Goal: Task Accomplishment & Management: Manage account settings

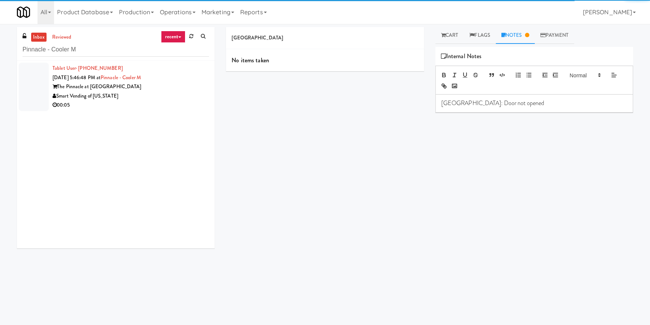
click at [181, 95] on div "Smart Vending of [US_STATE]" at bounding box center [131, 96] width 157 height 9
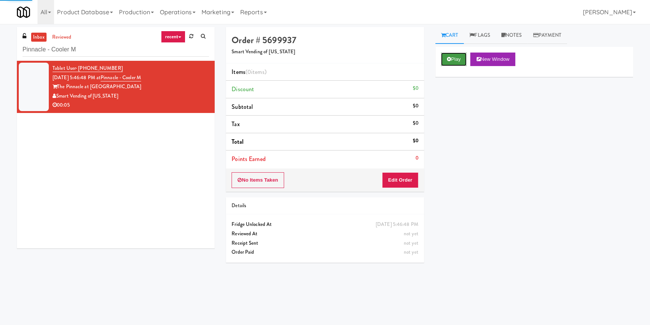
click at [459, 61] on button "Play" at bounding box center [454, 60] width 26 height 14
click at [470, 100] on div "Play New Window Primary Flag Clear Flag if unable to determine what was taken o…" at bounding box center [535, 188] width 198 height 282
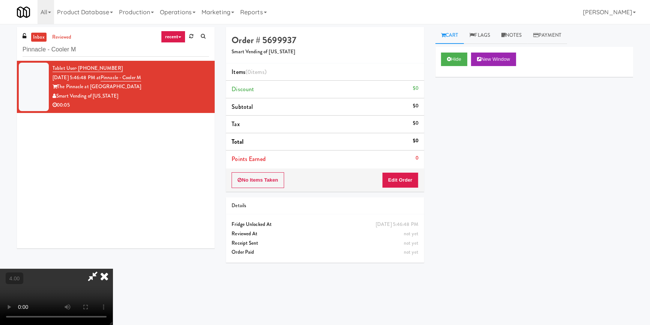
click at [113, 269] on video at bounding box center [56, 297] width 113 height 56
click at [403, 181] on button "Edit Order" at bounding box center [400, 180] width 36 height 16
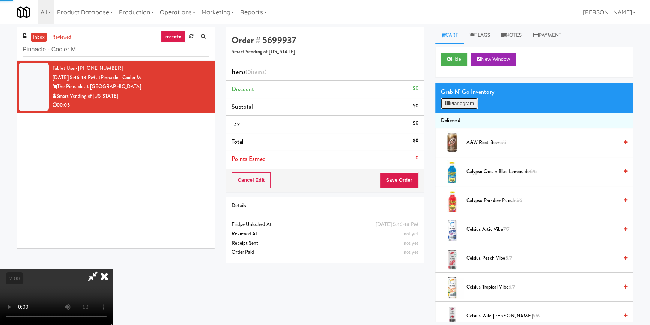
click at [447, 108] on button "Planogram" at bounding box center [459, 103] width 37 height 11
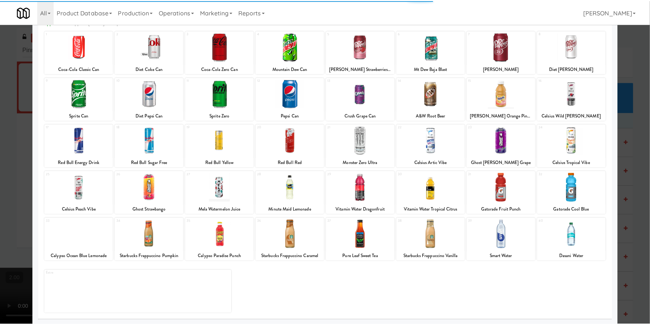
scroll to position [43, 0]
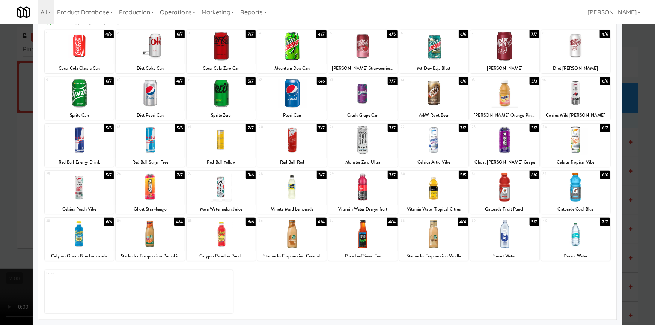
click at [501, 237] on div at bounding box center [505, 234] width 69 height 29
drag, startPoint x: 0, startPoint y: 171, endPoint x: 14, endPoint y: 174, distance: 14.5
click at [1, 172] on div at bounding box center [327, 162] width 655 height 325
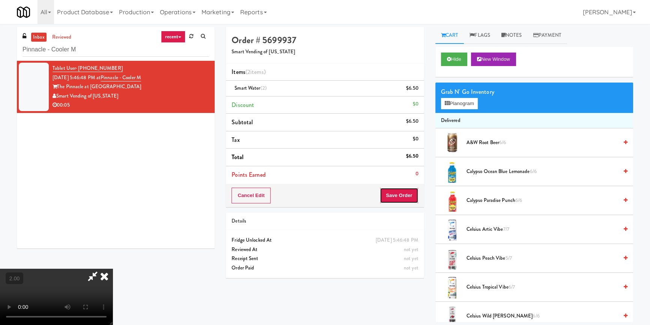
click at [409, 195] on button "Save Order" at bounding box center [399, 196] width 38 height 16
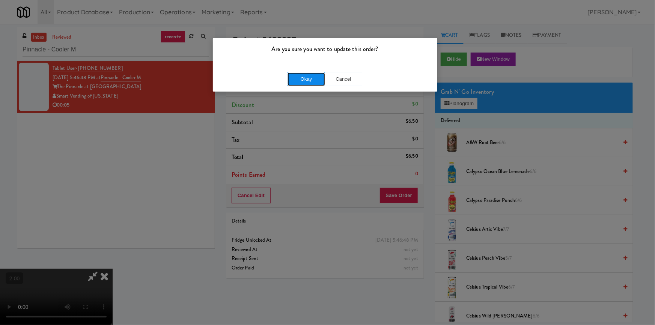
click at [296, 80] on button "Okay" at bounding box center [307, 79] width 38 height 14
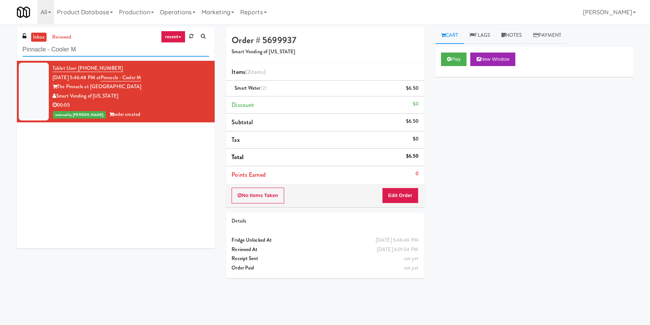
click at [121, 48] on input "Pinnacle - Cooler M" at bounding box center [116, 50] width 187 height 14
paste input "Cityline-Fridge-Left"
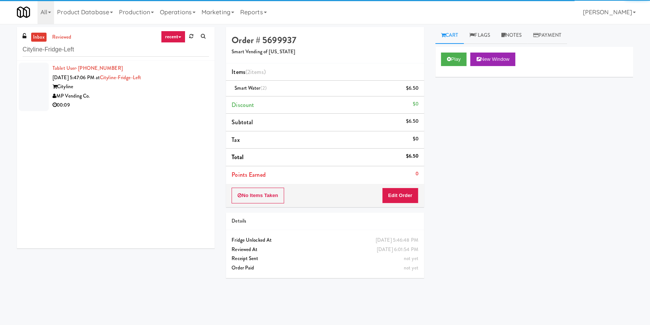
click at [172, 103] on div "00:09" at bounding box center [131, 105] width 157 height 9
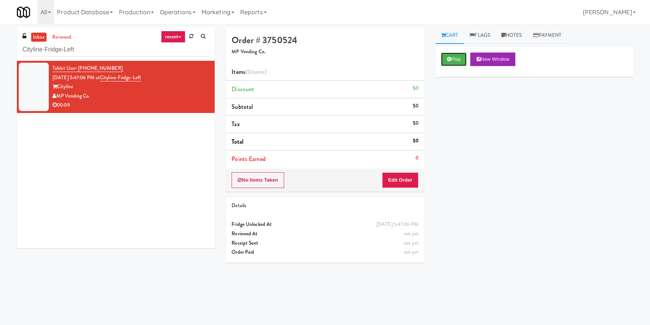
click at [454, 59] on button "Play" at bounding box center [454, 60] width 26 height 14
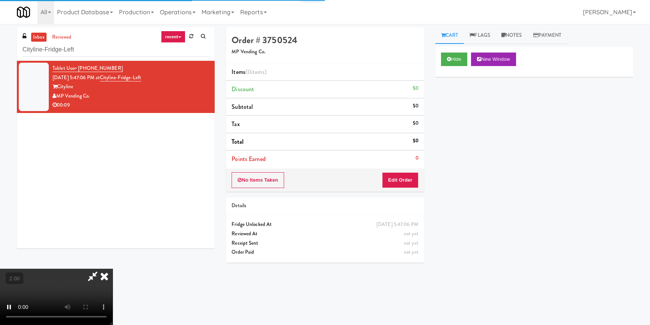
click at [465, 101] on div "Hide New Window Primary Flag Clear Flag if unable to determine what was taken o…" at bounding box center [535, 188] width 198 height 282
click at [113, 269] on video at bounding box center [56, 297] width 113 height 56
click at [408, 178] on button "Edit Order" at bounding box center [400, 180] width 36 height 16
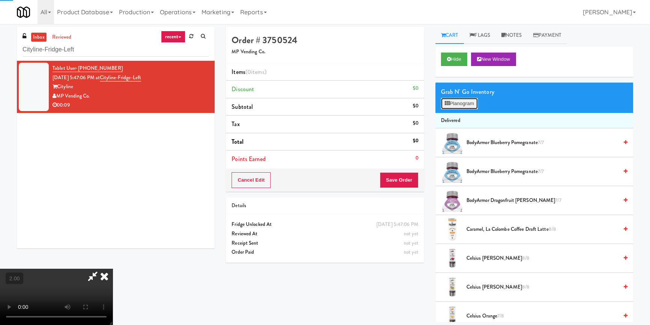
click at [463, 105] on button "Planogram" at bounding box center [459, 103] width 37 height 11
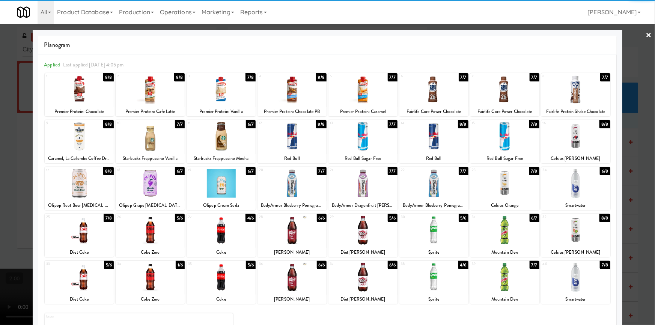
drag, startPoint x: 446, startPoint y: 138, endPoint x: 442, endPoint y: 137, distance: 4.3
click at [445, 138] on div at bounding box center [434, 136] width 69 height 29
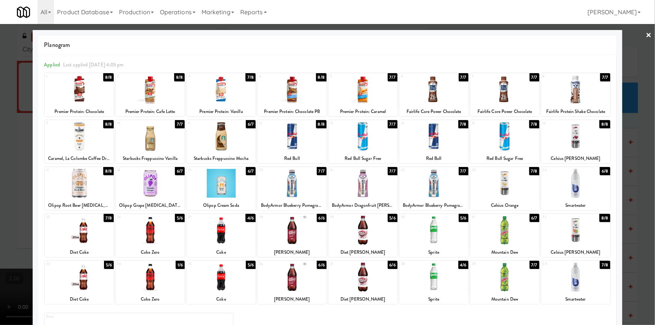
click at [0, 122] on div at bounding box center [327, 162] width 655 height 325
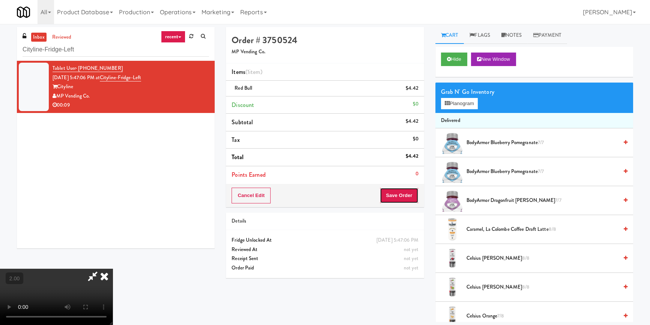
click at [398, 194] on button "Save Order" at bounding box center [399, 196] width 38 height 16
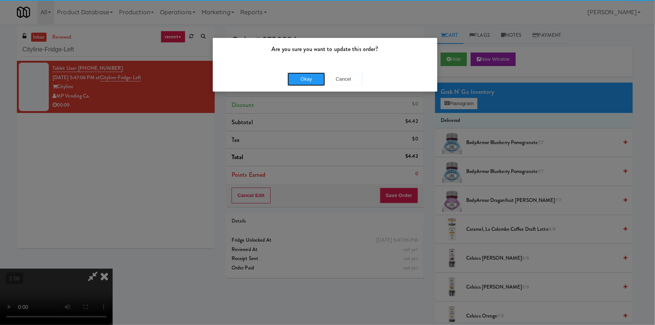
click at [292, 83] on button "Okay" at bounding box center [307, 79] width 38 height 14
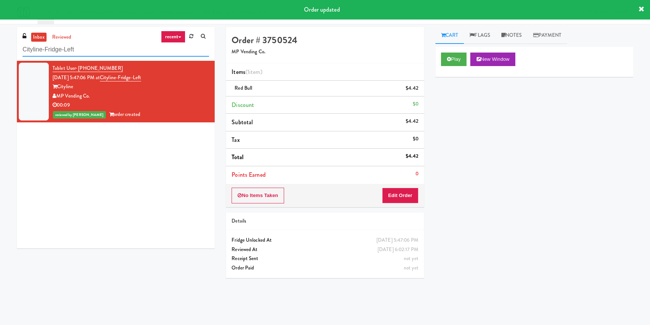
click at [103, 48] on input "Cityline-Fridge-Left" at bounding box center [116, 50] width 187 height 14
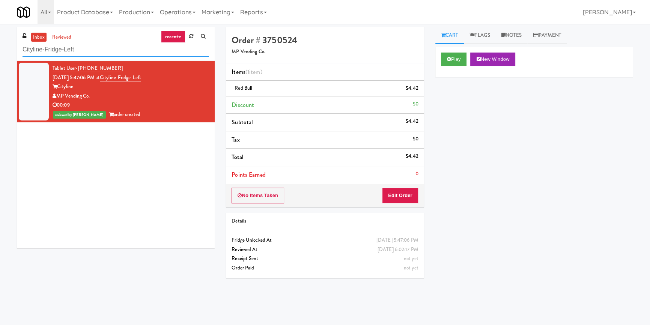
click at [103, 48] on input "Cityline-Fridge-Left" at bounding box center [116, 50] width 187 height 14
paste input "Kado - Combo Cooler"
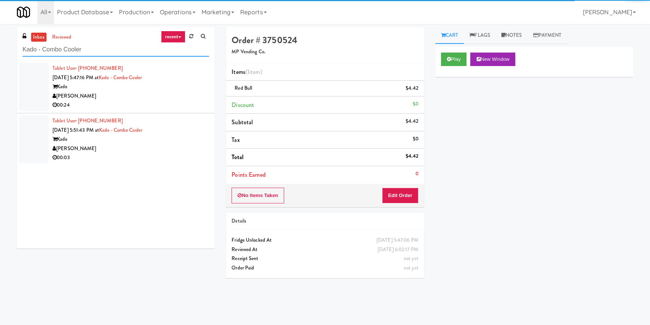
type input "Kado - Combo Cooler"
drag, startPoint x: 166, startPoint y: 99, endPoint x: 190, endPoint y: 106, distance: 24.9
click at [167, 101] on div "00:24" at bounding box center [131, 105] width 157 height 9
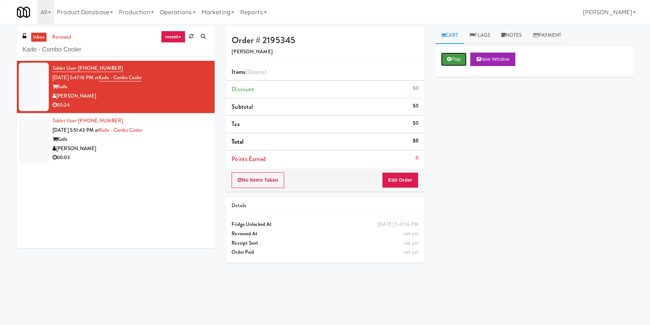
click at [451, 63] on button "Play" at bounding box center [454, 60] width 26 height 14
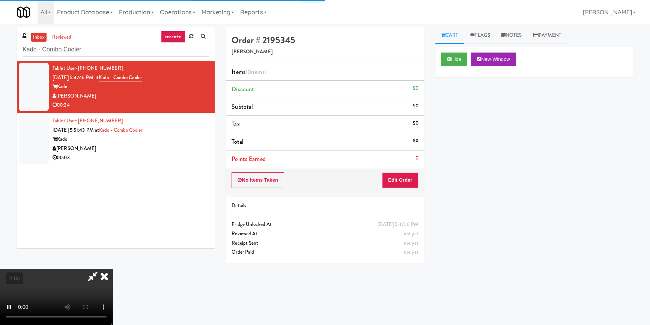
click at [450, 103] on div "Hide New Window Primary Flag Clear Flag if unable to determine what was taken o…" at bounding box center [535, 188] width 198 height 282
click at [455, 60] on button "Hide" at bounding box center [454, 60] width 26 height 14
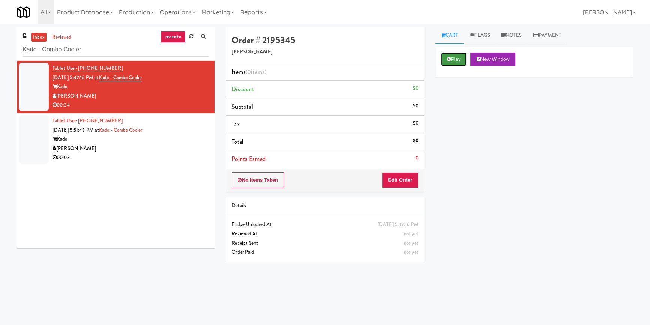
click at [455, 60] on button "Play" at bounding box center [454, 60] width 26 height 14
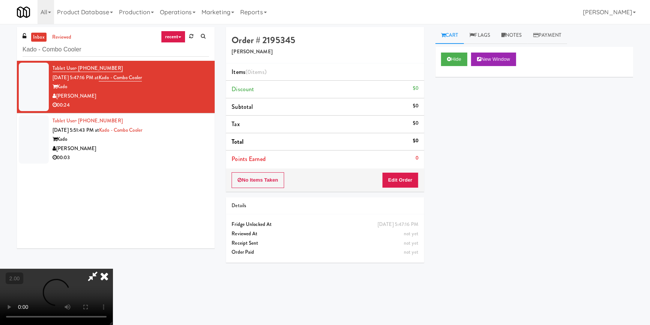
click at [113, 269] on video at bounding box center [56, 297] width 113 height 56
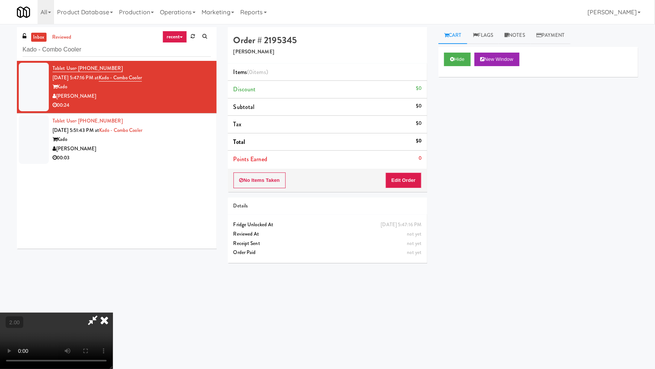
click at [113, 312] on video at bounding box center [56, 340] width 113 height 56
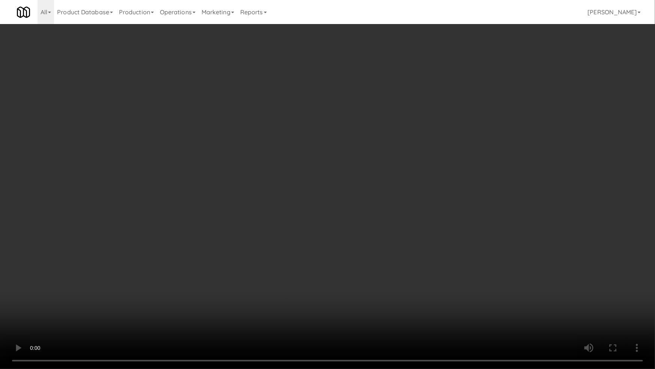
click at [359, 234] on video at bounding box center [327, 184] width 655 height 369
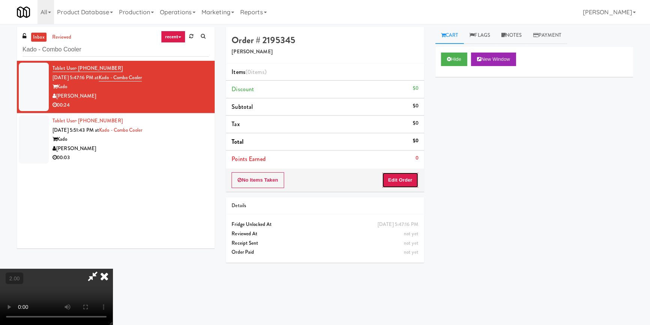
drag, startPoint x: 402, startPoint y: 180, endPoint x: 426, endPoint y: 147, distance: 40.3
click at [403, 177] on button "Edit Order" at bounding box center [400, 180] width 36 height 16
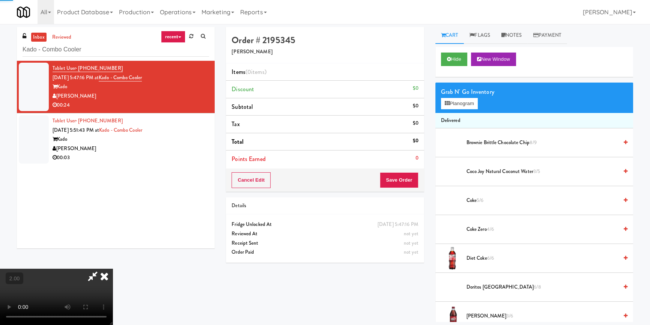
click at [460, 97] on div "Grab N' Go Inventory Planogram" at bounding box center [535, 98] width 198 height 30
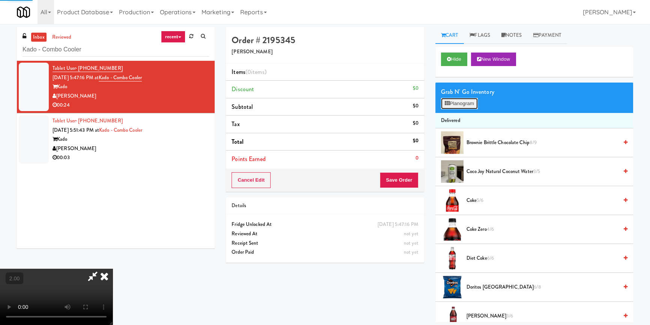
click at [460, 105] on button "Planogram" at bounding box center [459, 103] width 37 height 11
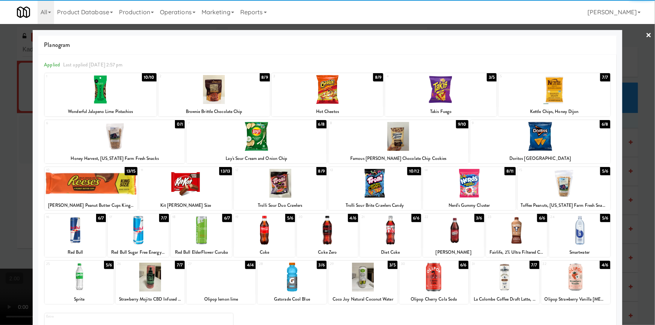
click at [454, 233] on div at bounding box center [453, 230] width 61 height 29
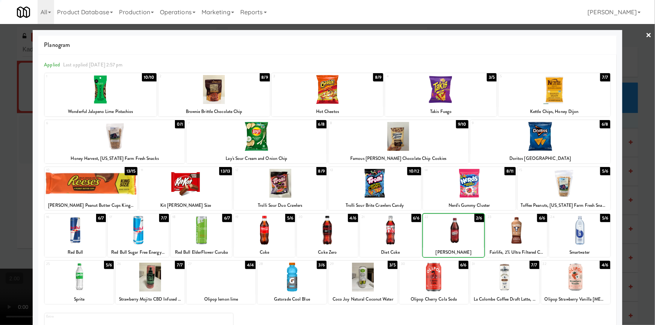
click at [454, 233] on div at bounding box center [453, 230] width 61 height 29
click at [0, 181] on div at bounding box center [327, 162] width 655 height 325
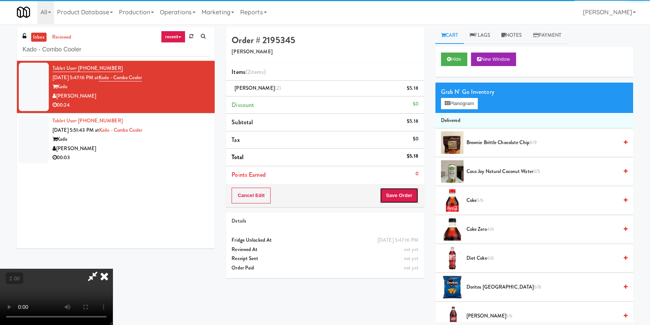
click at [403, 194] on button "Save Order" at bounding box center [399, 196] width 38 height 16
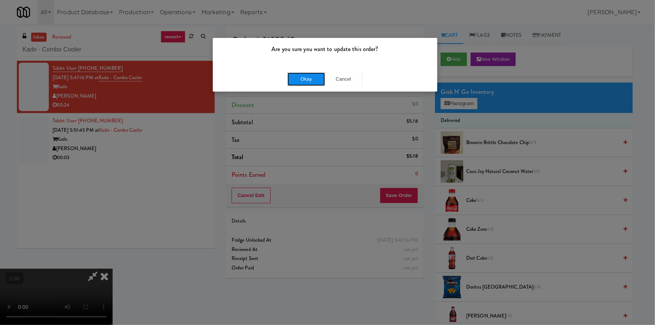
click at [307, 80] on button "Okay" at bounding box center [307, 79] width 38 height 14
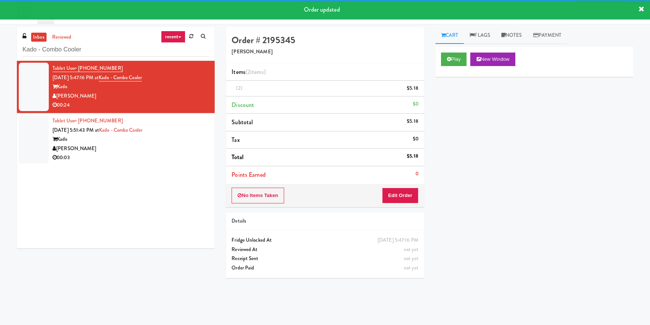
drag, startPoint x: 161, startPoint y: 146, endPoint x: 187, endPoint y: 156, distance: 28.0
click at [161, 148] on div "Tablet User · (352) 256-5429 [DATE] 5:51:43 PM at Kado - Combo Cooler [PERSON_N…" at bounding box center [131, 139] width 157 height 46
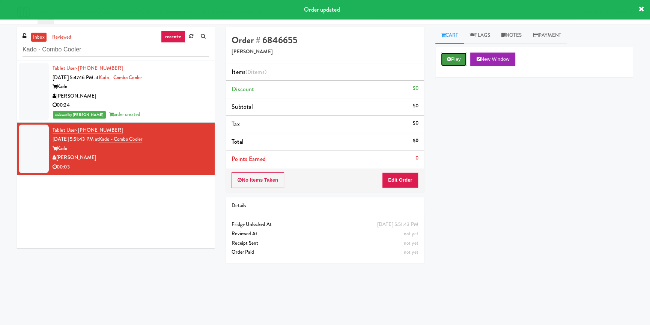
click at [461, 56] on button "Play" at bounding box center [454, 60] width 26 height 14
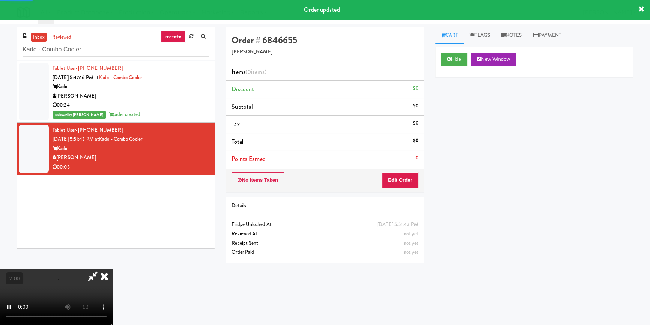
drag, startPoint x: 460, startPoint y: 101, endPoint x: 454, endPoint y: 94, distance: 9.5
click at [460, 102] on div "Hide New Window Primary Flag Clear Flag if unable to determine what was taken o…" at bounding box center [535, 188] width 198 height 282
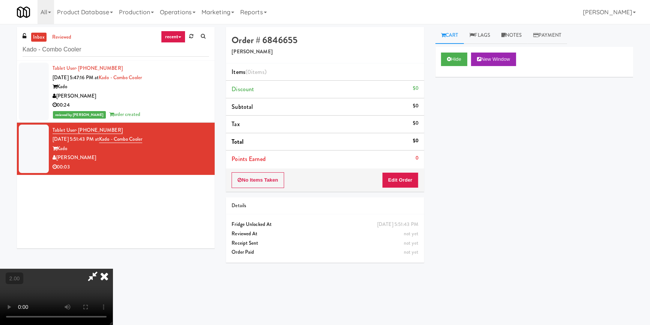
click at [113, 269] on video at bounding box center [56, 297] width 113 height 56
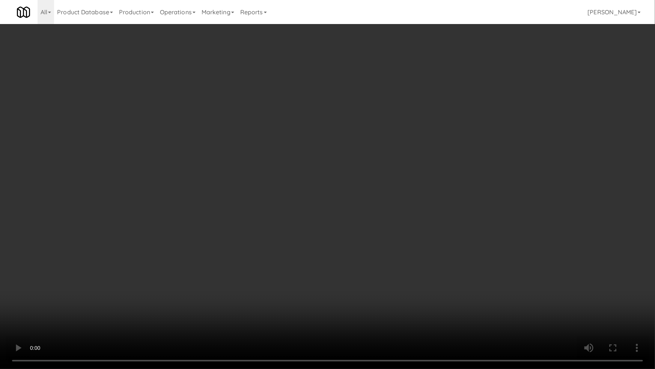
click at [456, 252] on video at bounding box center [327, 184] width 655 height 369
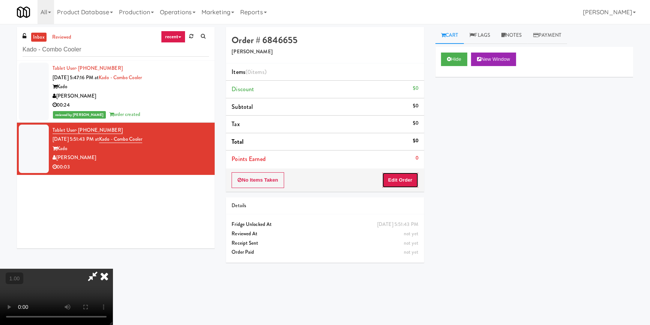
click at [405, 177] on button "Edit Order" at bounding box center [400, 180] width 36 height 16
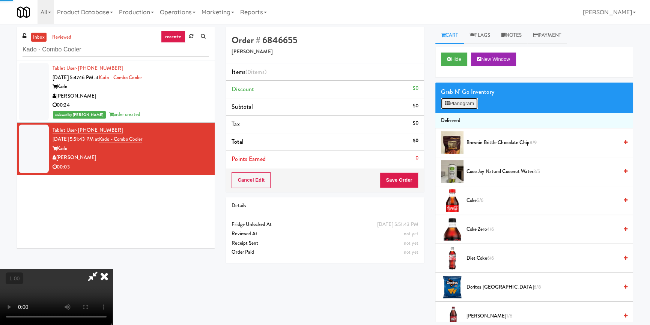
click at [449, 101] on icon at bounding box center [447, 103] width 5 height 5
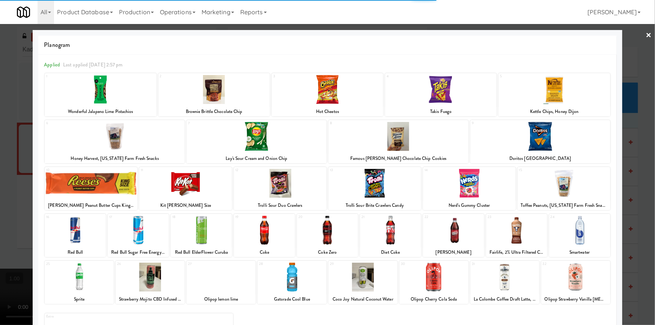
click at [560, 148] on div at bounding box center [541, 136] width 140 height 29
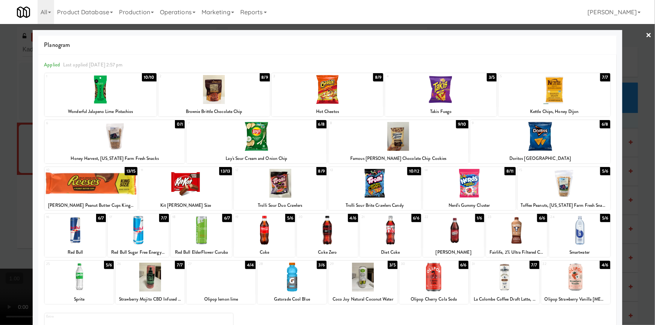
click at [627, 146] on div at bounding box center [327, 162] width 655 height 325
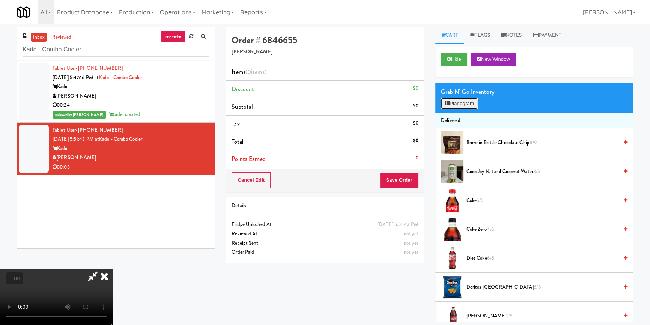
click at [461, 104] on button "Planogram" at bounding box center [459, 103] width 37 height 11
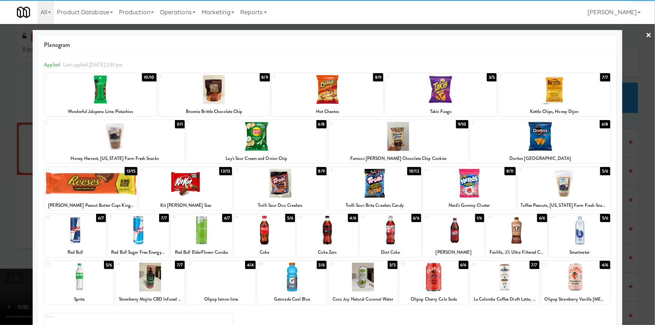
click at [557, 149] on div at bounding box center [541, 136] width 140 height 29
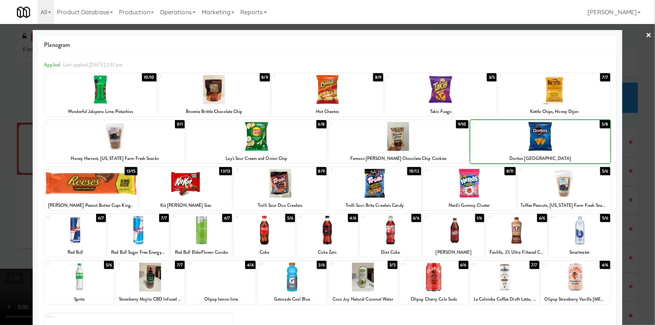
click at [622, 156] on div at bounding box center [327, 162] width 655 height 325
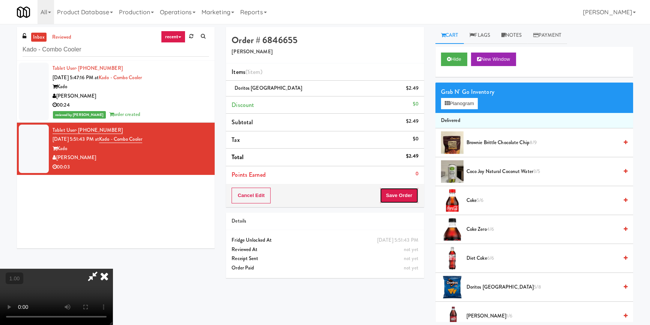
click at [409, 195] on button "Save Order" at bounding box center [399, 196] width 38 height 16
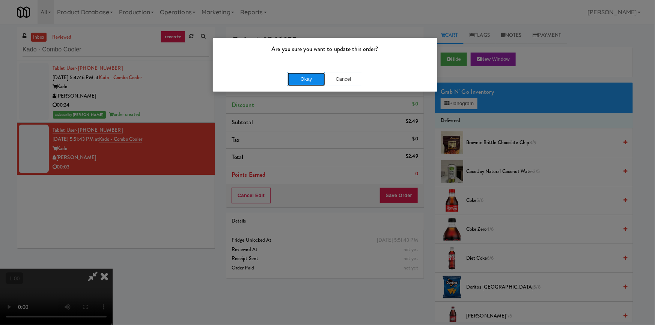
click at [314, 80] on button "Okay" at bounding box center [307, 79] width 38 height 14
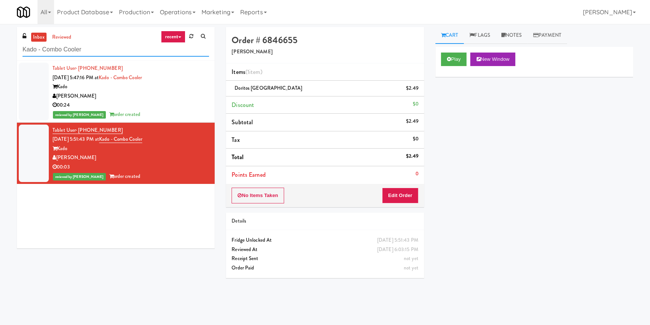
click at [132, 46] on input "Kado - Combo Cooler" at bounding box center [116, 50] width 187 height 14
paste input "[PERSON_NAME]"
click at [132, 46] on input "Kado - Combo Cooler" at bounding box center [116, 50] width 187 height 14
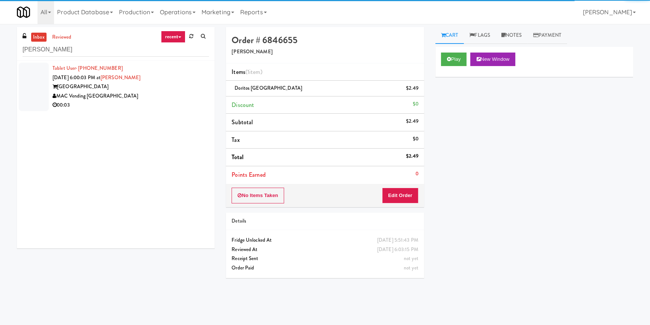
click at [169, 91] on div "[GEOGRAPHIC_DATA]" at bounding box center [131, 86] width 157 height 9
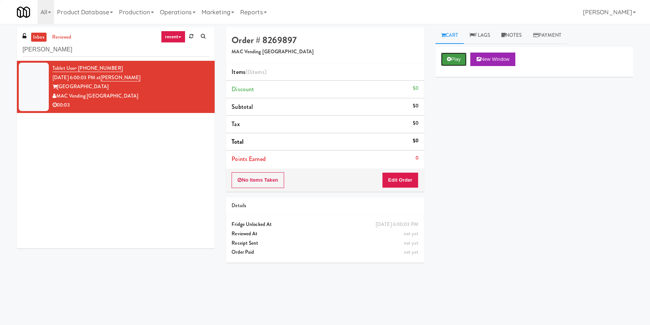
click at [450, 59] on icon at bounding box center [449, 59] width 4 height 5
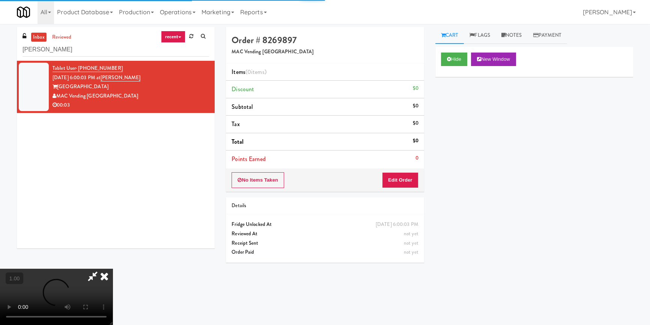
drag, startPoint x: 463, startPoint y: 105, endPoint x: 389, endPoint y: 71, distance: 81.3
click at [462, 104] on div "Hide New Window Primary Flag Clear Flag if unable to determine what was taken o…" at bounding box center [535, 188] width 198 height 282
click at [113, 269] on video at bounding box center [56, 297] width 113 height 56
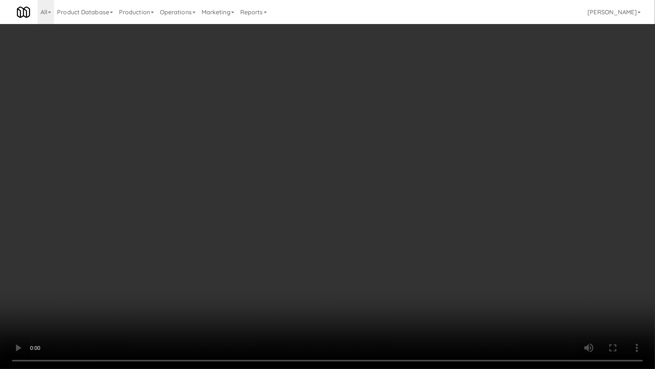
click at [349, 217] on video at bounding box center [327, 184] width 655 height 369
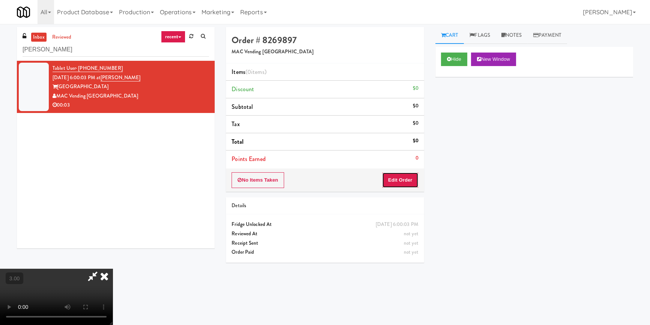
click at [397, 175] on button "Edit Order" at bounding box center [400, 180] width 36 height 16
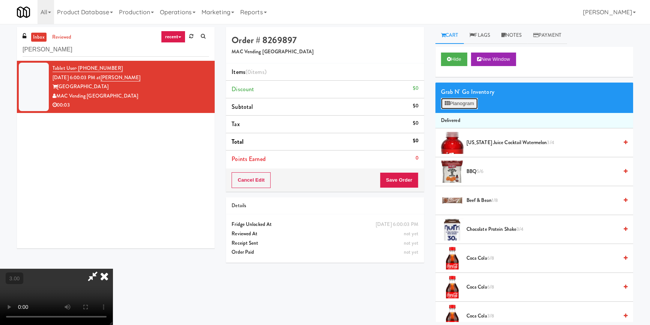
click at [461, 105] on button "Planogram" at bounding box center [459, 103] width 37 height 11
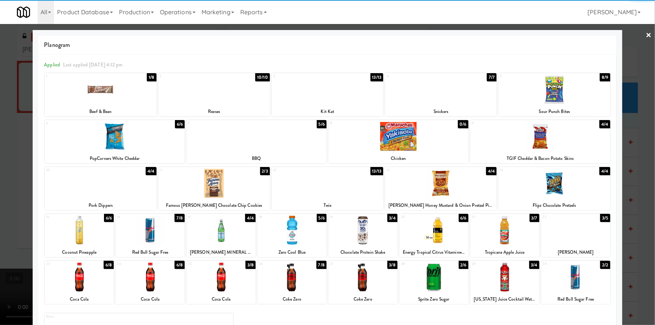
click at [442, 281] on div at bounding box center [434, 277] width 69 height 29
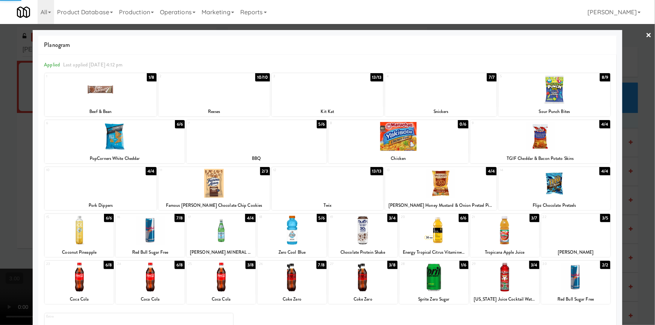
click at [0, 183] on div at bounding box center [327, 162] width 655 height 325
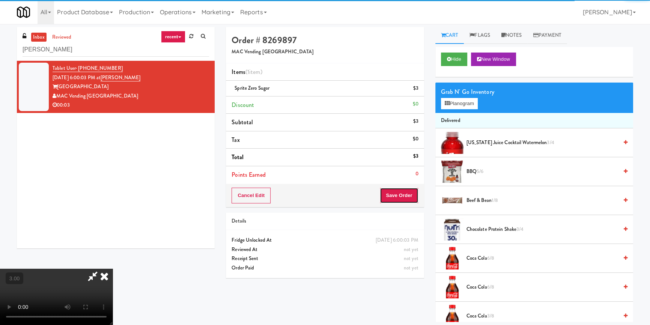
click at [403, 197] on button "Save Order" at bounding box center [399, 196] width 38 height 16
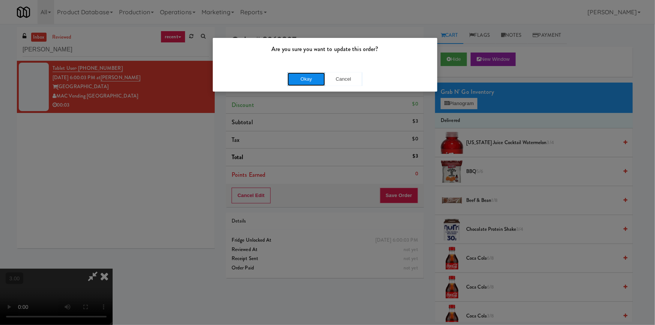
click at [312, 75] on button "Okay" at bounding box center [307, 79] width 38 height 14
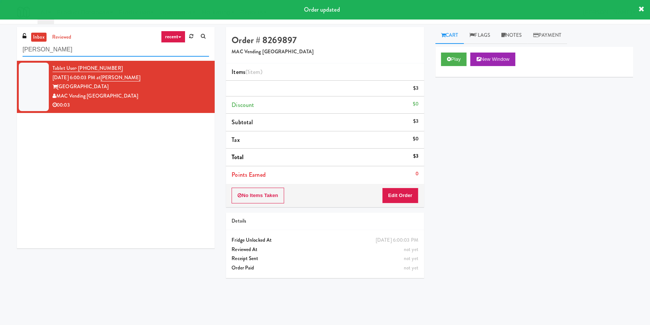
click at [95, 52] on input "[PERSON_NAME]" at bounding box center [116, 50] width 187 height 14
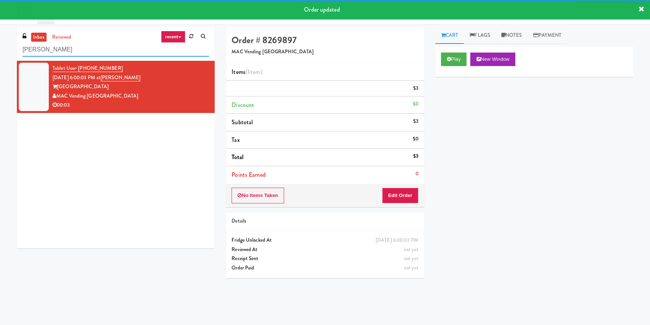
click at [95, 52] on input "[PERSON_NAME]" at bounding box center [116, 50] width 187 height 14
click at [95, 51] on input "[PERSON_NAME]" at bounding box center [116, 50] width 187 height 14
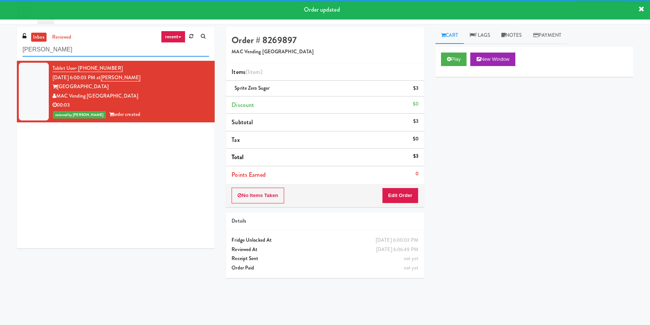
paste input "Capital Plaza - Combo"
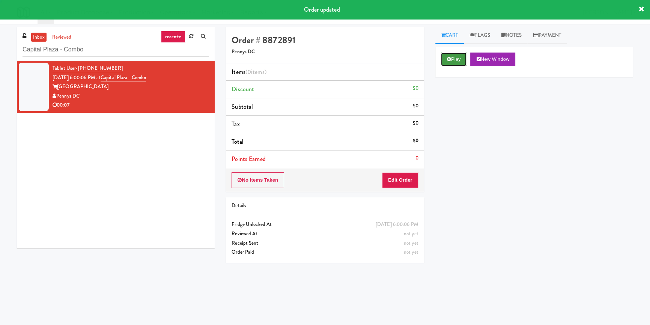
click at [463, 56] on button "Play" at bounding box center [454, 60] width 26 height 14
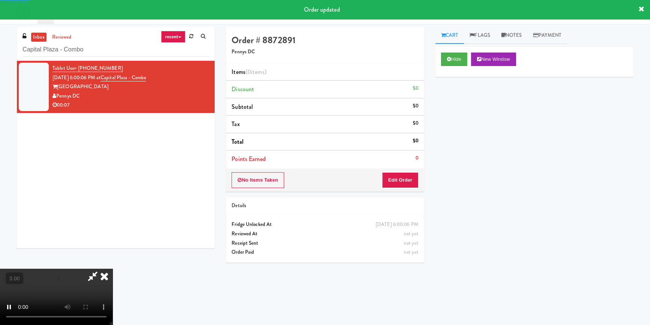
click at [468, 89] on div "Hide New Window Primary Flag Clear Flag if unable to determine what was taken o…" at bounding box center [535, 188] width 198 height 282
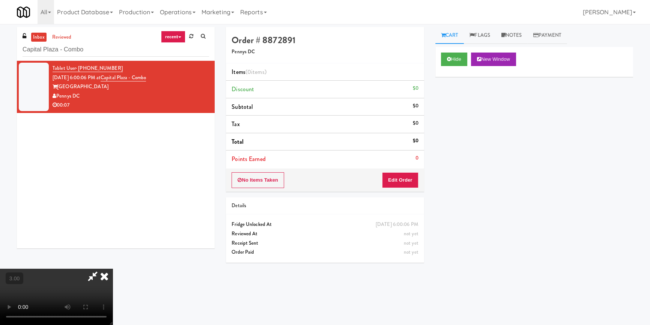
click at [113, 269] on video at bounding box center [56, 297] width 113 height 56
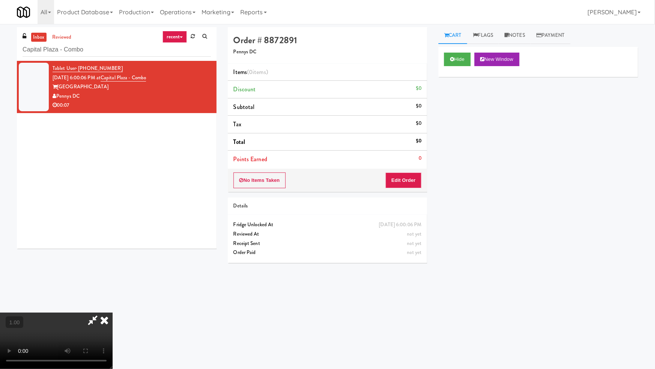
click at [113, 312] on video at bounding box center [56, 340] width 113 height 56
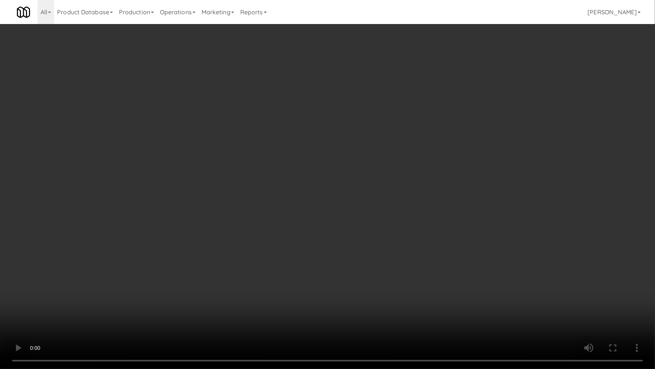
click at [394, 181] on video at bounding box center [327, 184] width 655 height 369
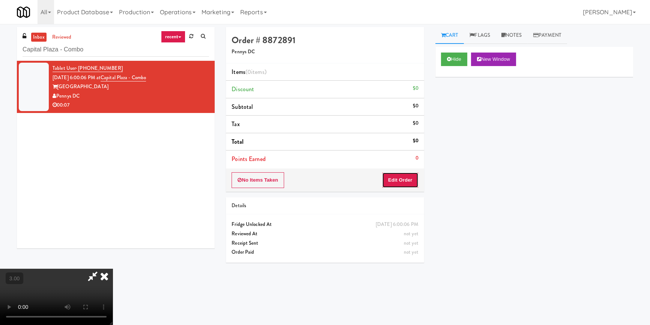
click at [405, 178] on button "Edit Order" at bounding box center [400, 180] width 36 height 16
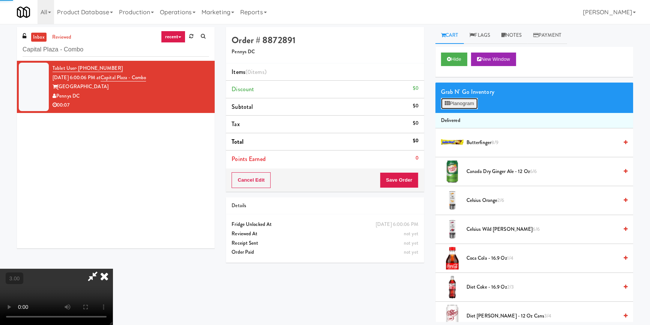
click at [457, 101] on button "Planogram" at bounding box center [459, 103] width 37 height 11
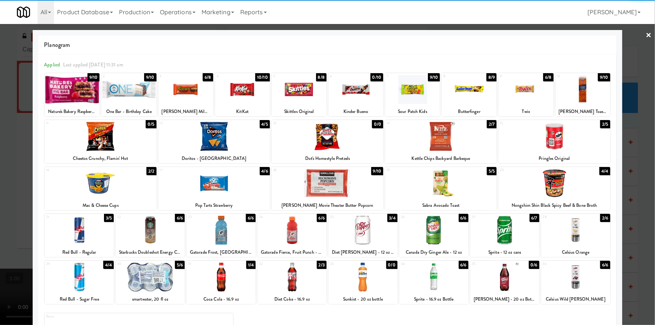
click at [460, 94] on div at bounding box center [469, 89] width 55 height 29
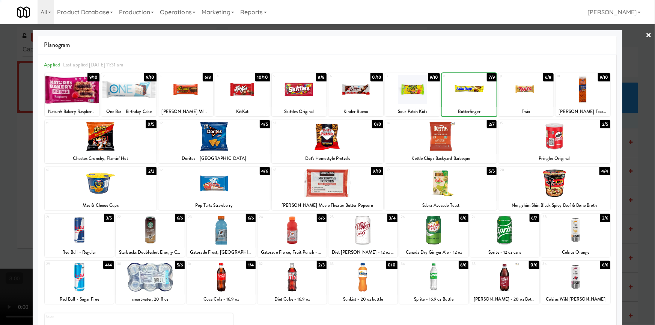
click at [460, 94] on div at bounding box center [469, 89] width 55 height 29
click at [262, 95] on div at bounding box center [242, 89] width 55 height 29
click at [0, 111] on div at bounding box center [327, 162] width 655 height 325
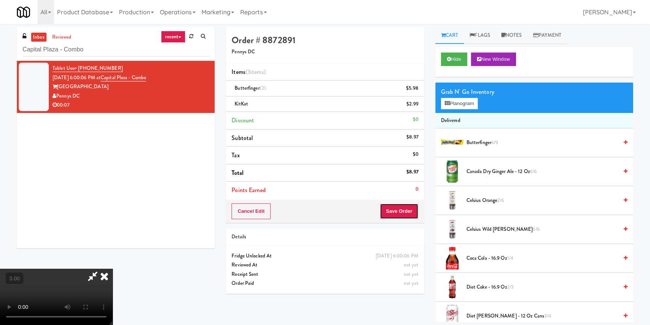
click at [411, 213] on button "Save Order" at bounding box center [399, 212] width 38 height 16
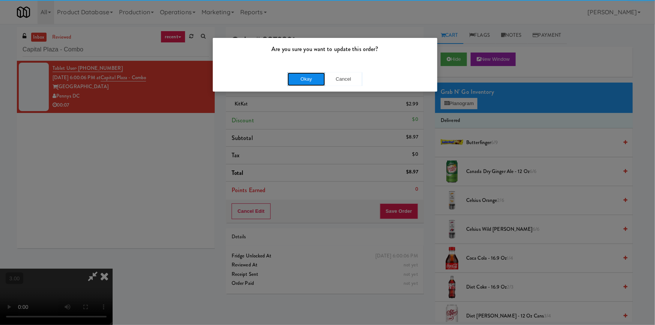
click at [300, 80] on button "Okay" at bounding box center [307, 79] width 38 height 14
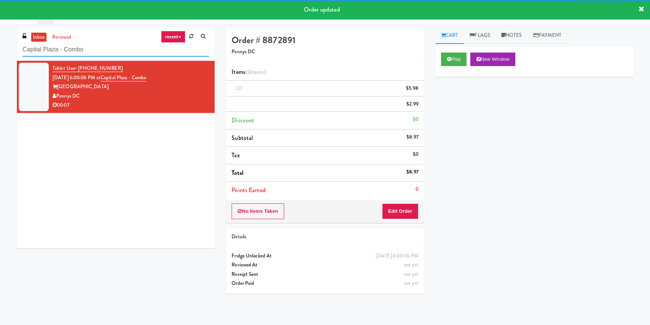
click at [139, 52] on input "Capital Plaza - Combo" at bounding box center [116, 50] width 187 height 14
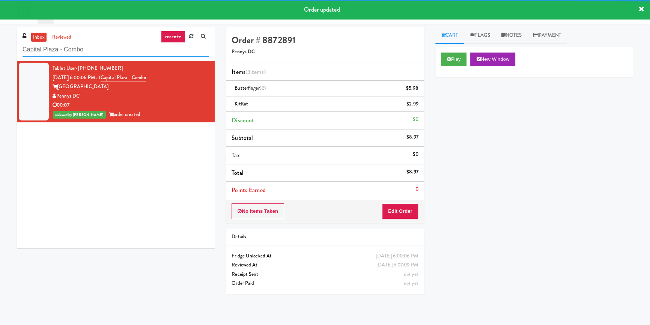
click at [139, 52] on input "Capital Plaza - Combo" at bounding box center [116, 50] width 187 height 14
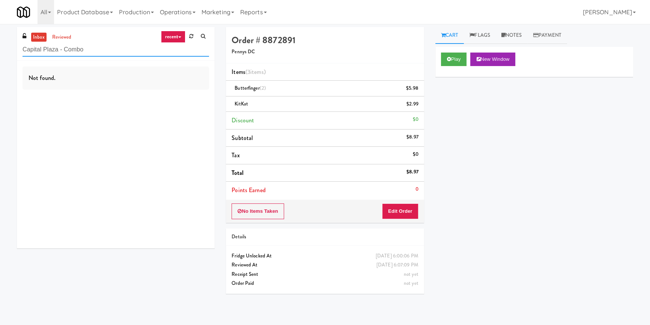
click at [100, 47] on input "Capital Plaza - Combo" at bounding box center [116, 50] width 187 height 14
paste input "Pantry Field One!"
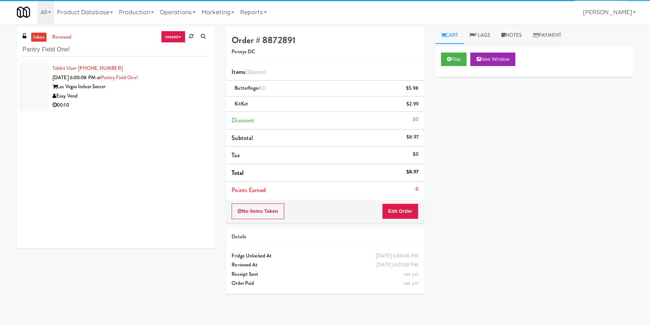
click at [155, 97] on div "Easy Vend" at bounding box center [131, 96] width 157 height 9
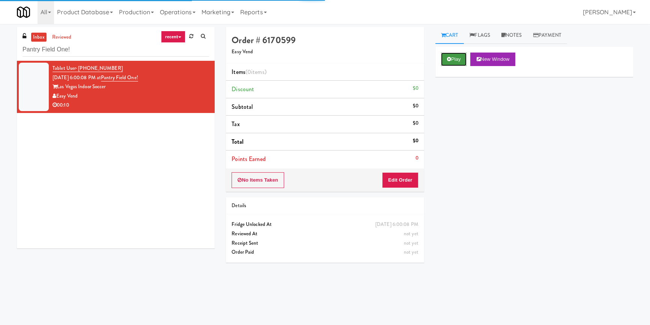
click at [450, 60] on icon at bounding box center [449, 59] width 4 height 5
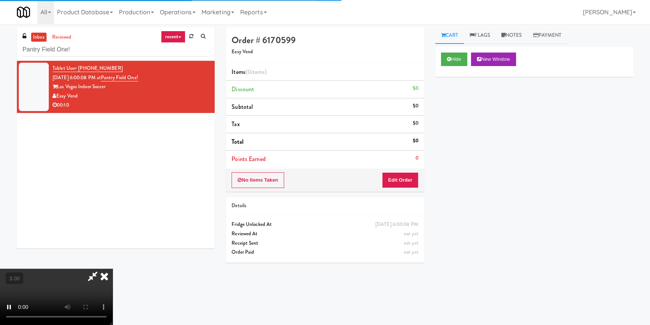
click at [460, 90] on div "Hide New Window Primary Flag Clear Flag if unable to determine what was taken o…" at bounding box center [535, 188] width 198 height 282
click at [113, 269] on video at bounding box center [56, 297] width 113 height 56
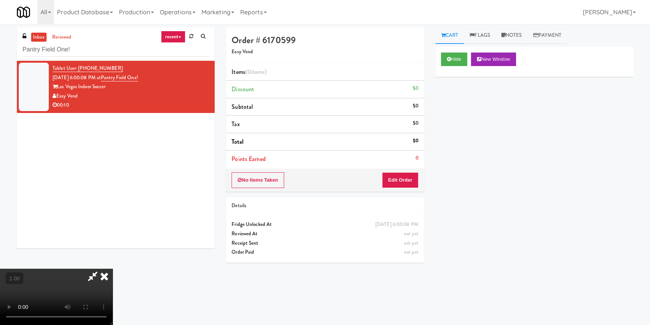
click at [113, 269] on video at bounding box center [56, 297] width 113 height 56
click at [414, 172] on button "Edit Order" at bounding box center [400, 180] width 36 height 16
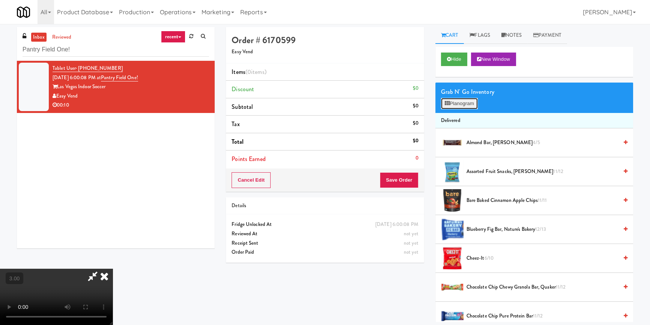
click at [443, 100] on button "Planogram" at bounding box center [459, 103] width 37 height 11
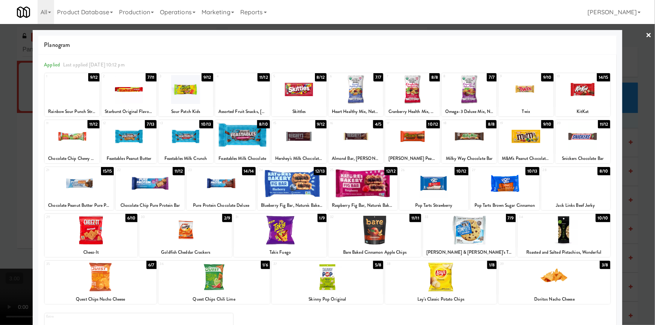
click at [220, 280] on div at bounding box center [214, 277] width 112 height 29
click at [0, 202] on div at bounding box center [327, 162] width 655 height 325
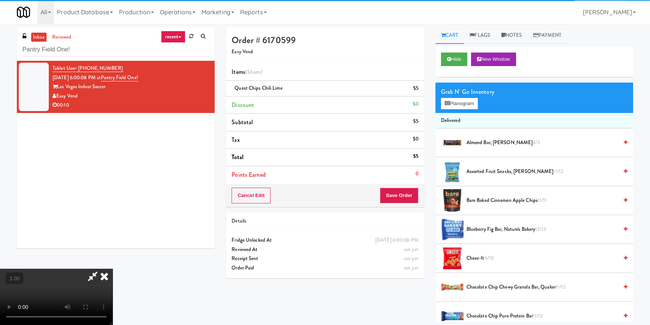
click at [113, 269] on video at bounding box center [56, 297] width 113 height 56
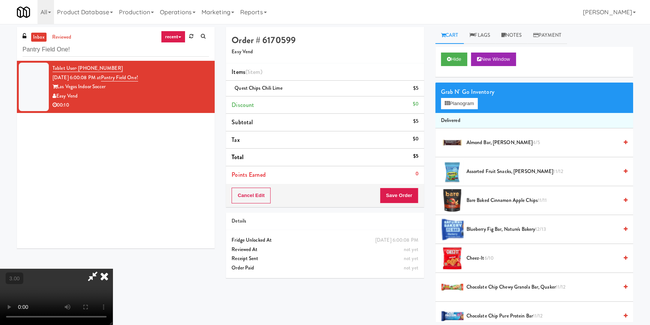
scroll to position [105, 0]
click at [113, 269] on video at bounding box center [56, 297] width 113 height 56
drag, startPoint x: 468, startPoint y: 104, endPoint x: 468, endPoint y: 133, distance: 29.3
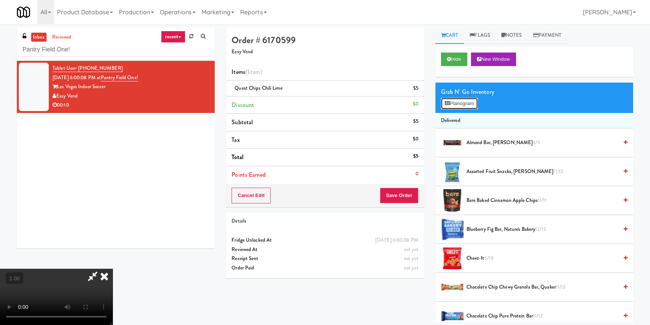
click at [468, 105] on button "Planogram" at bounding box center [459, 103] width 37 height 11
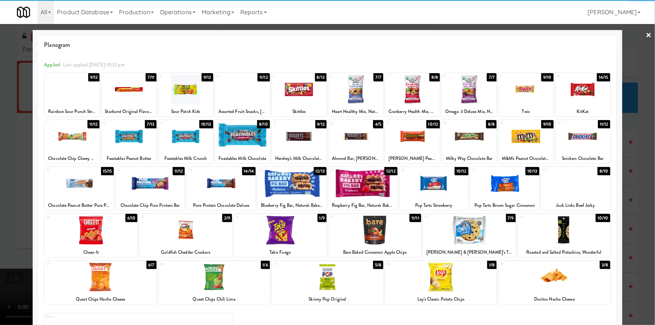
click at [431, 195] on div at bounding box center [434, 183] width 69 height 29
click at [0, 161] on div at bounding box center [327, 162] width 655 height 325
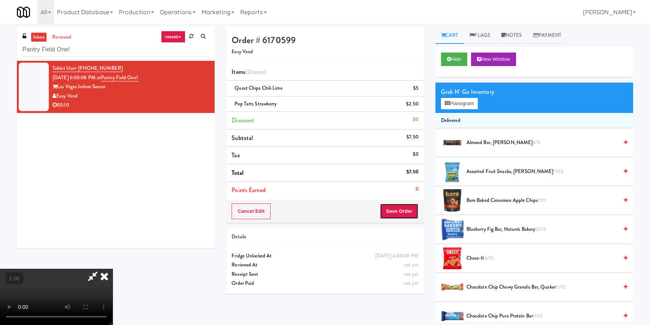
click at [405, 208] on button "Save Order" at bounding box center [399, 212] width 38 height 16
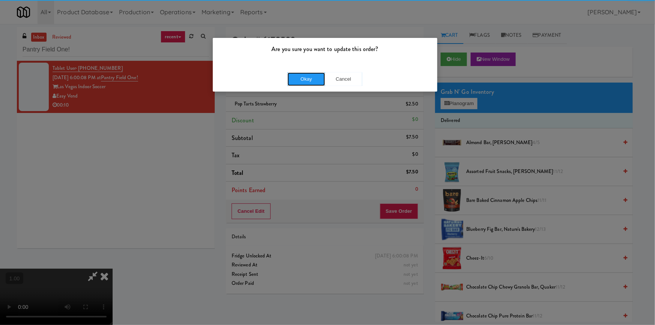
click at [303, 85] on button "Okay" at bounding box center [307, 79] width 38 height 14
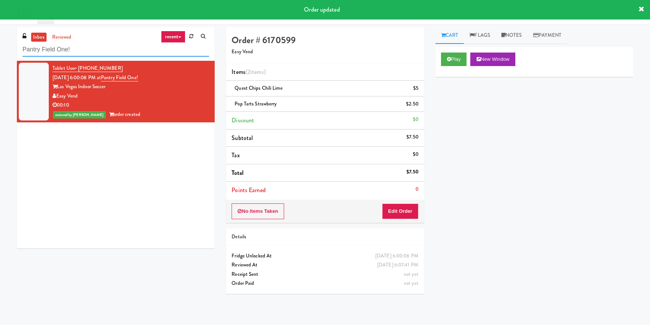
click at [131, 49] on input "Pantry Field One!" at bounding box center [116, 50] width 187 height 14
click at [131, 50] on input "Pantry Field One!" at bounding box center [116, 50] width 187 height 14
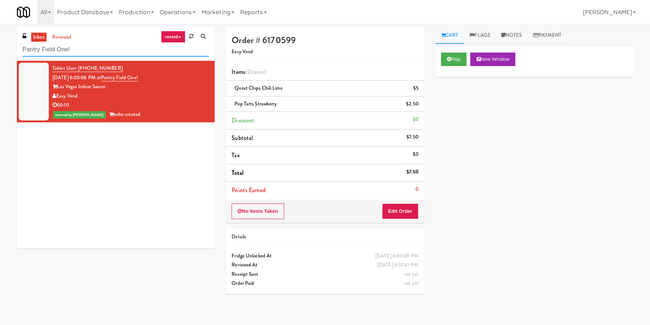
click at [117, 48] on input "Pantry Field One!" at bounding box center [116, 50] width 187 height 14
paste input "VOC - Cooler"
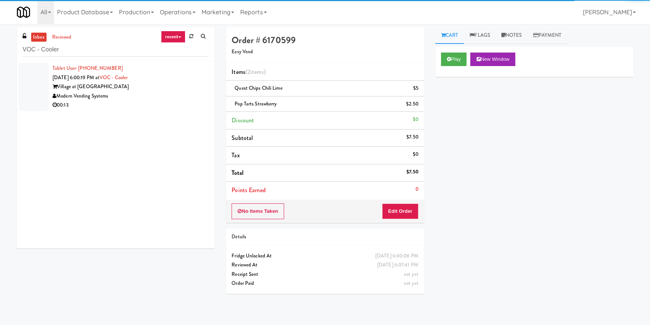
click at [182, 95] on div "Modern Vending Systems" at bounding box center [131, 96] width 157 height 9
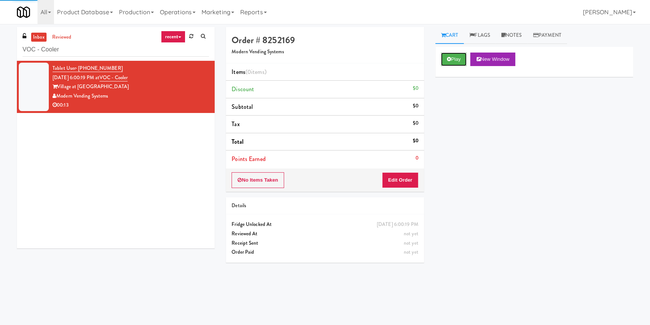
drag, startPoint x: 451, startPoint y: 64, endPoint x: 459, endPoint y: 91, distance: 28.6
click at [451, 64] on button "Play" at bounding box center [454, 60] width 26 height 14
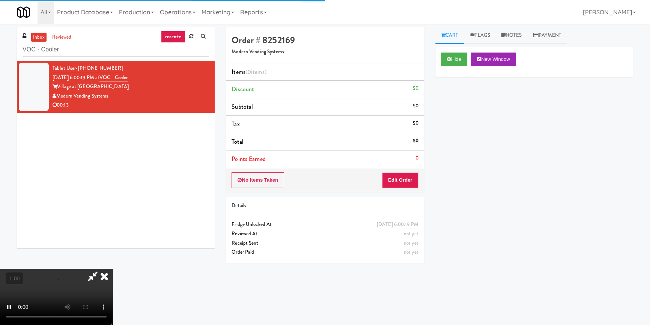
click at [460, 101] on div "Hide New Window Primary Flag Clear Flag if unable to determine what was taken o…" at bounding box center [535, 188] width 198 height 282
click at [113, 269] on video at bounding box center [56, 297] width 113 height 56
click at [417, 179] on button "Edit Order" at bounding box center [400, 180] width 36 height 16
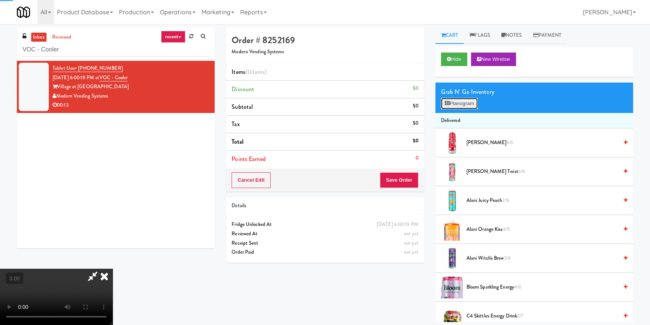
click at [462, 108] on button "Planogram" at bounding box center [459, 103] width 37 height 11
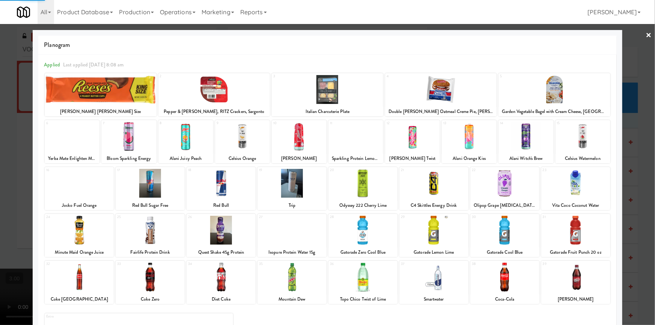
click at [533, 136] on div at bounding box center [526, 136] width 55 height 29
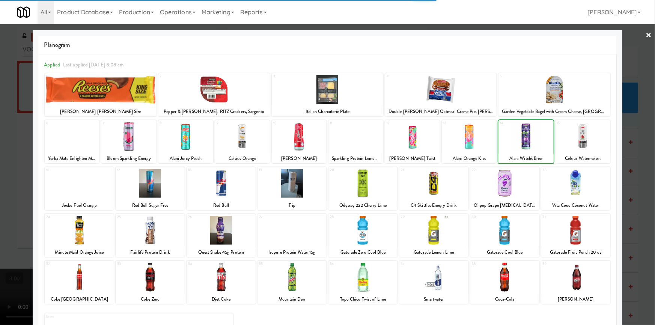
click at [533, 136] on div at bounding box center [526, 136] width 55 height 29
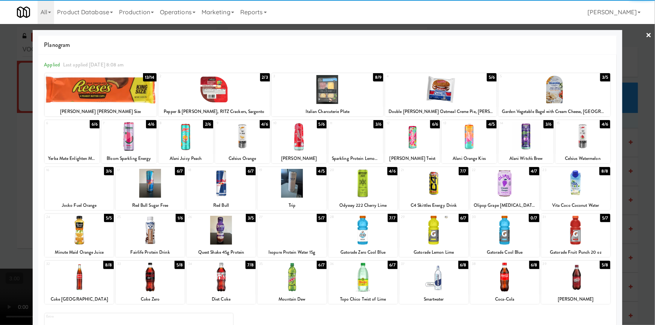
click at [533, 136] on div at bounding box center [526, 136] width 55 height 29
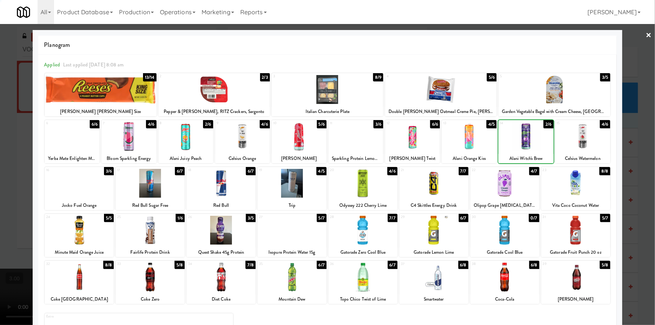
click at [533, 136] on div at bounding box center [526, 136] width 55 height 29
click at [623, 150] on div at bounding box center [327, 162] width 655 height 325
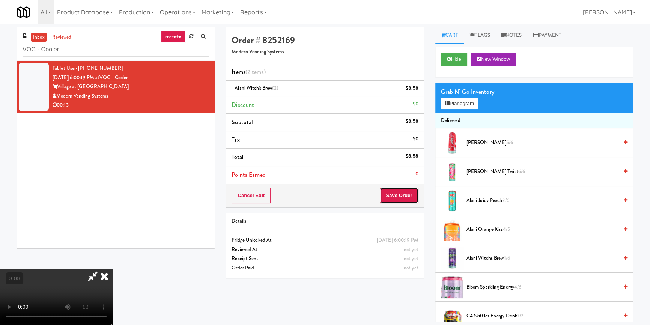
click at [407, 192] on button "Save Order" at bounding box center [399, 196] width 38 height 16
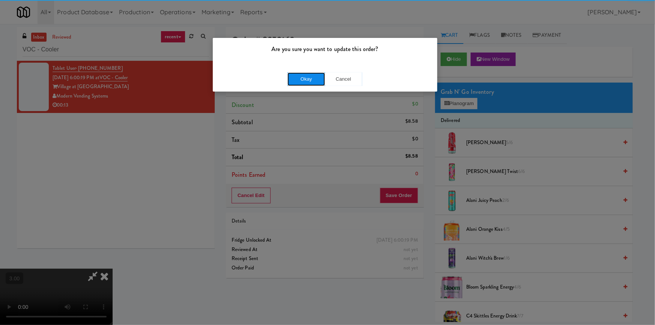
click at [321, 71] on div "Okay Cancel" at bounding box center [325, 78] width 225 height 25
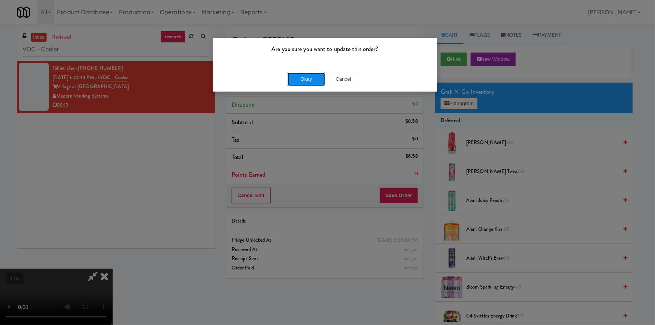
click at [314, 79] on button "Okay" at bounding box center [307, 79] width 38 height 14
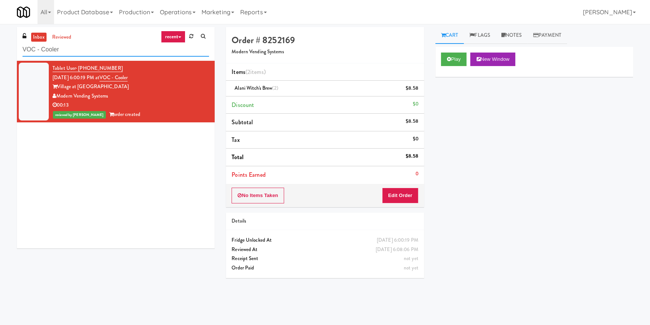
click at [109, 51] on input "VOC - Cooler" at bounding box center [116, 50] width 187 height 14
paste input "Crossing West - Cooler - Right"
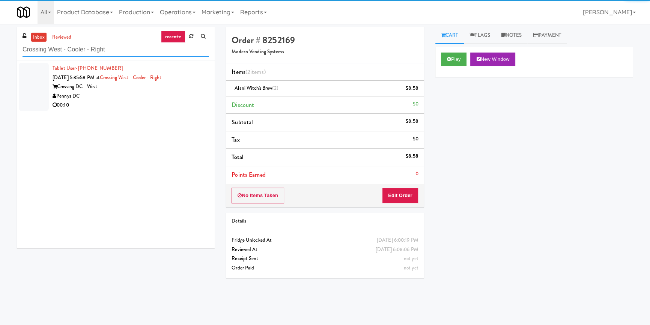
type input "Crossing West - Cooler - Right"
click at [176, 97] on div "Pennys DC" at bounding box center [131, 96] width 157 height 9
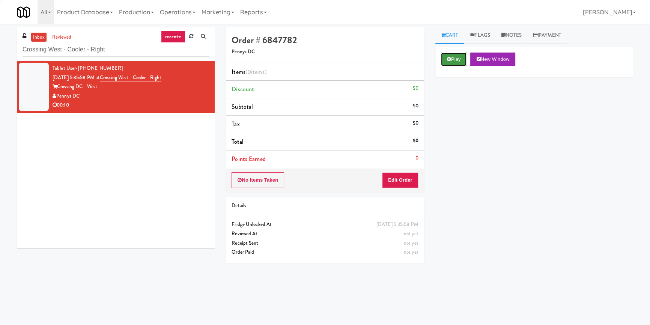
click at [454, 60] on button "Play" at bounding box center [454, 60] width 26 height 14
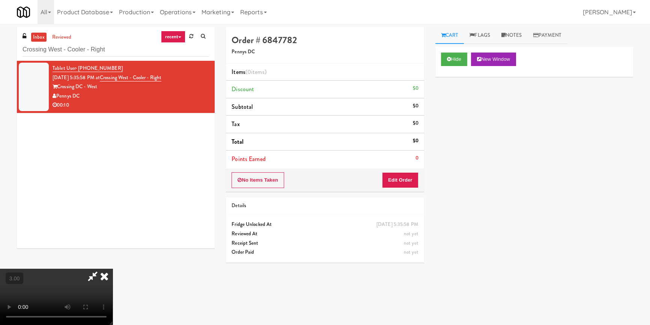
click at [113, 269] on video at bounding box center [56, 297] width 113 height 56
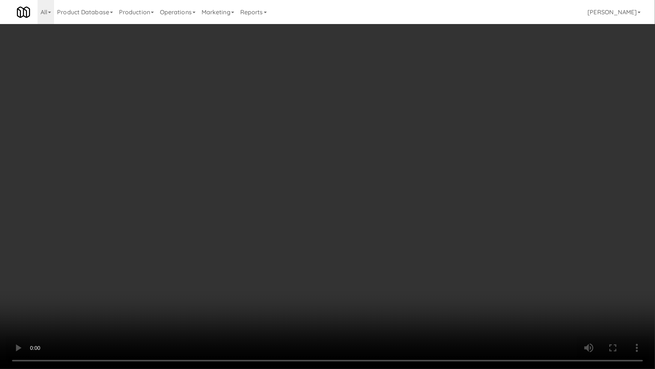
click at [328, 223] on video at bounding box center [327, 184] width 655 height 369
click at [330, 237] on video at bounding box center [327, 184] width 655 height 369
click at [312, 220] on video at bounding box center [327, 184] width 655 height 369
click at [362, 205] on video at bounding box center [327, 184] width 655 height 369
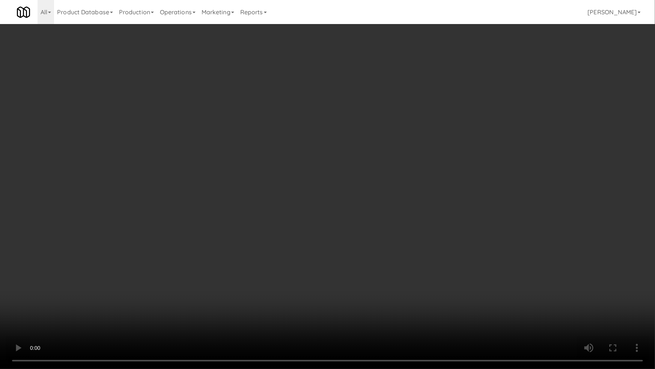
click at [362, 205] on video at bounding box center [327, 184] width 655 height 369
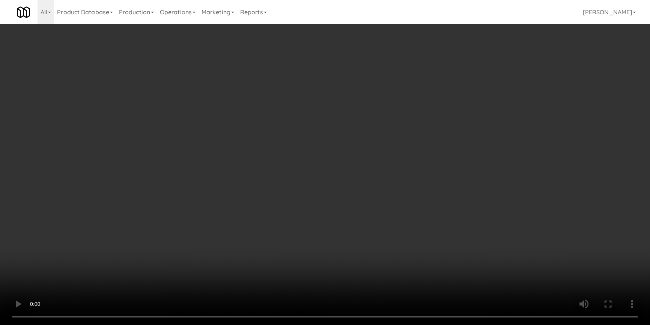
click at [404, 171] on div "No Items Taken Edit Order" at bounding box center [325, 180] width 198 height 23
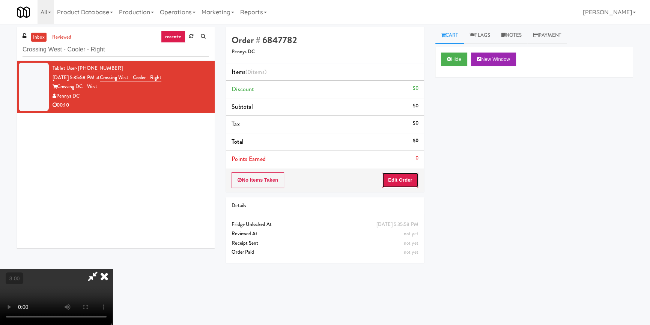
click at [404, 176] on button "Edit Order" at bounding box center [400, 180] width 36 height 16
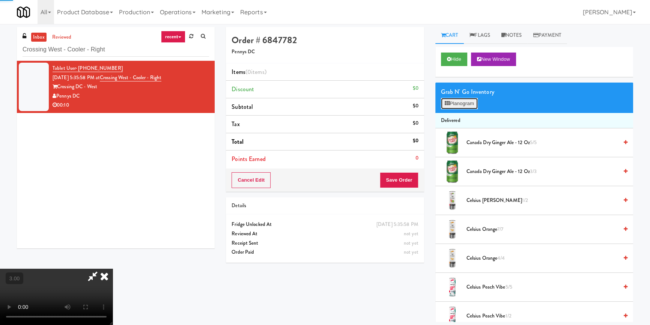
click at [463, 100] on button "Planogram" at bounding box center [459, 103] width 37 height 11
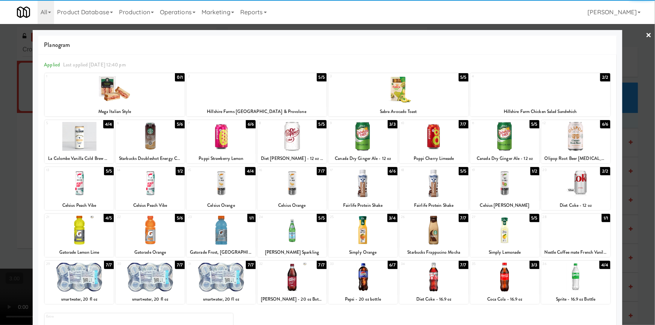
click at [578, 275] on div at bounding box center [576, 277] width 69 height 29
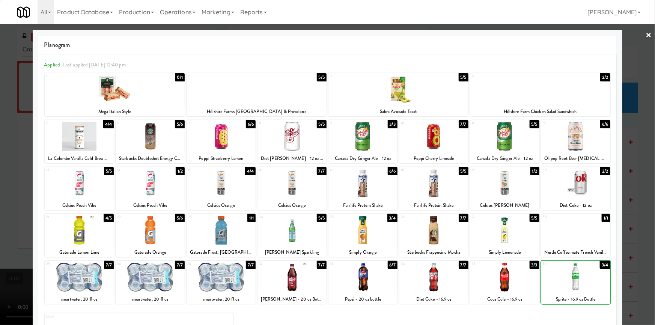
click at [637, 279] on div at bounding box center [327, 162] width 655 height 325
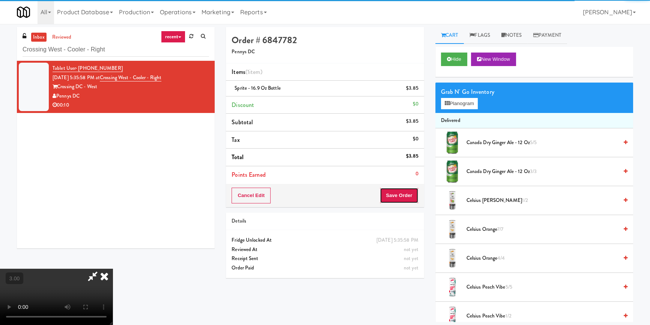
click at [413, 194] on button "Save Order" at bounding box center [399, 196] width 38 height 16
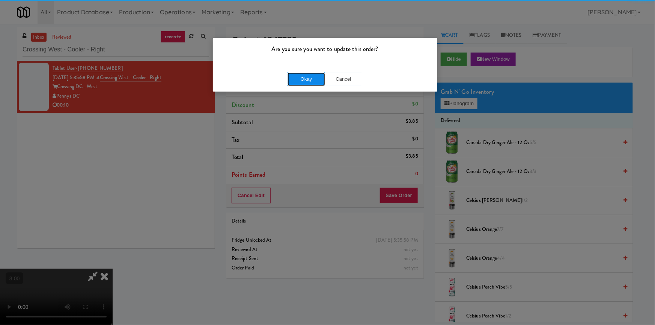
click at [311, 81] on button "Okay" at bounding box center [307, 79] width 38 height 14
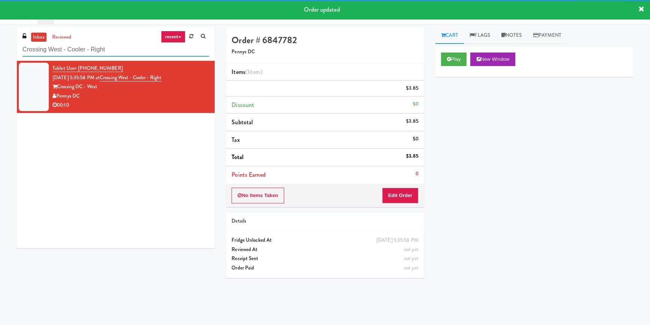
click at [132, 51] on input "Crossing West - Cooler - Right" at bounding box center [116, 50] width 187 height 14
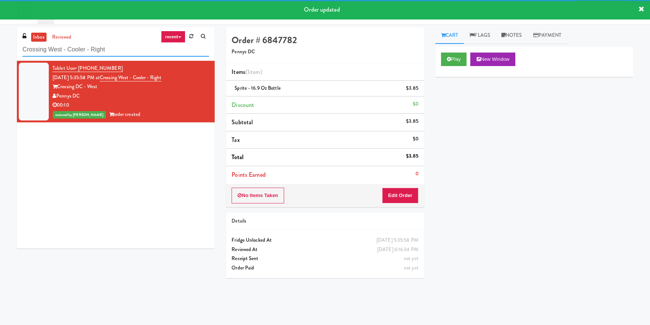
click at [132, 51] on input "Crossing West - Cooler - Right" at bounding box center [116, 50] width 187 height 14
paste input "Glasshouse Pittsburgh Pantry"
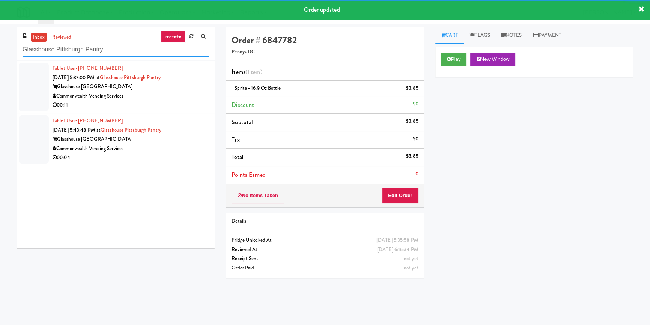
type input "Glasshouse Pittsburgh Pantry"
click at [167, 102] on div "00:11" at bounding box center [131, 105] width 157 height 9
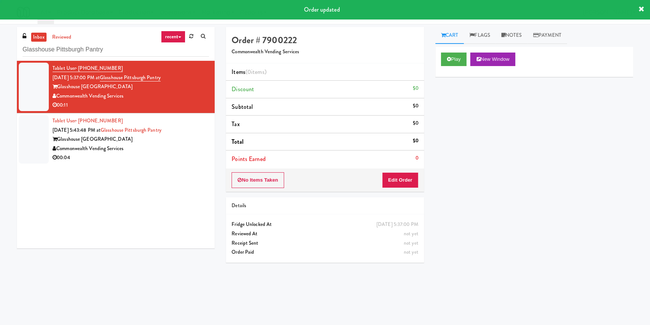
click at [448, 51] on div "Play New Window" at bounding box center [535, 62] width 198 height 30
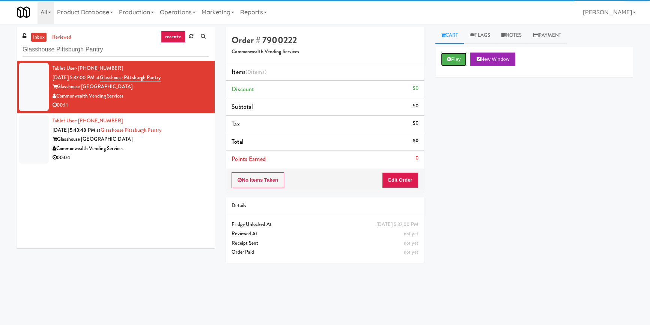
drag, startPoint x: 443, startPoint y: 56, endPoint x: 453, endPoint y: 76, distance: 22.3
click at [443, 56] on button "Play" at bounding box center [454, 60] width 26 height 14
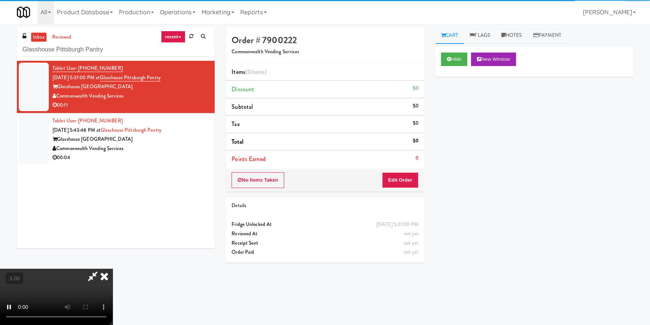
click at [466, 113] on div "Hide New Window Primary Flag Clear Flag if unable to determine what was taken o…" at bounding box center [535, 188] width 198 height 282
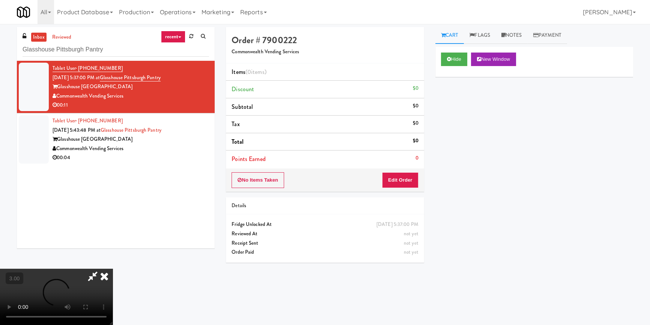
drag, startPoint x: 479, startPoint y: 155, endPoint x: 459, endPoint y: 143, distance: 23.1
click at [479, 155] on div "Hide New Window Primary Flag Clear Flag if unable to determine what was taken o…" at bounding box center [535, 188] width 198 height 282
click at [413, 180] on button "Edit Order" at bounding box center [400, 180] width 36 height 16
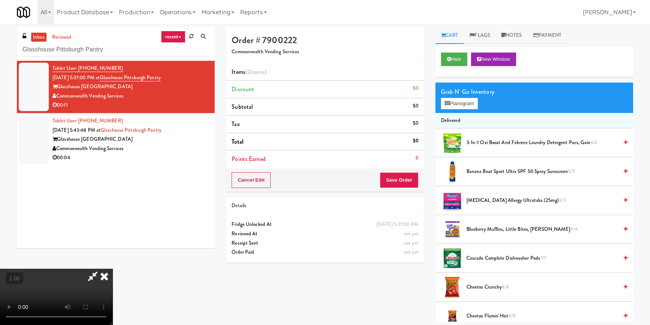
click at [113, 269] on video at bounding box center [56, 297] width 113 height 56
click at [448, 101] on icon at bounding box center [447, 103] width 5 height 5
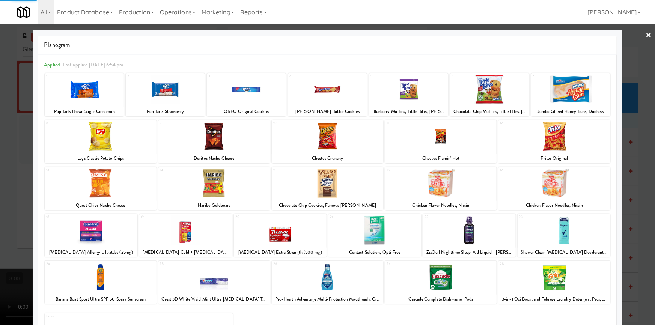
click at [109, 139] on div at bounding box center [101, 136] width 112 height 29
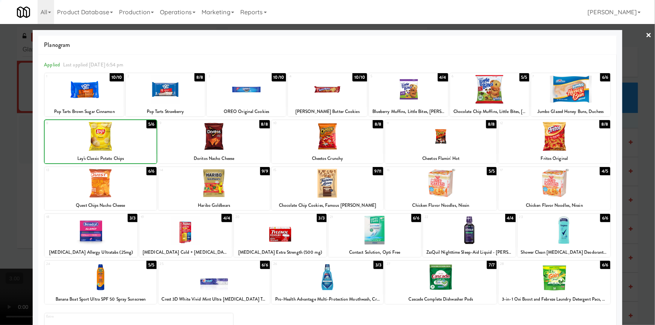
drag, startPoint x: 195, startPoint y: 140, endPoint x: 204, endPoint y: 143, distance: 8.6
click at [196, 140] on div at bounding box center [214, 136] width 112 height 29
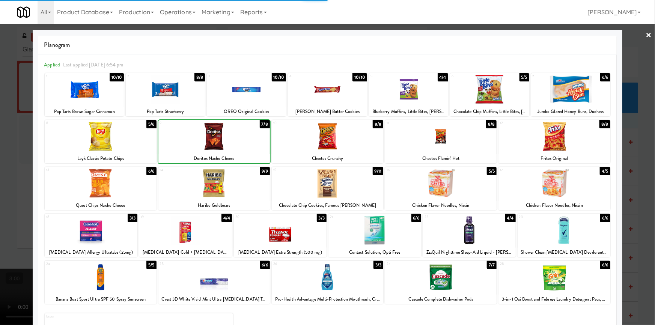
click at [339, 191] on div at bounding box center [328, 183] width 112 height 29
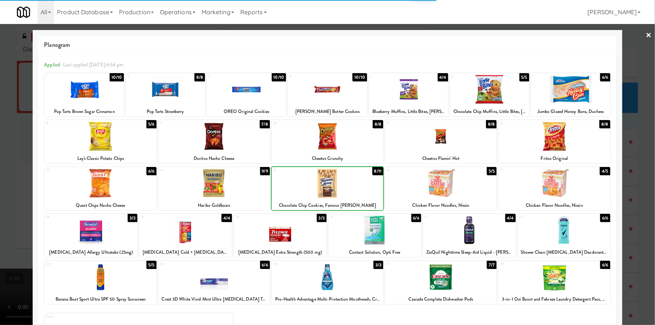
click at [7, 119] on div at bounding box center [327, 162] width 655 height 325
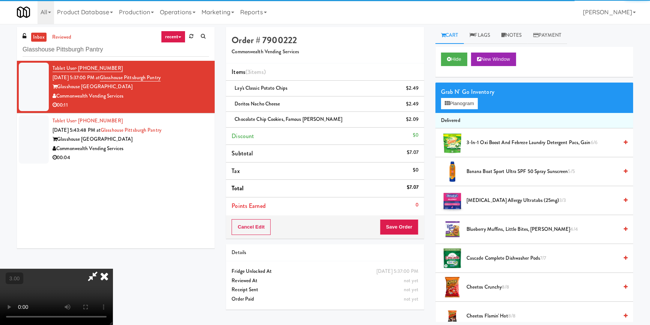
click at [113, 269] on video at bounding box center [56, 297] width 113 height 56
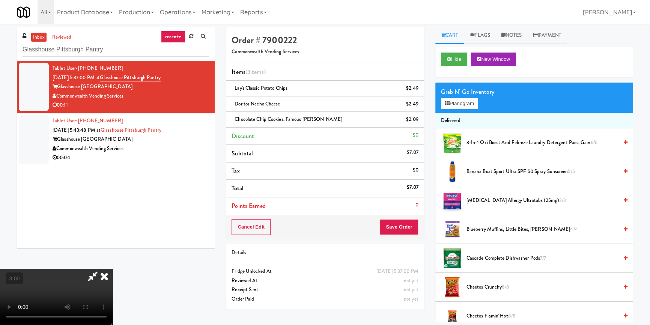
scroll to position [34, 0]
click at [113, 269] on video at bounding box center [56, 297] width 113 height 56
click at [401, 229] on button "Save Order" at bounding box center [399, 227] width 38 height 16
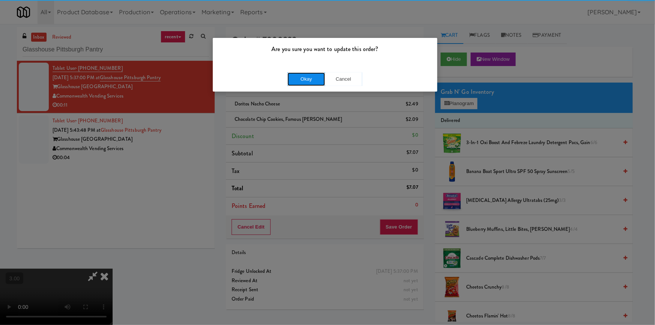
click at [313, 81] on button "Okay" at bounding box center [307, 79] width 38 height 14
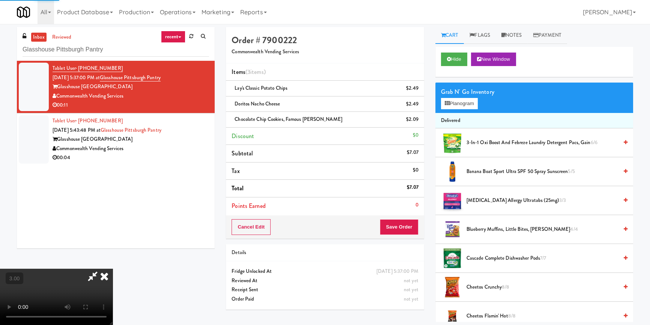
scroll to position [0, 0]
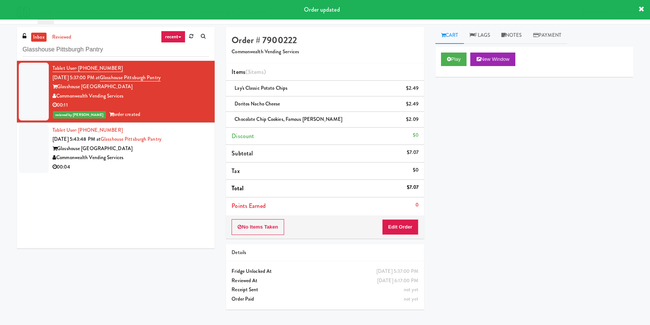
click at [175, 161] on div "Commonwealth Vending Services" at bounding box center [131, 157] width 157 height 9
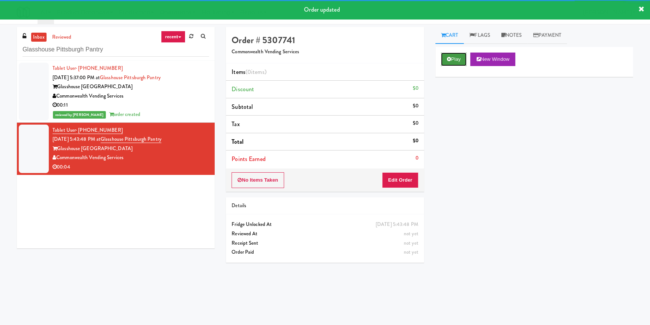
click at [461, 63] on button "Play" at bounding box center [454, 60] width 26 height 14
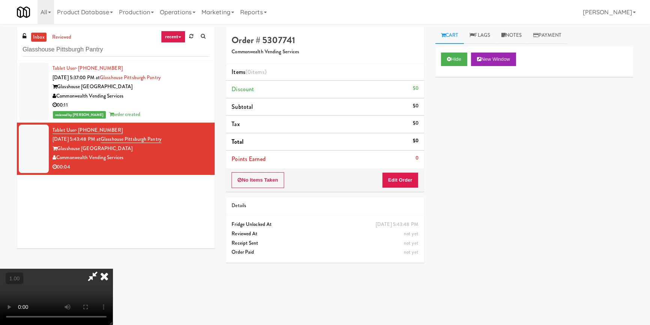
click at [113, 269] on video at bounding box center [56, 297] width 113 height 56
click at [406, 179] on button "Edit Order" at bounding box center [400, 180] width 36 height 16
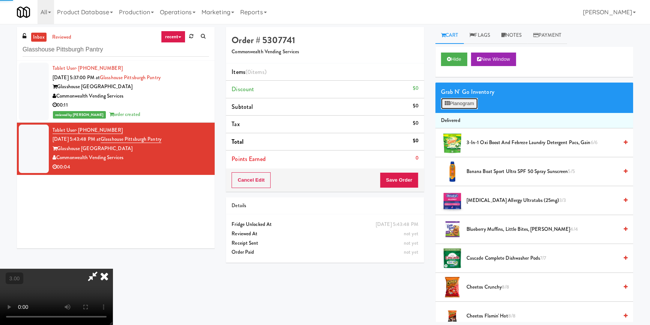
click at [457, 108] on button "Planogram" at bounding box center [459, 103] width 37 height 11
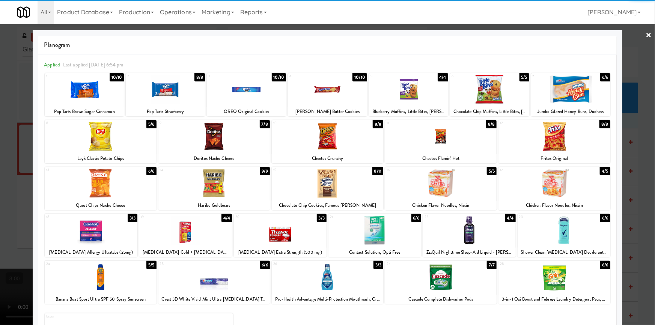
click at [325, 189] on div at bounding box center [328, 183] width 112 height 29
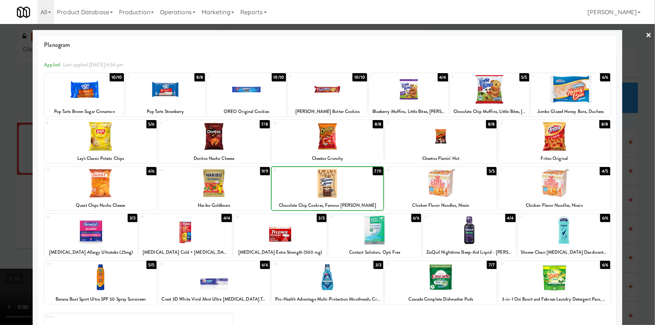
click at [0, 180] on div at bounding box center [327, 162] width 655 height 325
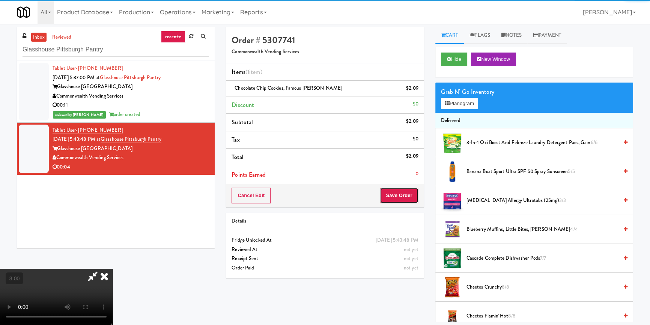
click at [400, 195] on button "Save Order" at bounding box center [399, 196] width 38 height 16
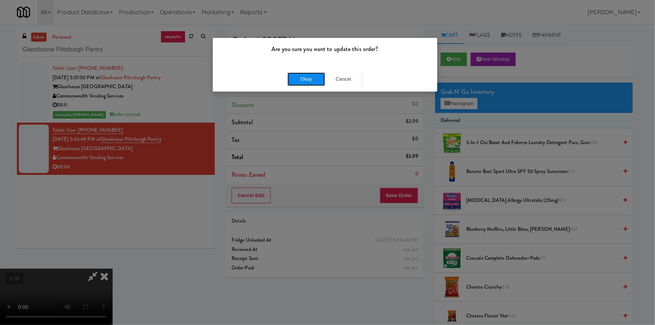
click at [298, 83] on button "Okay" at bounding box center [307, 79] width 38 height 14
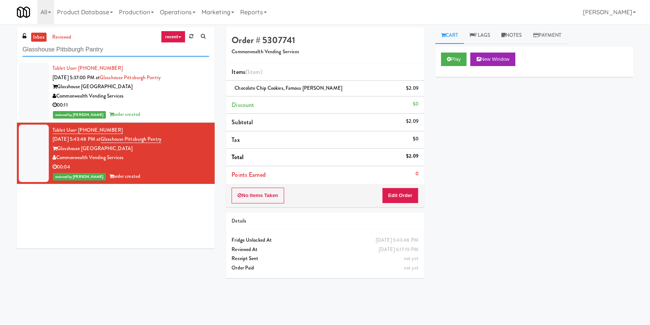
click at [147, 51] on input "Glasshouse Pittsburgh Pantry" at bounding box center [116, 50] width 187 height 14
click at [146, 52] on input "Glasshouse Pittsburgh Pantry" at bounding box center [116, 50] width 187 height 14
paste input "Estate - Cooler - Left"
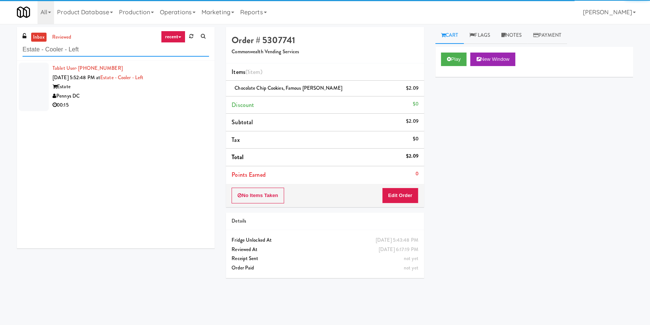
type input "Estate - Cooler - Left"
click at [174, 93] on div "Pennys DC" at bounding box center [131, 96] width 157 height 9
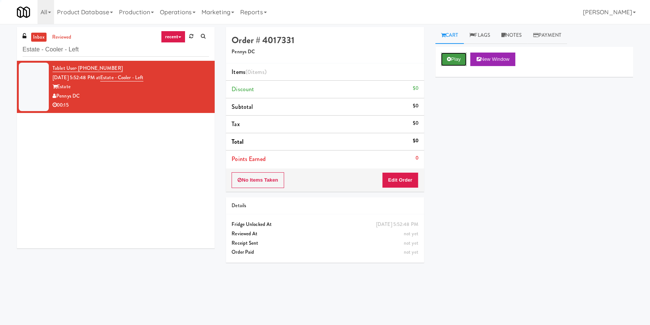
click at [455, 59] on button "Play" at bounding box center [454, 60] width 26 height 14
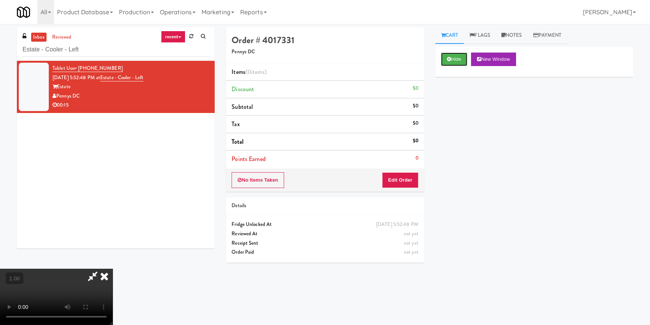
scroll to position [68, 0]
click at [113, 269] on video at bounding box center [56, 297] width 113 height 56
click at [396, 183] on button "Edit Order" at bounding box center [400, 180] width 36 height 16
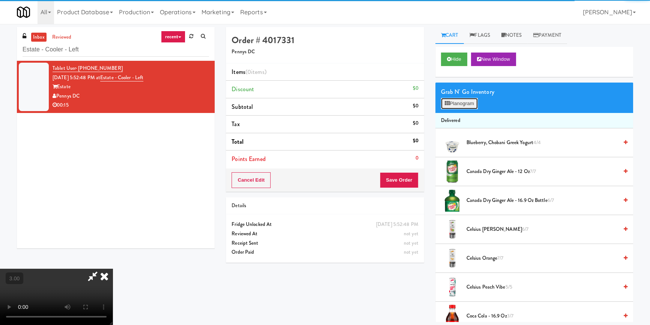
click at [463, 101] on button "Planogram" at bounding box center [459, 103] width 37 height 11
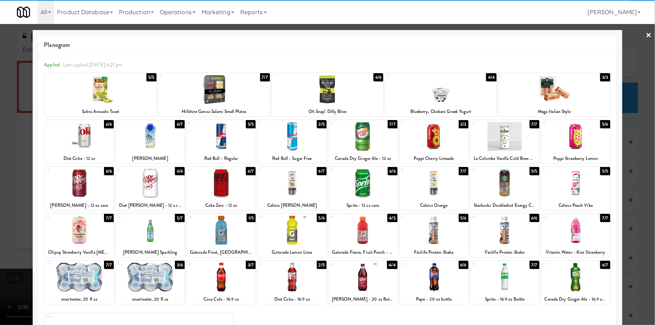
click at [228, 188] on div at bounding box center [221, 183] width 69 height 29
click at [450, 128] on div at bounding box center [434, 136] width 69 height 29
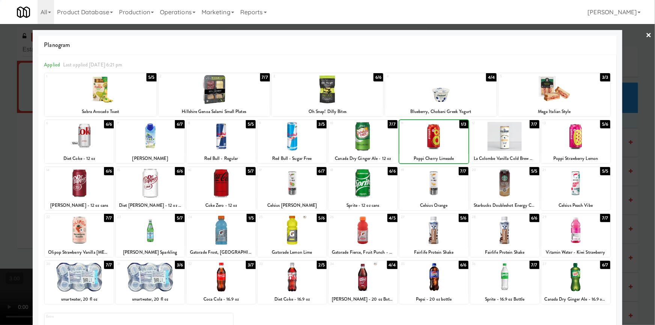
click at [0, 186] on div at bounding box center [327, 162] width 655 height 325
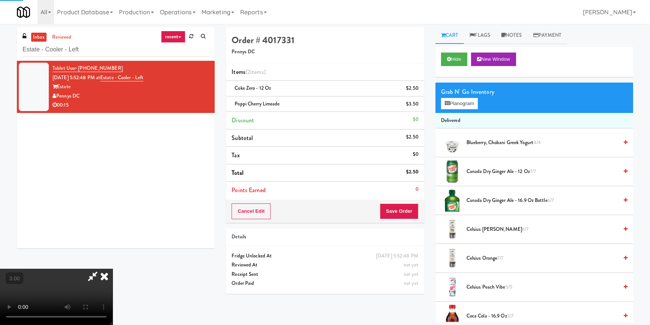
click at [113, 269] on video at bounding box center [56, 297] width 113 height 56
click at [406, 209] on button "Save Order" at bounding box center [399, 212] width 38 height 16
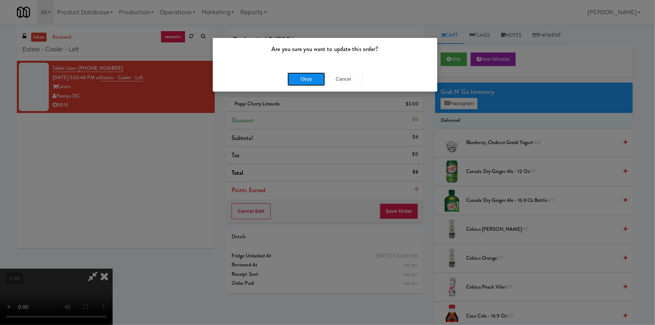
click at [306, 82] on button "Okay" at bounding box center [307, 79] width 38 height 14
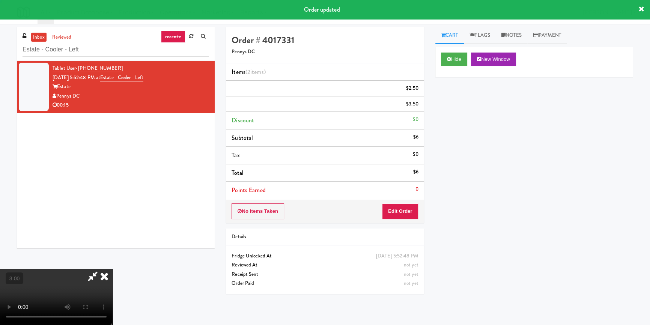
scroll to position [0, 0]
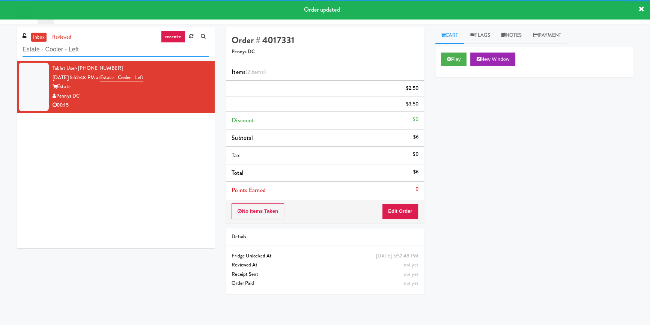
click at [118, 53] on input "Estate - Cooler - Left" at bounding box center [116, 50] width 187 height 14
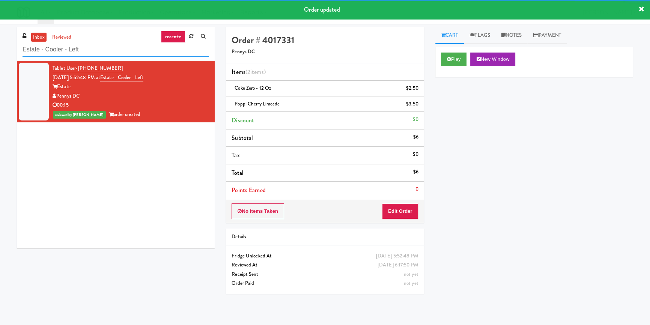
click at [118, 53] on input "Estate - Cooler - Left" at bounding box center [116, 50] width 187 height 14
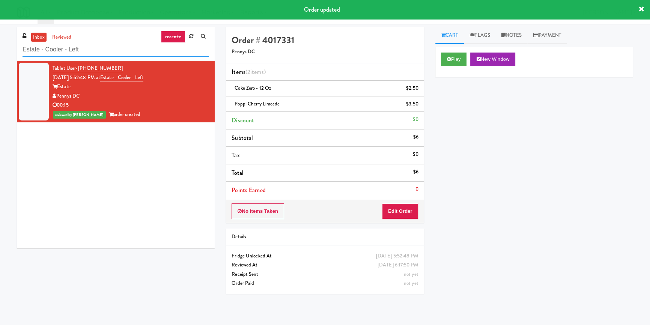
click at [118, 53] on input "Estate - Cooler - Left" at bounding box center [116, 50] width 187 height 14
paste input "1331"
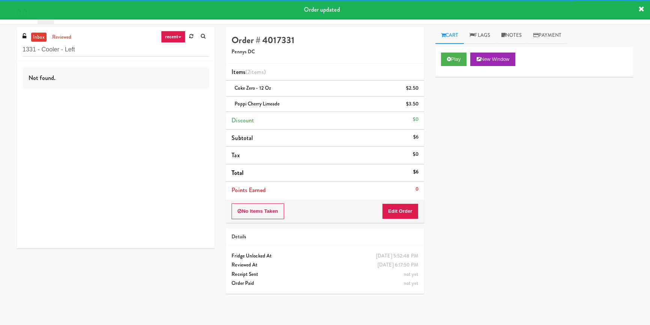
click at [165, 103] on div "Not found." at bounding box center [116, 155] width 198 height 188
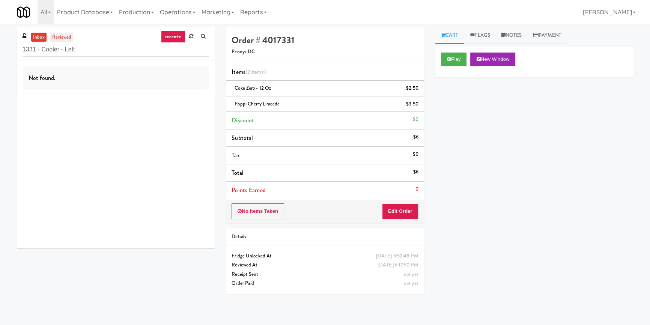
click at [64, 37] on link "reviewed" at bounding box center [61, 37] width 23 height 9
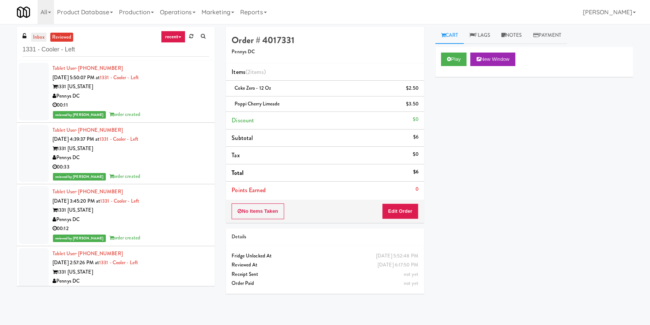
click at [38, 37] on link "inbox" at bounding box center [38, 37] width 15 height 9
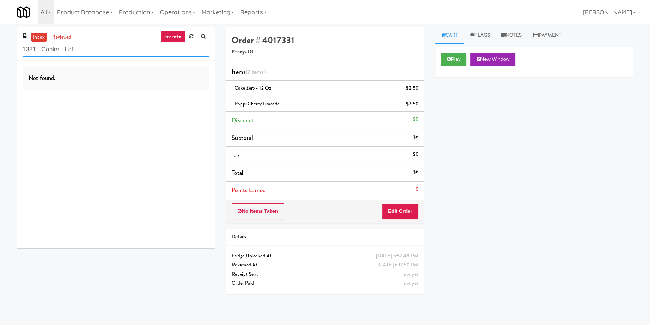
click at [123, 56] on input "1331 - Cooler - Left" at bounding box center [116, 50] width 187 height 14
paste input "Metropolitan - Cooler - Righ"
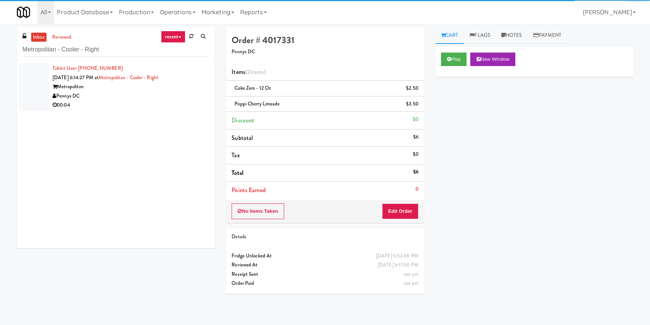
click at [178, 94] on div "Pennys DC" at bounding box center [131, 96] width 157 height 9
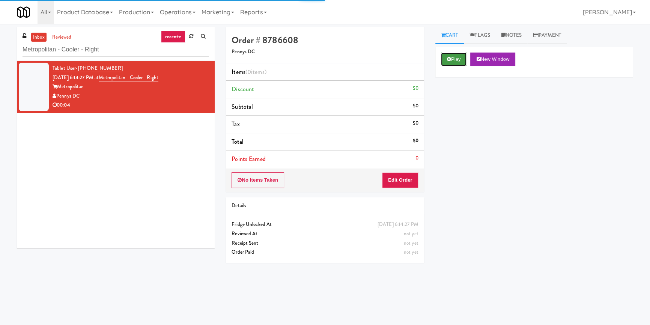
click at [458, 59] on button "Play" at bounding box center [454, 60] width 26 height 14
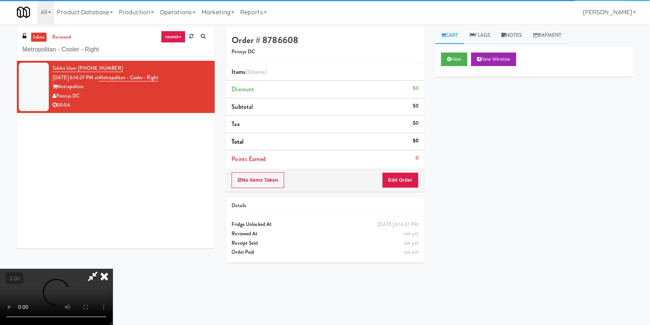
click at [475, 124] on div "Hide New Window Primary Flag Clear Flag if unable to determine what was taken o…" at bounding box center [535, 188] width 198 height 282
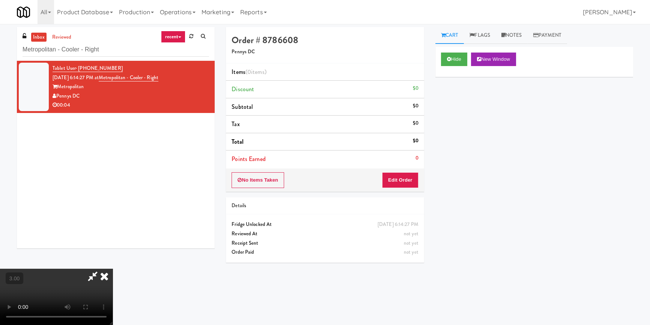
scroll to position [3, 0]
click at [113, 269] on video at bounding box center [56, 297] width 113 height 56
click at [415, 176] on button "Edit Order" at bounding box center [400, 180] width 36 height 16
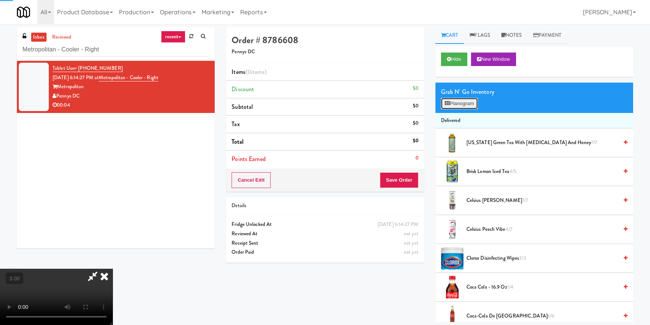
click at [452, 109] on button "Planogram" at bounding box center [459, 103] width 37 height 11
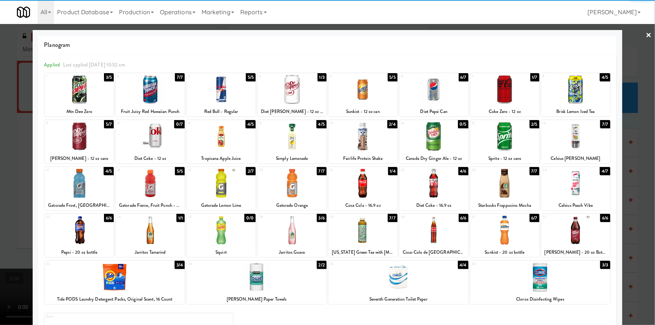
click at [224, 189] on div at bounding box center [221, 183] width 69 height 29
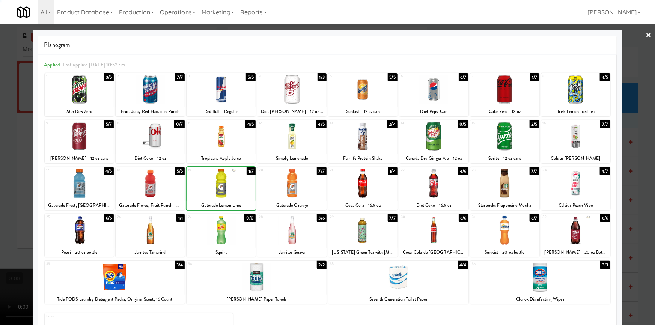
click at [7, 157] on div at bounding box center [327, 162] width 655 height 325
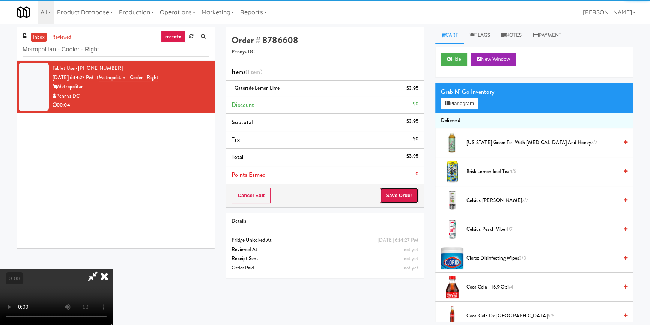
click at [413, 197] on button "Save Order" at bounding box center [399, 196] width 38 height 16
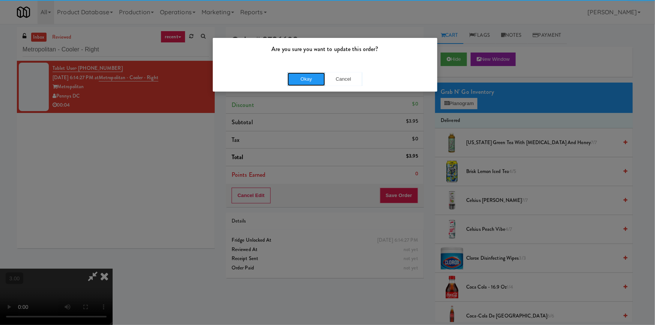
click at [300, 74] on button "Okay" at bounding box center [307, 79] width 38 height 14
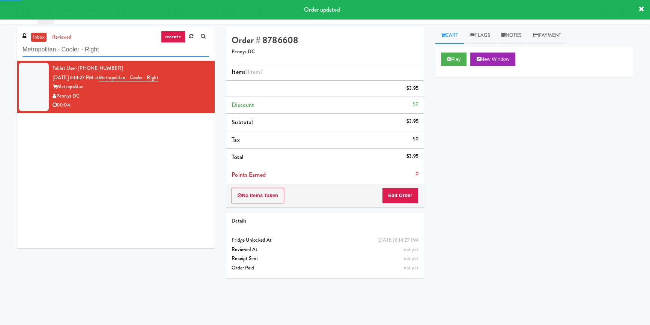
click at [132, 53] on input "Metropolitan - Cooler - Right" at bounding box center [116, 50] width 187 height 14
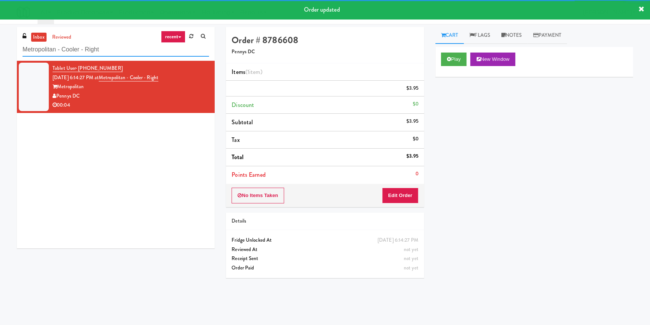
drag, startPoint x: 132, startPoint y: 53, endPoint x: 143, endPoint y: 74, distance: 23.9
click at [133, 53] on input "Metropolitan - Cooler - Right" at bounding box center [116, 50] width 187 height 14
paste input "222 W Erie - Left - Fridge"
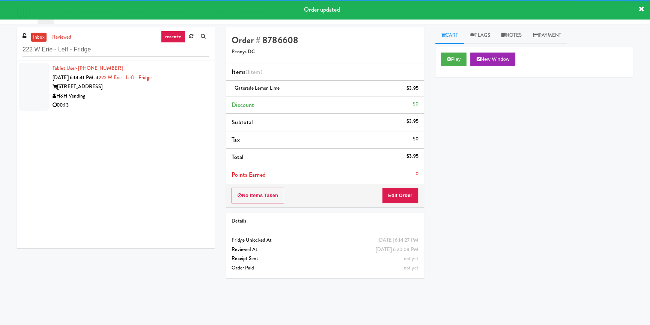
click at [176, 96] on div "H&H Vending" at bounding box center [131, 96] width 157 height 9
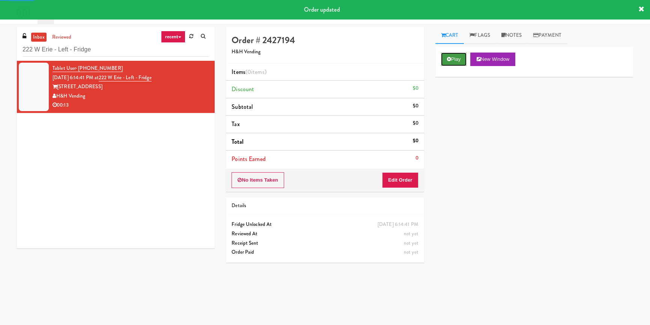
click at [457, 62] on button "Play" at bounding box center [454, 60] width 26 height 14
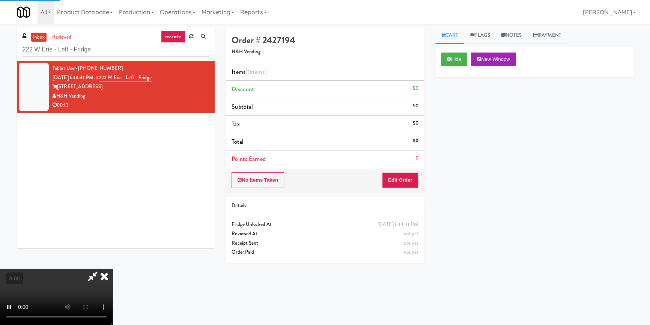
drag, startPoint x: 481, startPoint y: 113, endPoint x: 472, endPoint y: 113, distance: 8.7
click at [479, 112] on div "Hide New Window Primary Flag Clear Flag if unable to determine what was taken o…" at bounding box center [535, 188] width 198 height 282
click at [408, 182] on button "Edit Order" at bounding box center [400, 180] width 36 height 16
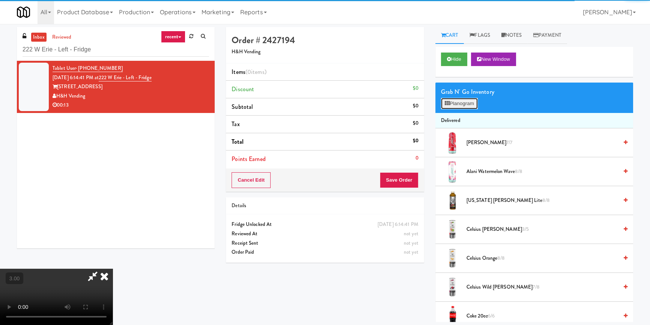
click at [472, 98] on button "Planogram" at bounding box center [459, 103] width 37 height 11
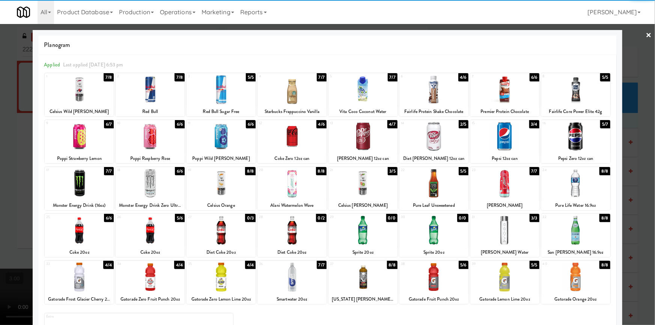
click at [358, 140] on div at bounding box center [363, 136] width 69 height 29
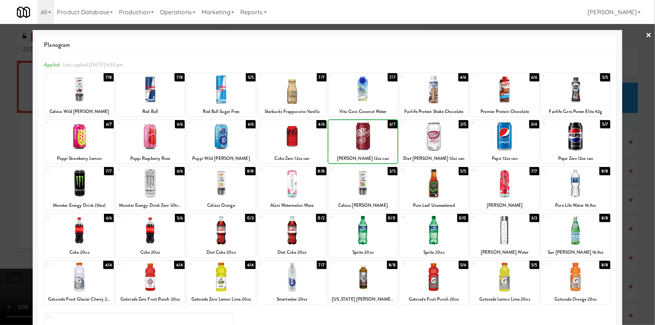
click at [358, 140] on div at bounding box center [363, 136] width 69 height 29
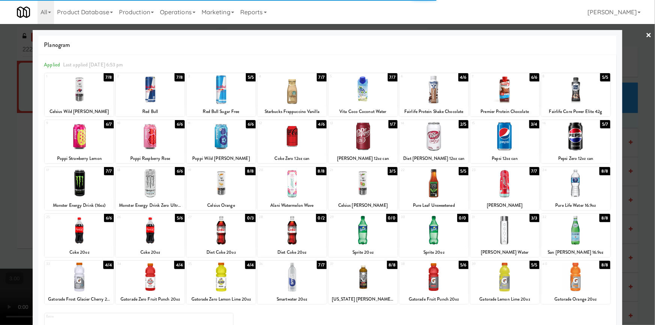
drag, startPoint x: 0, startPoint y: 135, endPoint x: 225, endPoint y: 146, distance: 224.9
click at [0, 131] on div at bounding box center [327, 162] width 655 height 325
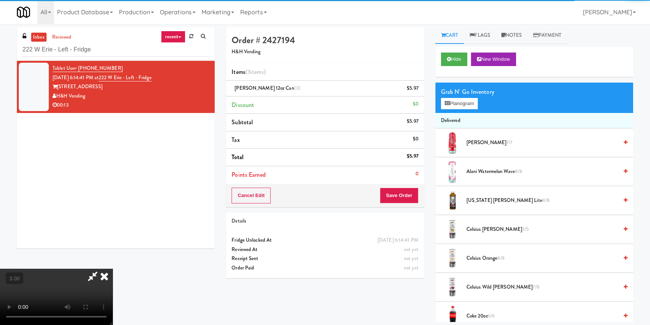
click at [405, 190] on div "Cancel Edit Save Order" at bounding box center [325, 195] width 198 height 23
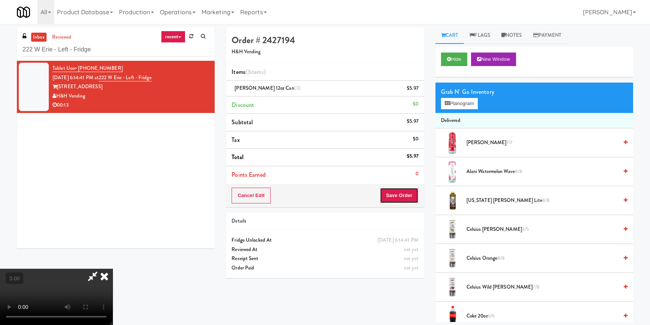
click at [403, 192] on button "Save Order" at bounding box center [399, 196] width 38 height 16
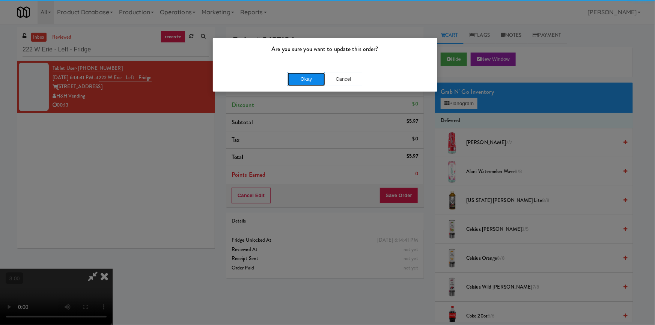
click at [314, 74] on button "Okay" at bounding box center [307, 79] width 38 height 14
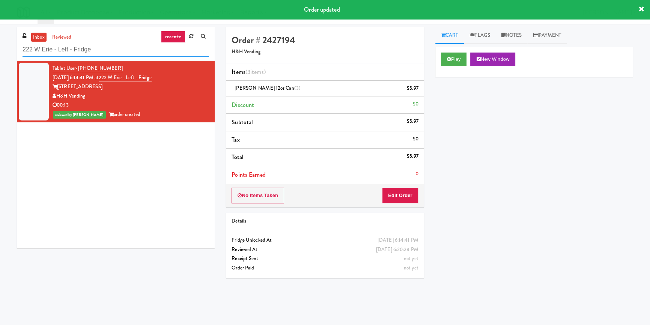
click at [110, 49] on input "222 W Erie - Left - Fridge" at bounding box center [116, 50] width 187 height 14
paste input "HP Employee Lounge Pantry"
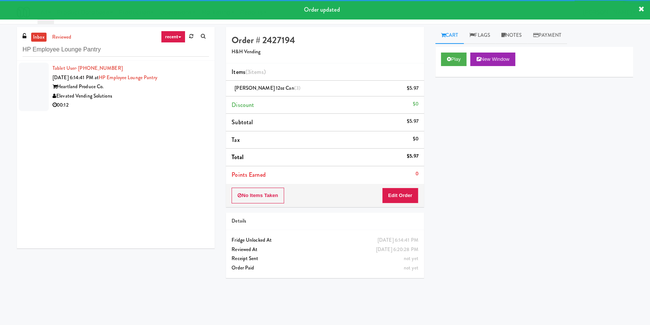
click at [167, 105] on div "00:12" at bounding box center [131, 105] width 157 height 9
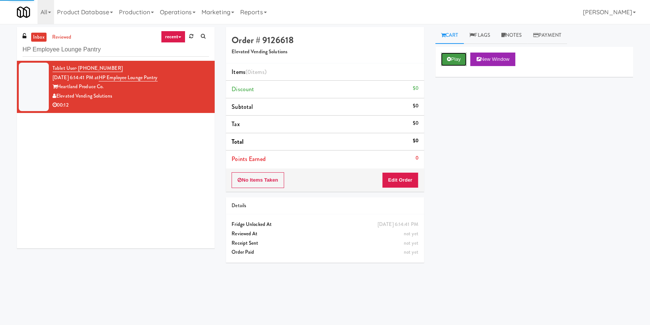
click at [451, 58] on button "Play" at bounding box center [454, 60] width 26 height 14
click at [461, 94] on div "Play New Window Primary Flag Clear Flag if unable to determine what was taken o…" at bounding box center [535, 188] width 198 height 282
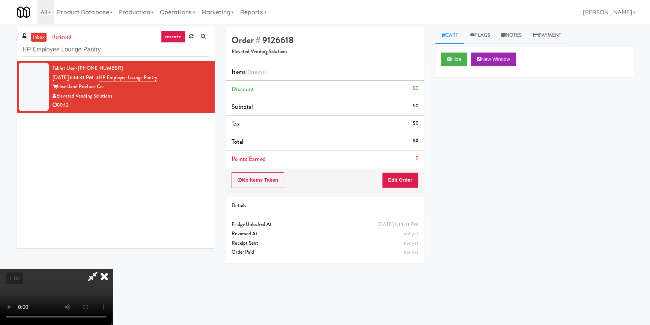
click at [113, 269] on video at bounding box center [56, 297] width 113 height 56
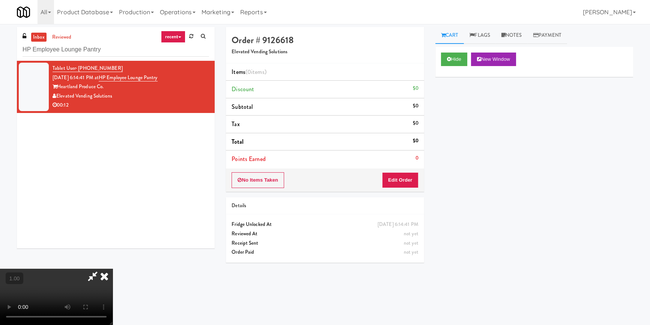
click at [113, 269] on video at bounding box center [56, 297] width 113 height 56
click at [415, 175] on button "Edit Order" at bounding box center [400, 180] width 36 height 16
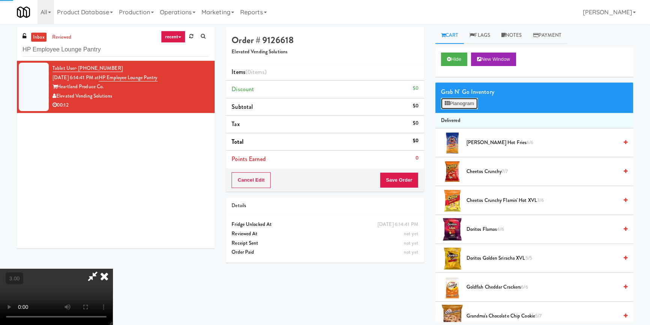
click at [460, 100] on button "Planogram" at bounding box center [459, 103] width 37 height 11
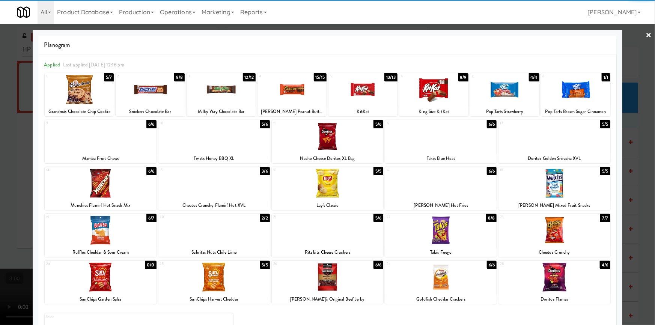
click at [430, 94] on div at bounding box center [434, 89] width 69 height 29
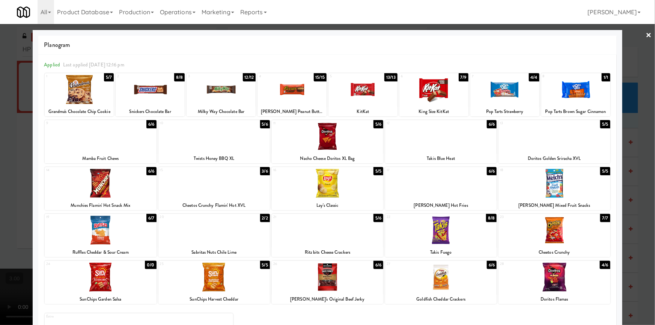
click at [332, 186] on div at bounding box center [328, 183] width 112 height 29
click at [1, 189] on div at bounding box center [327, 162] width 655 height 325
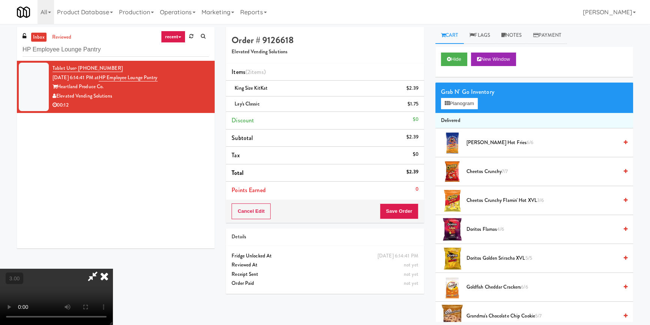
click at [113, 269] on video at bounding box center [56, 297] width 113 height 56
click at [406, 210] on button "Save Order" at bounding box center [399, 212] width 38 height 16
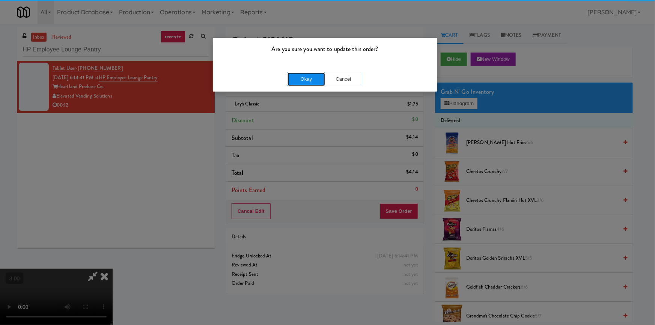
click at [307, 78] on button "Okay" at bounding box center [307, 79] width 38 height 14
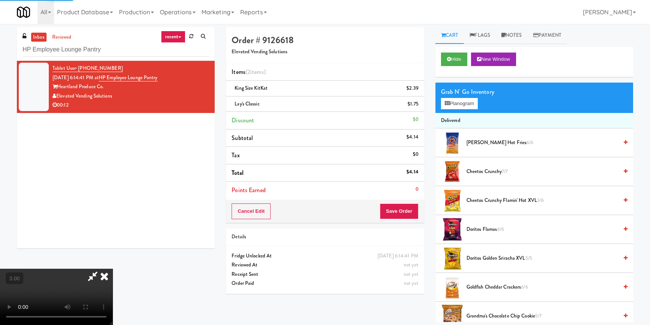
scroll to position [0, 0]
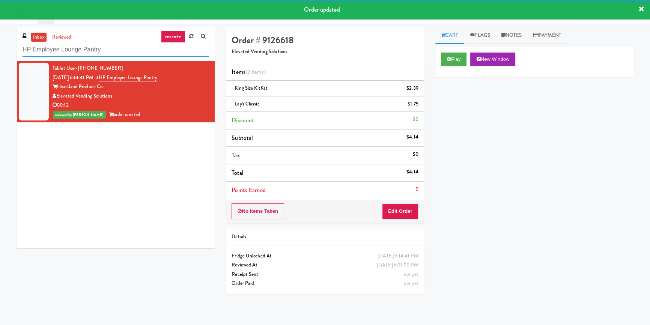
click at [127, 54] on input "HP Employee Lounge Pantry" at bounding box center [116, 50] width 187 height 14
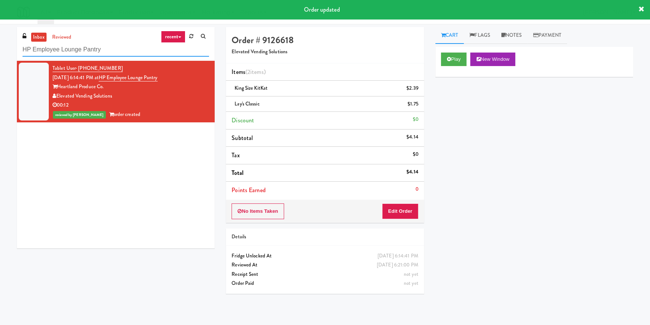
click at [127, 54] on input "HP Employee Lounge Pantry" at bounding box center [116, 50] width 187 height 14
paste input "NOVO - Cooler Combo"
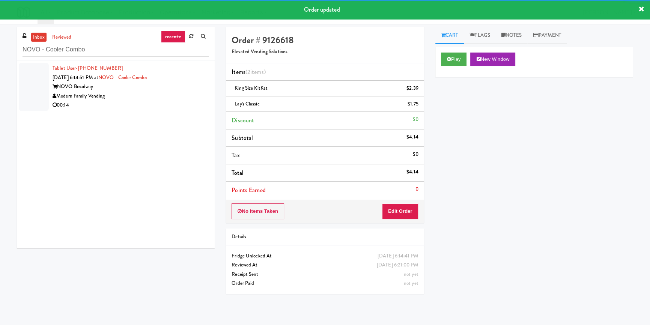
click at [178, 97] on div "Modern Family Vending" at bounding box center [131, 96] width 157 height 9
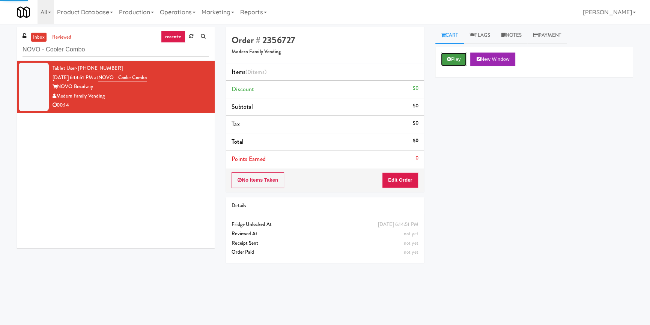
click at [449, 57] on icon at bounding box center [449, 59] width 4 height 5
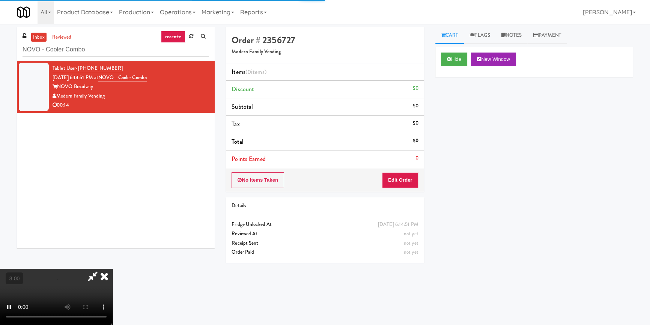
click at [451, 82] on div "Hide New Window Primary Flag Clear Flag if unable to determine what was taken o…" at bounding box center [535, 188] width 198 height 282
click at [451, 83] on div "Hide New Window Primary Flag Clear Flag if unable to determine what was taken o…" at bounding box center [535, 188] width 198 height 282
drag, startPoint x: 395, startPoint y: 179, endPoint x: 432, endPoint y: 156, distance: 43.9
click at [395, 179] on button "Edit Order" at bounding box center [400, 180] width 36 height 16
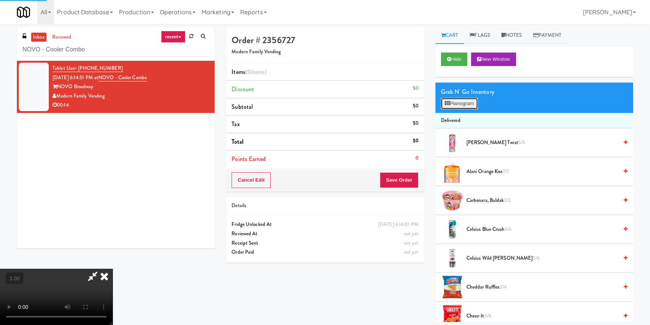
click at [466, 100] on button "Planogram" at bounding box center [459, 103] width 37 height 11
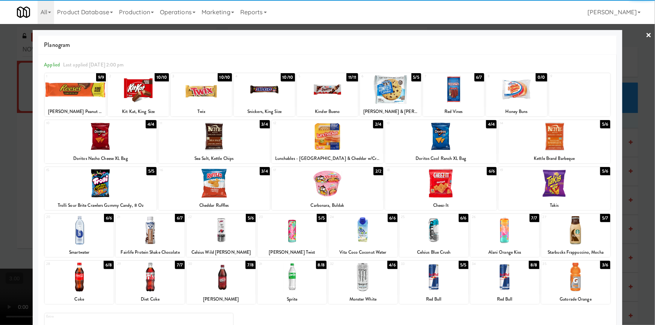
click at [238, 148] on div at bounding box center [214, 136] width 112 height 29
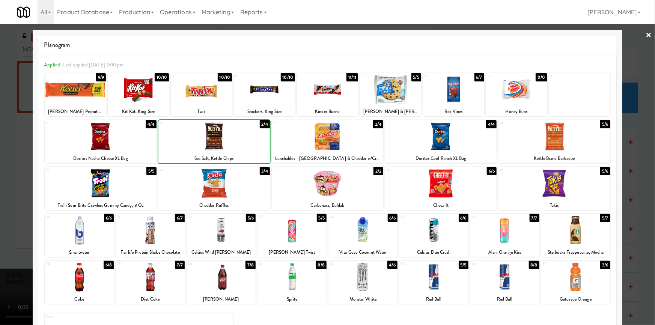
click at [14, 160] on div at bounding box center [327, 162] width 655 height 325
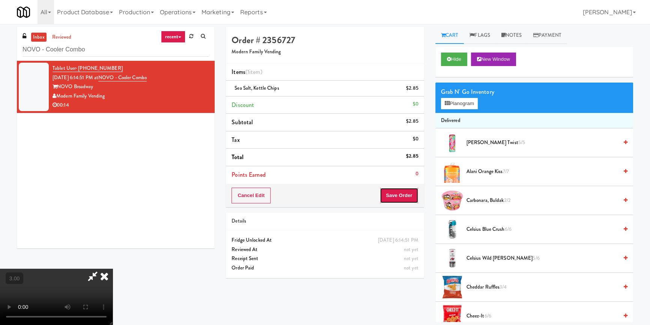
click at [404, 195] on button "Save Order" at bounding box center [399, 196] width 38 height 16
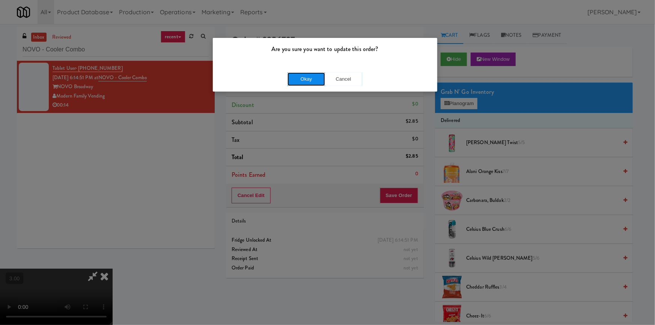
click at [310, 81] on button "Okay" at bounding box center [307, 79] width 38 height 14
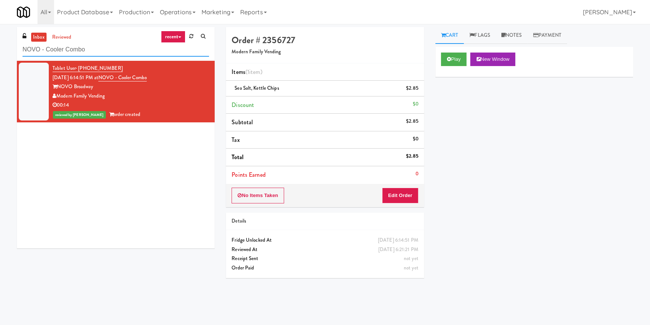
click at [101, 45] on input "NOVO - Cooler Combo" at bounding box center [116, 50] width 187 height 14
paste input "(Snack & Drink) EWR 1-TB-MAIN BREAK ROOM"
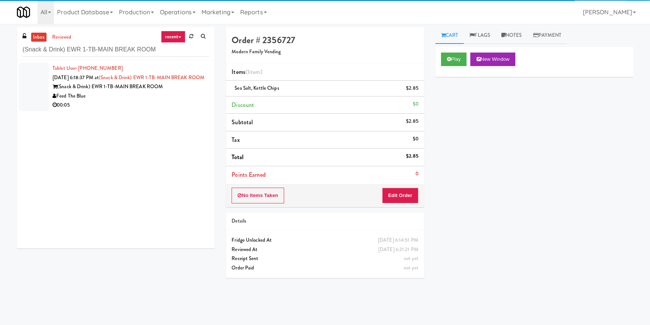
click at [160, 92] on div "(Snack & Drink) EWR 1-TB-MAIN BREAK ROOM" at bounding box center [131, 86] width 157 height 9
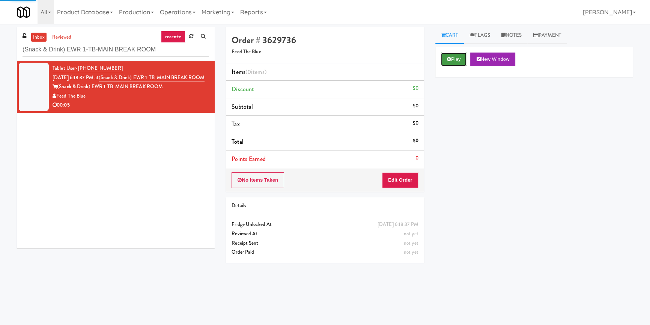
click at [466, 58] on button "Play" at bounding box center [454, 60] width 26 height 14
click at [468, 118] on div "Play New Window Primary Flag Clear Flag if unable to determine what was taken o…" at bounding box center [535, 188] width 198 height 282
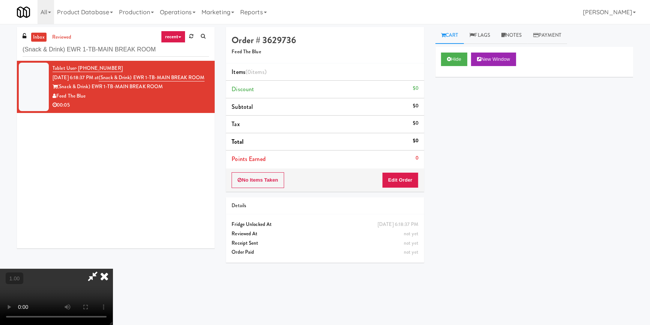
click at [113, 269] on video at bounding box center [56, 297] width 113 height 56
click at [404, 183] on button "Edit Order" at bounding box center [400, 180] width 36 height 16
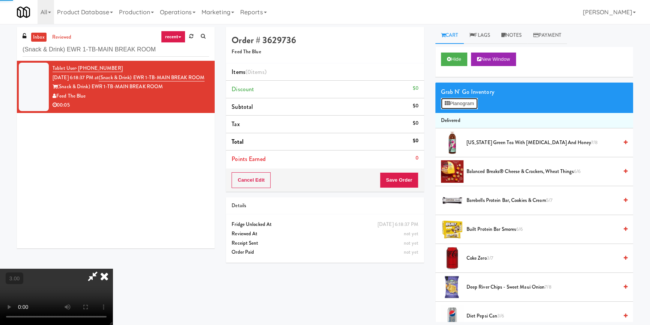
click at [459, 105] on button "Planogram" at bounding box center [459, 103] width 37 height 11
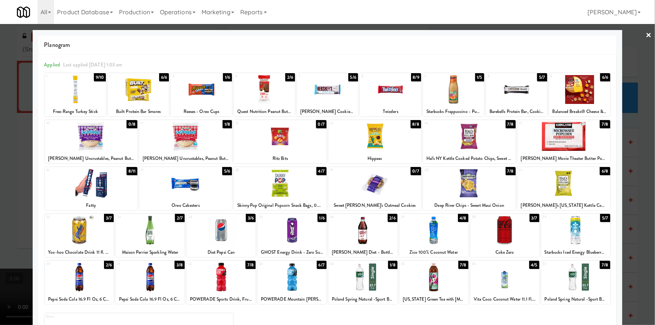
click at [434, 229] on div at bounding box center [434, 230] width 69 height 29
click at [0, 154] on div at bounding box center [327, 162] width 655 height 325
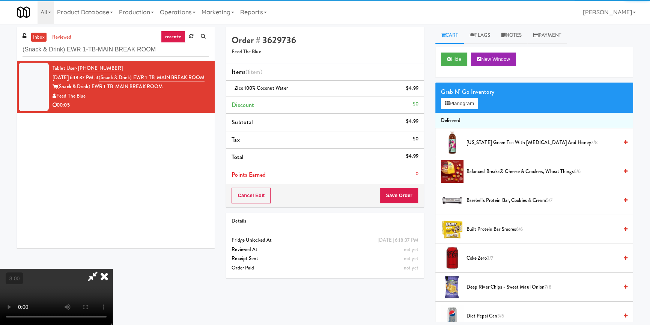
click at [113, 269] on video at bounding box center [56, 297] width 113 height 56
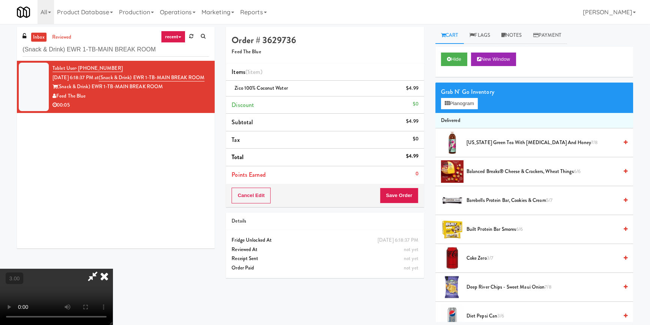
scroll to position [68, 0]
click at [400, 199] on button "Save Order" at bounding box center [399, 196] width 38 height 16
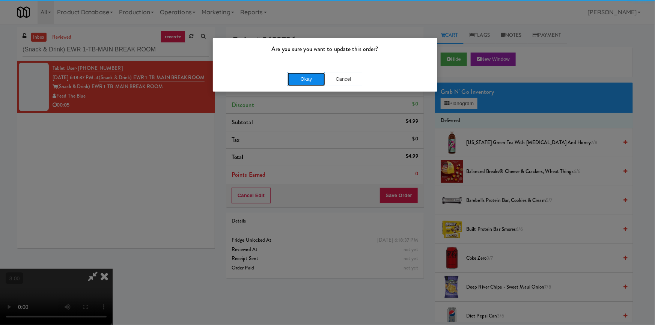
click at [295, 75] on button "Okay" at bounding box center [307, 79] width 38 height 14
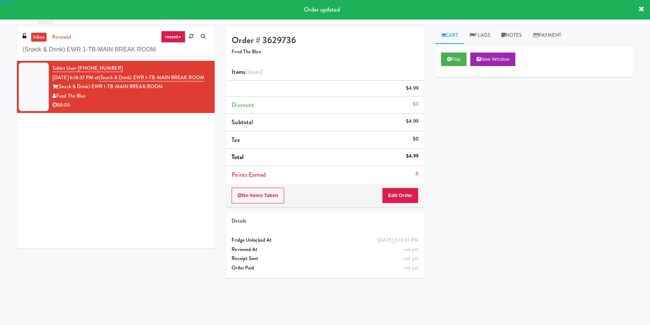
scroll to position [0, 0]
click at [105, 48] on input "(Snack & Drink) EWR 1-TB-MAIN BREAK ROOM" at bounding box center [116, 50] width 187 height 14
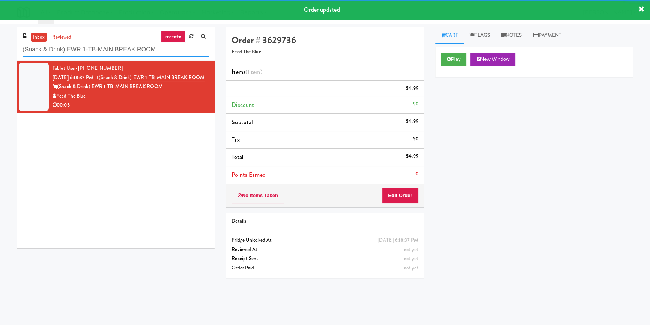
click at [105, 48] on input "(Snack & Drink) EWR 1-TB-MAIN BREAK ROOM" at bounding box center [116, 50] width 187 height 14
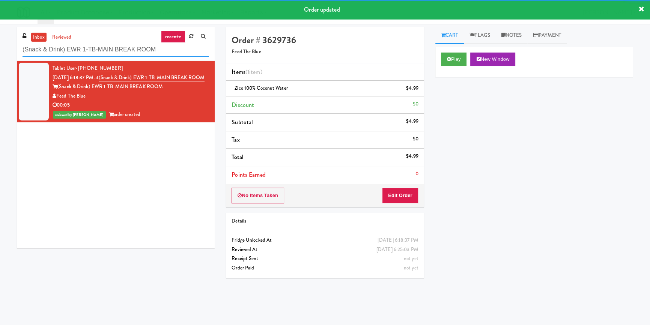
paste input "Pantry Field One!"
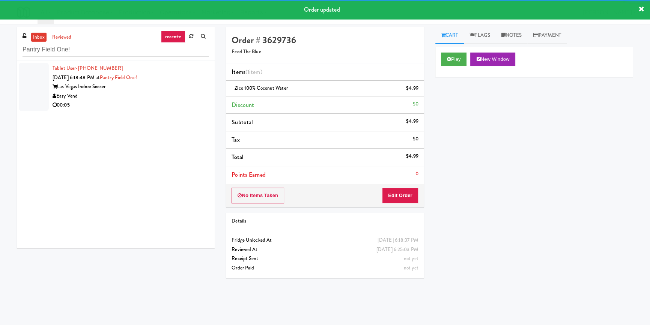
click at [171, 103] on div "00:05" at bounding box center [131, 105] width 157 height 9
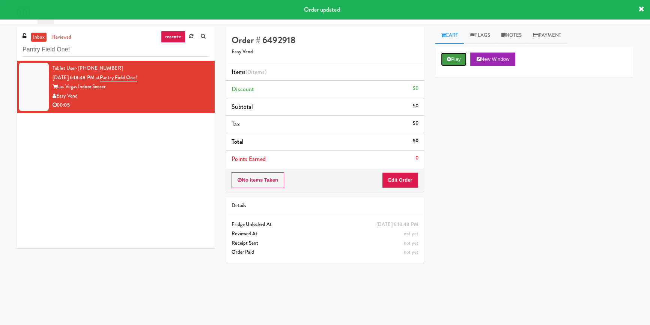
click at [451, 60] on icon at bounding box center [449, 59] width 4 height 5
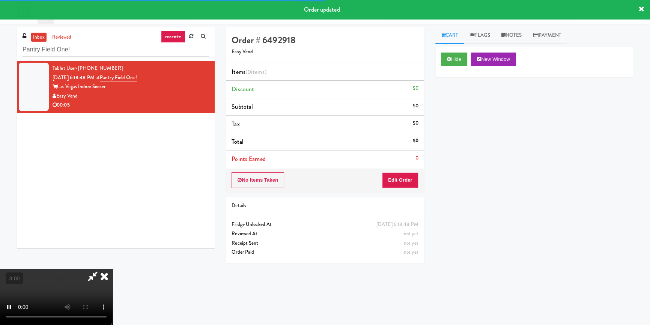
click at [461, 113] on div "Hide New Window Primary Flag Clear Flag if unable to determine what was taken o…" at bounding box center [535, 188] width 198 height 282
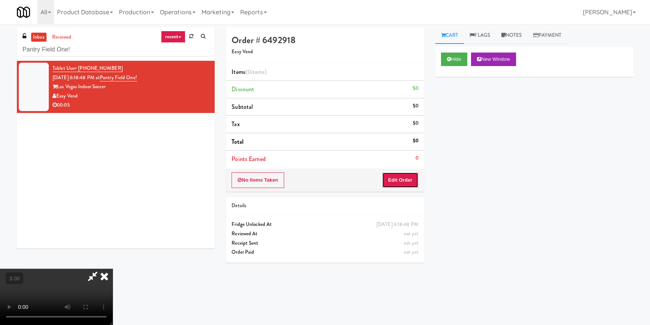
click at [414, 178] on button "Edit Order" at bounding box center [400, 180] width 36 height 16
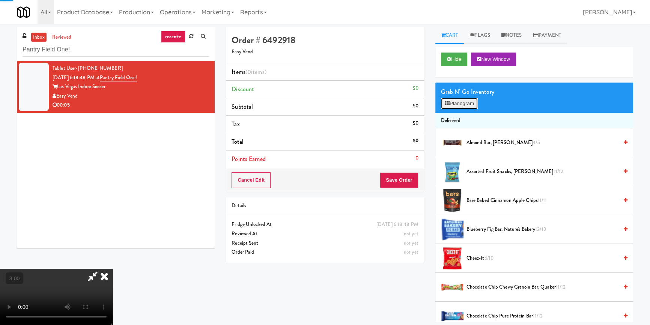
click at [465, 102] on button "Planogram" at bounding box center [459, 103] width 37 height 11
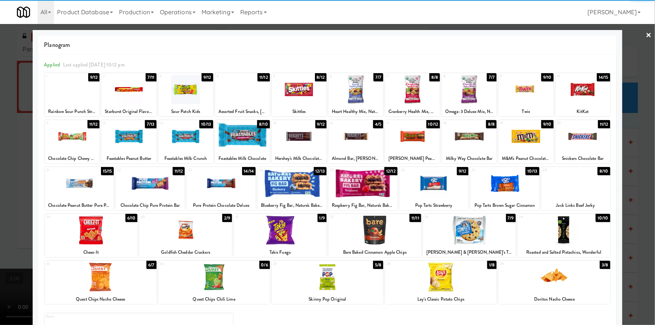
click at [78, 95] on div at bounding box center [72, 89] width 55 height 29
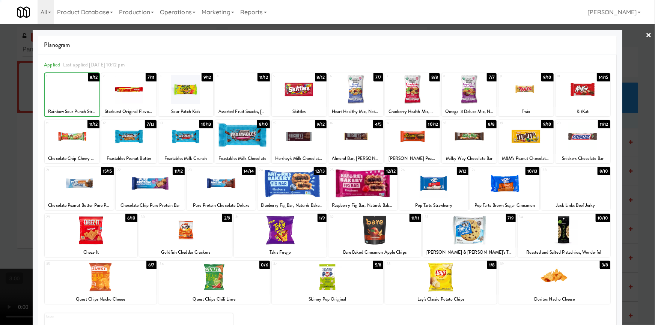
drag, startPoint x: 0, startPoint y: 124, endPoint x: 106, endPoint y: 137, distance: 106.7
click at [0, 124] on div at bounding box center [327, 162] width 655 height 325
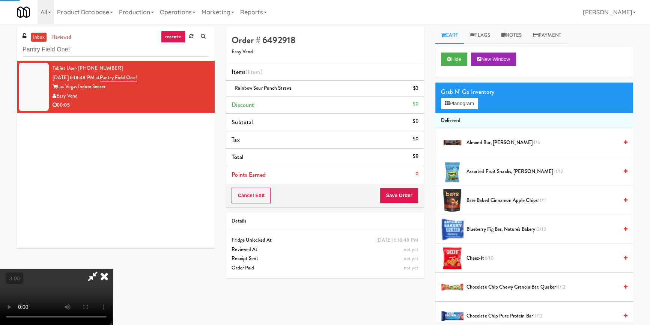
click at [113, 269] on video at bounding box center [56, 297] width 113 height 56
click at [406, 195] on button "Save Order" at bounding box center [399, 196] width 38 height 16
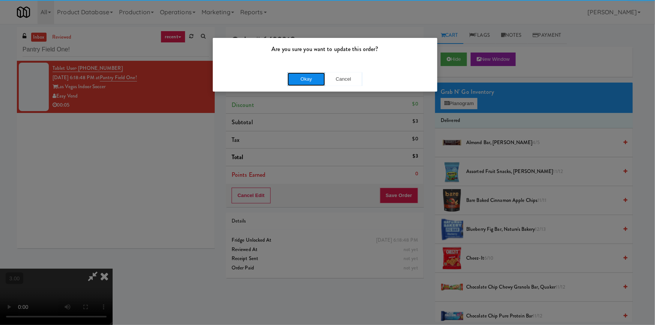
click at [314, 81] on button "Okay" at bounding box center [307, 79] width 38 height 14
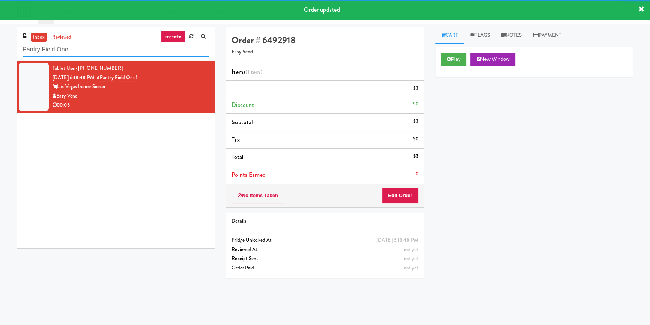
click at [122, 55] on input "Pantry Field One!" at bounding box center [116, 50] width 187 height 14
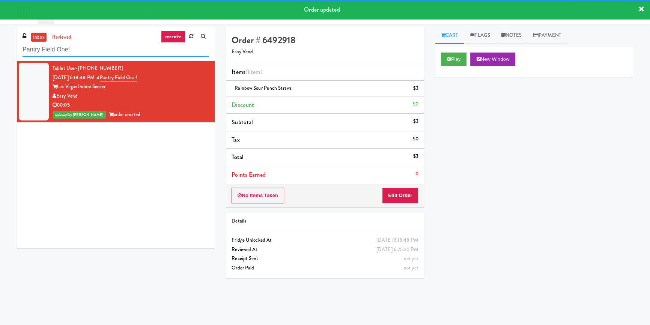
click at [122, 55] on input "Pantry Field One!" at bounding box center [116, 50] width 187 height 14
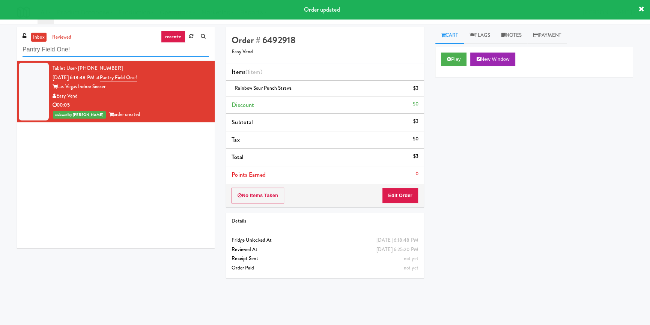
click at [122, 55] on input "Pantry Field One!" at bounding box center [116, 50] width 187 height 14
paste input "Eleven55 - Pantry"
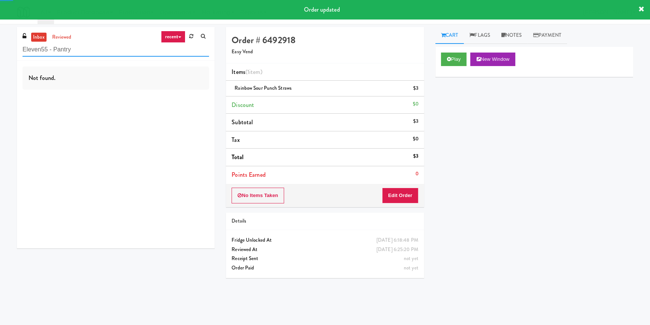
type input "Eleven55 - Pantry"
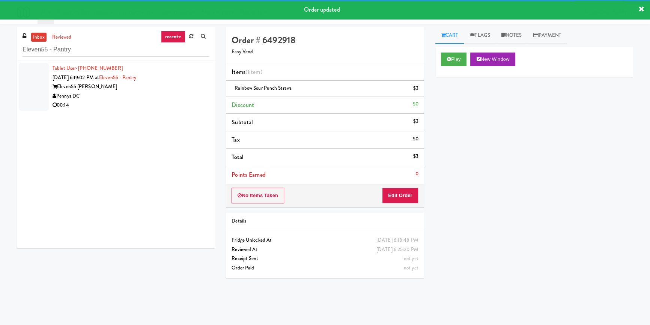
click at [171, 108] on div "00:14" at bounding box center [131, 105] width 157 height 9
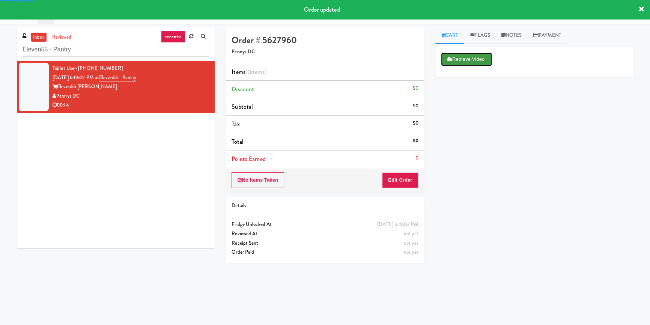
click at [459, 65] on button "Retrieve Video" at bounding box center [466, 60] width 51 height 14
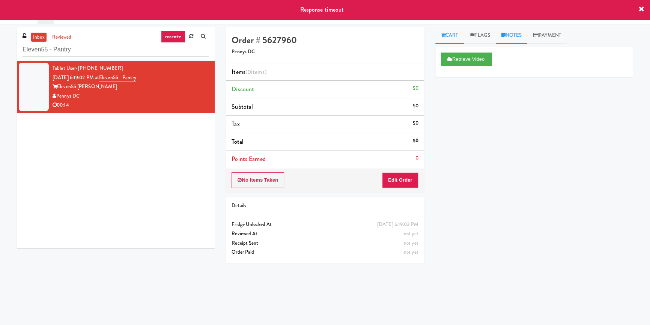
click at [502, 34] on link "Notes" at bounding box center [512, 35] width 32 height 17
click at [489, 105] on p at bounding box center [535, 103] width 186 height 8
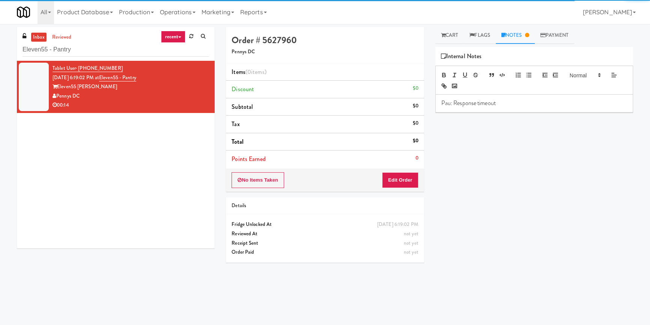
click at [496, 136] on div "Retrieve Video Primary Flag Clear Flag if unable to determine what was taken or…" at bounding box center [535, 188] width 198 height 282
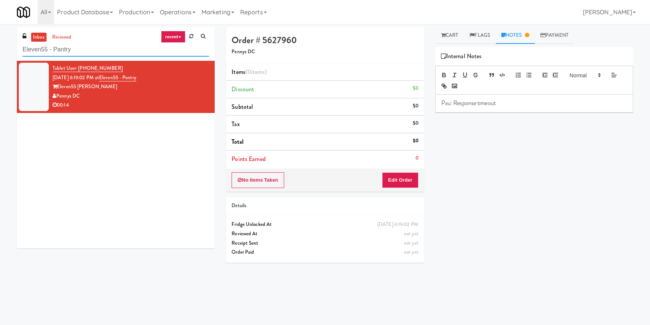
click at [99, 49] on input "Eleven55 - Pantry" at bounding box center [116, 50] width 187 height 14
paste input "Alloy 1"
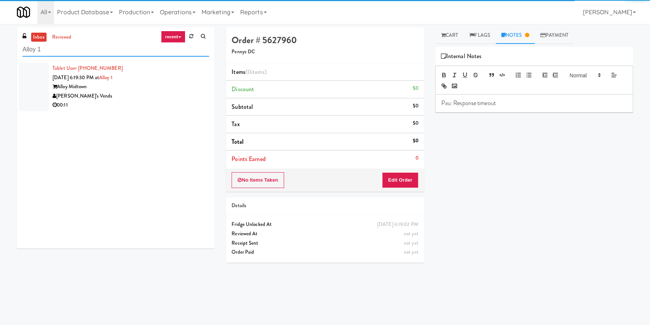
type input "Alloy 1"
click at [172, 96] on div "[PERSON_NAME]'s Vends" at bounding box center [131, 96] width 157 height 9
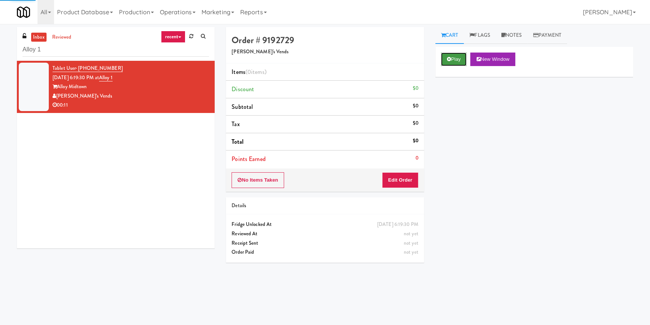
click at [458, 61] on button "Play" at bounding box center [454, 60] width 26 height 14
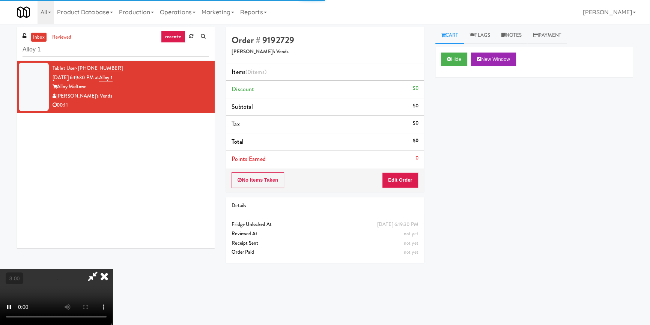
click at [473, 123] on div "Hide New Window Primary Flag Clear Flag if unable to determine what was taken o…" at bounding box center [535, 188] width 198 height 282
click at [113, 269] on video at bounding box center [56, 297] width 113 height 56
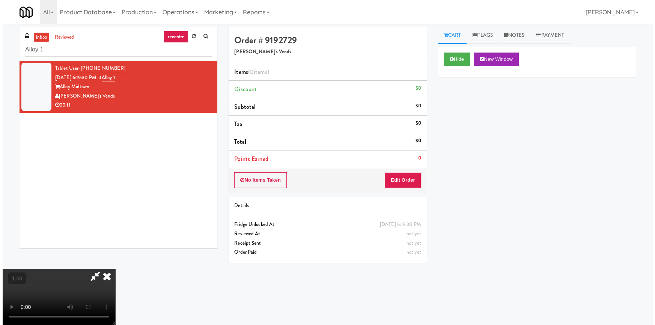
scroll to position [105, 0]
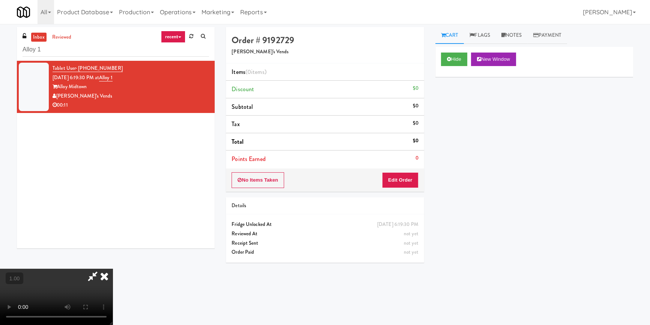
click at [113, 269] on video at bounding box center [56, 297] width 113 height 56
drag, startPoint x: 403, startPoint y: 180, endPoint x: 434, endPoint y: 138, distance: 52.3
click at [403, 178] on button "Edit Order" at bounding box center [400, 180] width 36 height 16
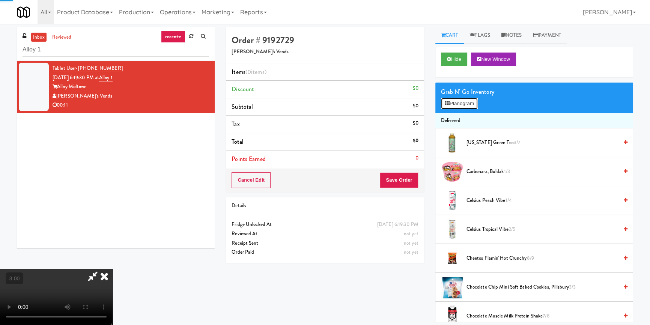
click at [457, 106] on button "Planogram" at bounding box center [459, 103] width 37 height 11
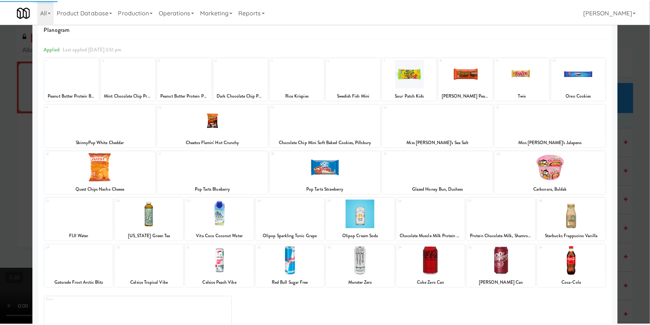
scroll to position [43, 0]
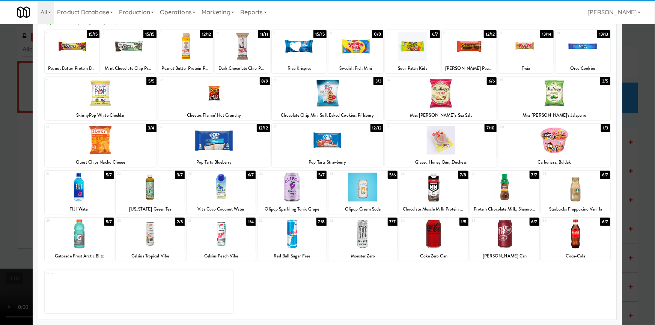
click at [488, 228] on div at bounding box center [505, 234] width 69 height 29
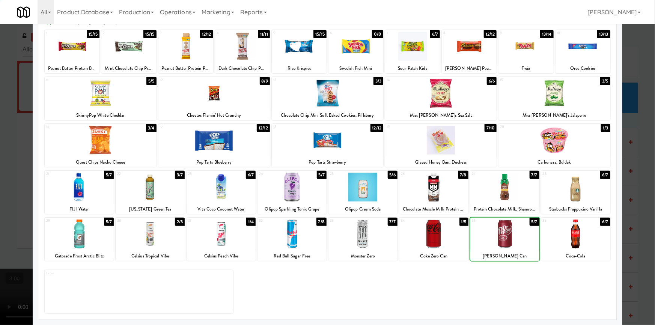
click at [296, 242] on div at bounding box center [292, 234] width 69 height 29
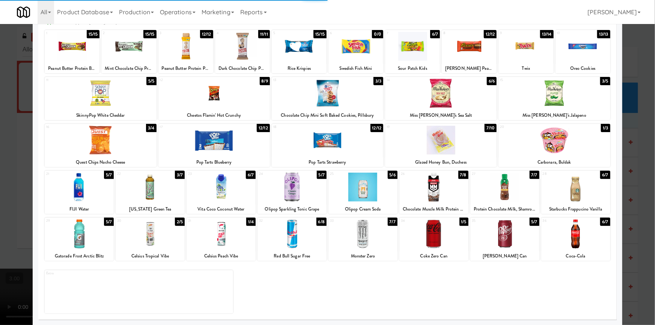
click at [0, 156] on div at bounding box center [327, 162] width 655 height 325
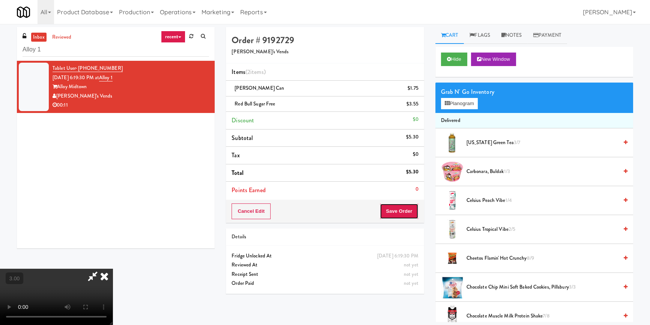
click at [413, 211] on button "Save Order" at bounding box center [399, 212] width 38 height 16
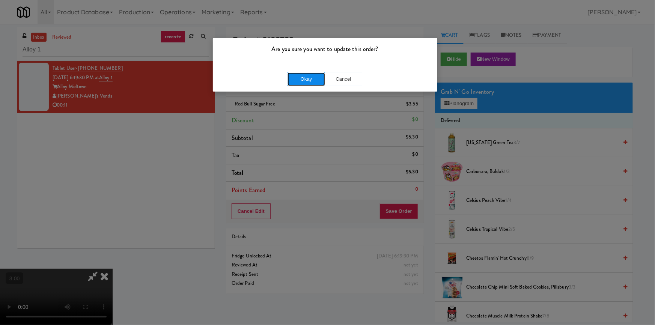
click at [314, 75] on button "Okay" at bounding box center [307, 79] width 38 height 14
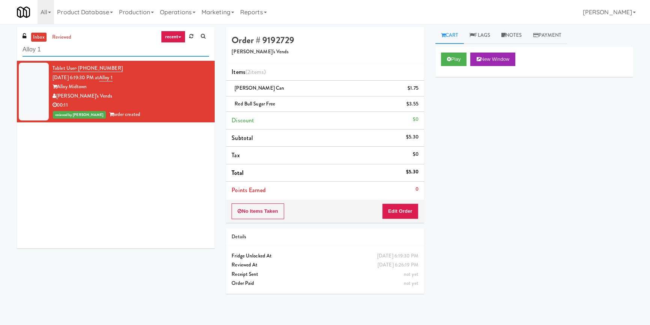
click at [121, 47] on input "Alloy 1" at bounding box center [116, 50] width 187 height 14
paste input "perture UCF - Cooler - Left"
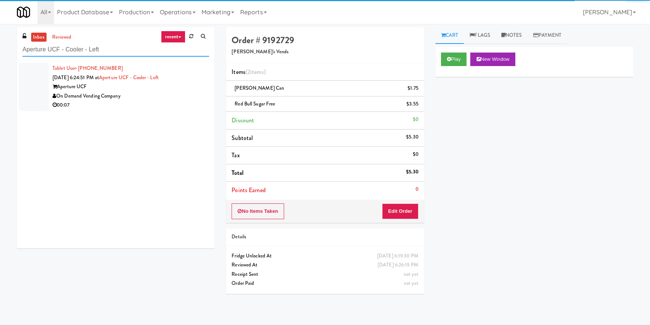
type input "Aperture UCF - Cooler - Left"
click at [173, 98] on div "On Demand Vending Company" at bounding box center [131, 96] width 157 height 9
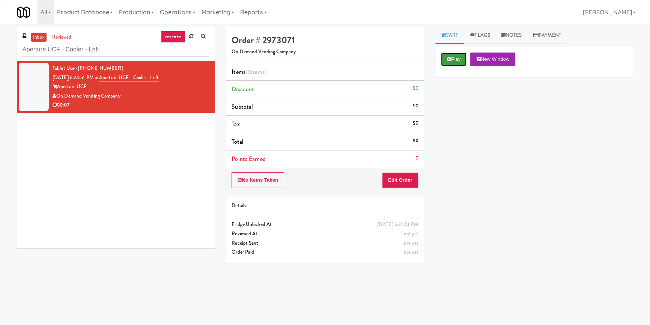
click at [454, 62] on button "Play" at bounding box center [454, 60] width 26 height 14
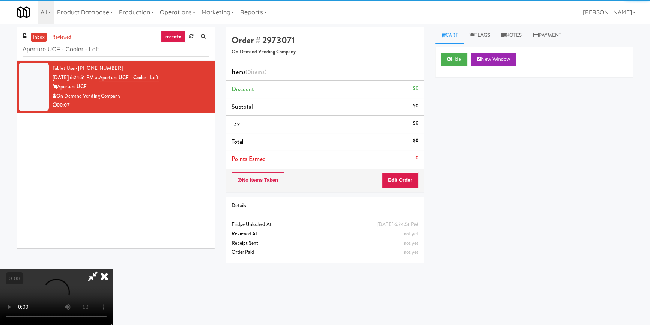
drag, startPoint x: 479, startPoint y: 115, endPoint x: 480, endPoint y: 119, distance: 4.4
click at [479, 116] on div "Hide New Window Primary Flag Clear Flag if unable to determine what was taken o…" at bounding box center [535, 188] width 198 height 282
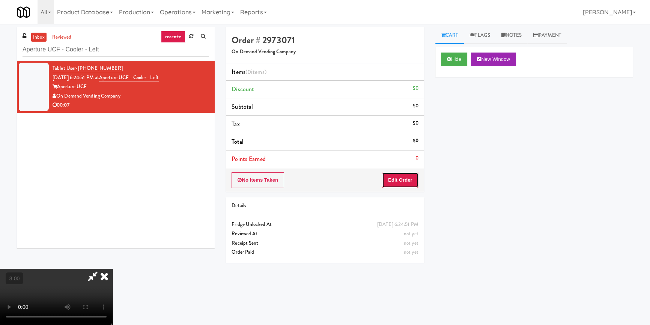
click at [409, 181] on button "Edit Order" at bounding box center [400, 180] width 36 height 16
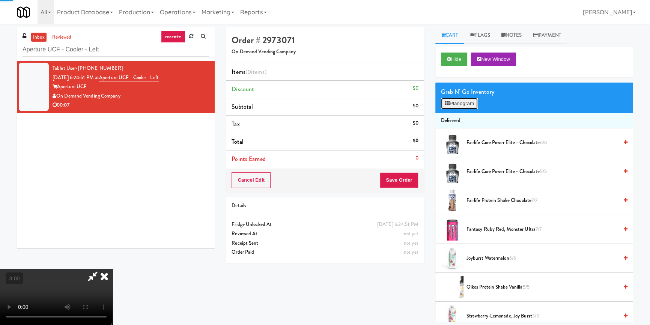
click at [463, 102] on button "Planogram" at bounding box center [459, 103] width 37 height 11
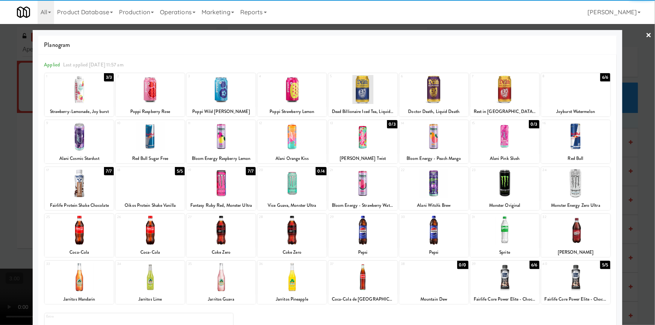
click at [571, 137] on div at bounding box center [576, 136] width 69 height 29
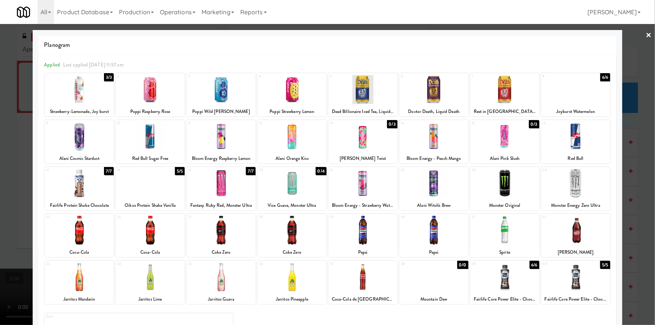
click at [635, 30] on div at bounding box center [327, 162] width 655 height 325
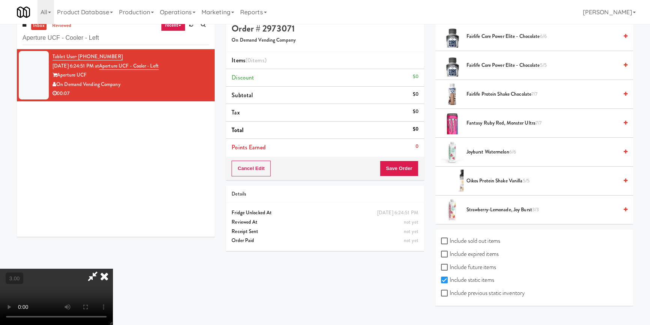
scroll to position [24, 0]
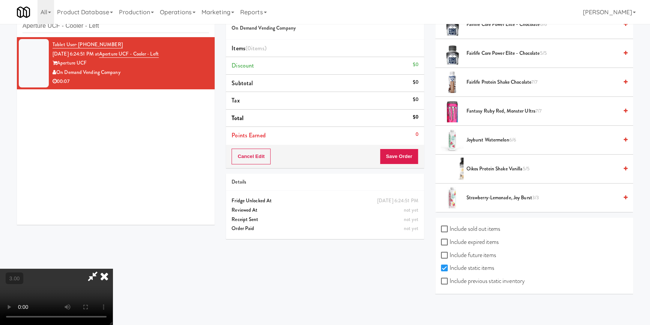
click at [452, 278] on label "Include previous static inventory" at bounding box center [483, 281] width 84 height 11
click at [450, 279] on input "Include previous static inventory" at bounding box center [445, 282] width 9 height 6
checkbox input "true"
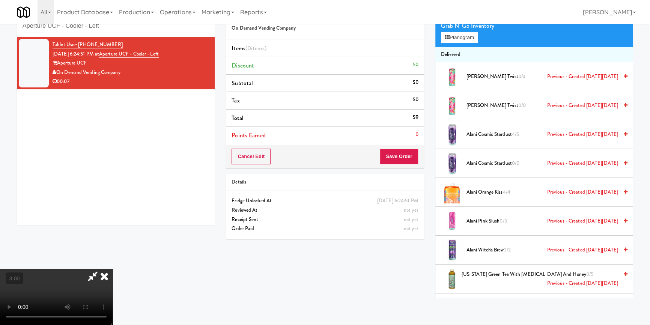
scroll to position [0, 0]
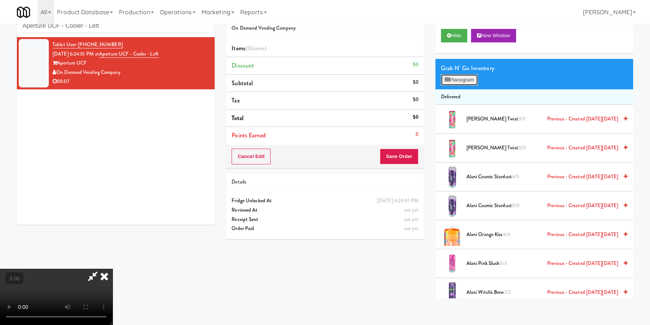
click at [465, 79] on button "Planogram" at bounding box center [459, 79] width 37 height 11
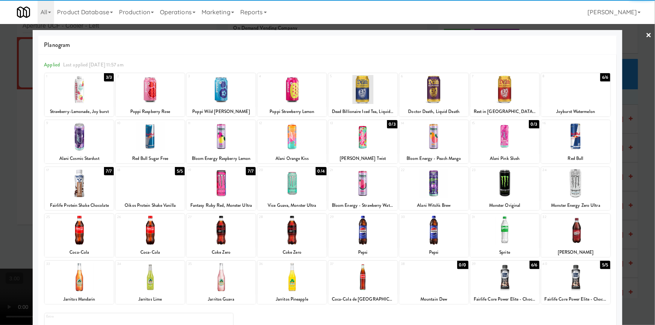
click at [646, 32] on link "×" at bounding box center [649, 35] width 6 height 23
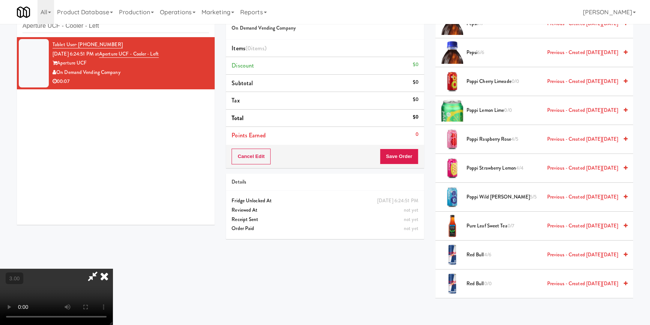
scroll to position [1639, 0]
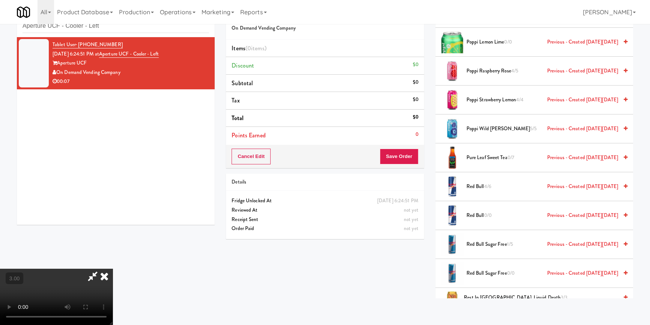
click at [483, 183] on span "Red Bull 4/6 Previous - Created [DATE][DATE]" at bounding box center [543, 186] width 152 height 9
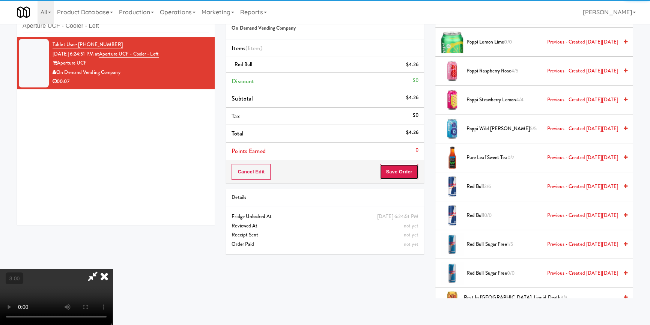
click at [404, 169] on button "Save Order" at bounding box center [399, 172] width 38 height 16
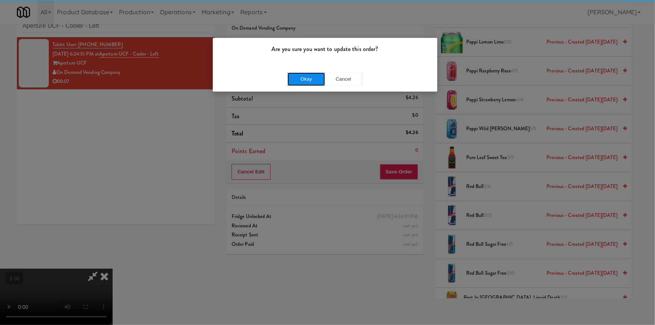
click at [312, 73] on button "Okay" at bounding box center [307, 79] width 38 height 14
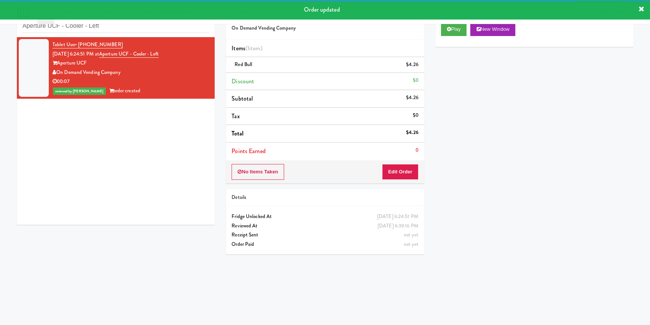
scroll to position [6, 0]
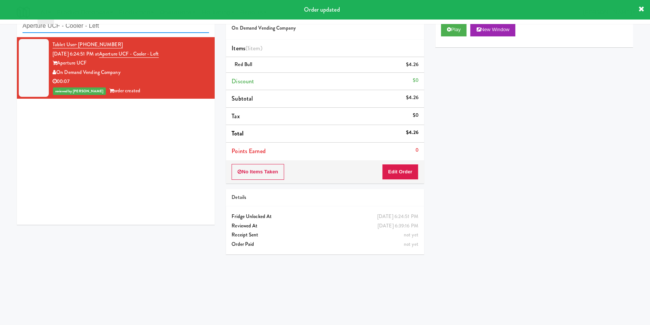
click at [134, 30] on input "Aperture UCF - Cooler - Left" at bounding box center [116, 26] width 187 height 14
paste input "VY - Pantry - Righ"
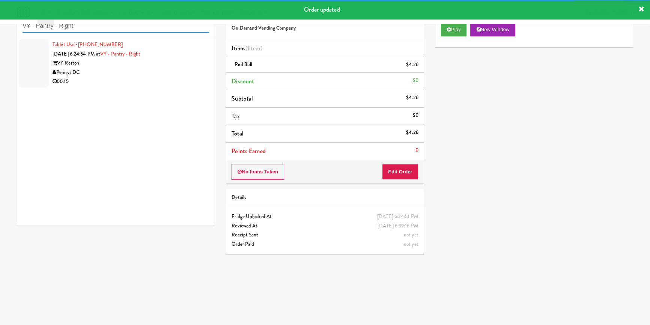
type input "VY - Pantry - Right"
click at [180, 75] on div "Pennys DC" at bounding box center [131, 72] width 157 height 9
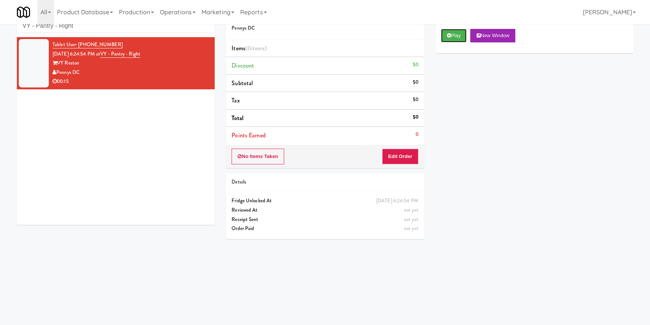
click at [457, 40] on button "Play" at bounding box center [454, 36] width 26 height 14
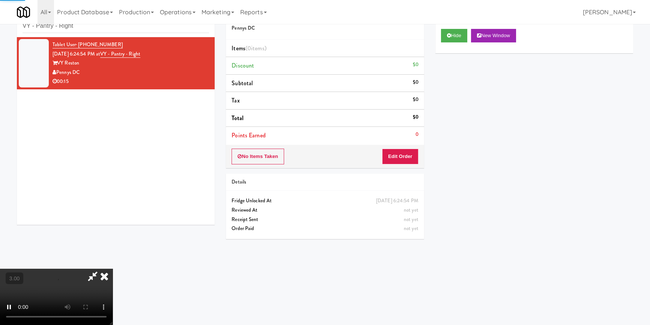
drag, startPoint x: 477, startPoint y: 91, endPoint x: 470, endPoint y: 112, distance: 21.6
click at [477, 92] on div "Hide New Window Primary Flag Clear Flag if unable to determine what was taken o…" at bounding box center [535, 164] width 198 height 282
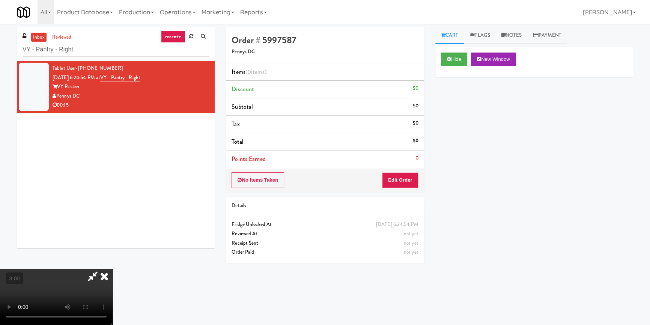
click at [113, 269] on video at bounding box center [56, 297] width 113 height 56
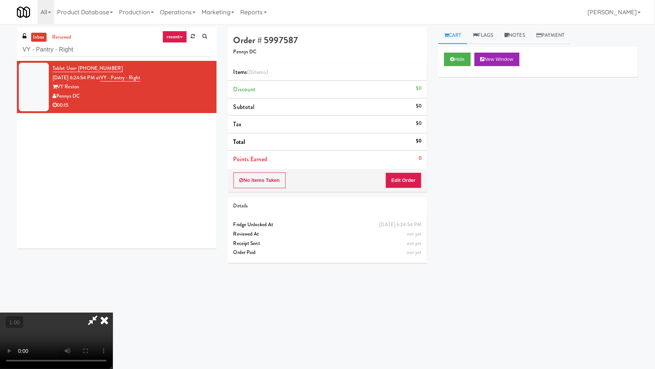
click at [113, 312] on video at bounding box center [56, 340] width 113 height 56
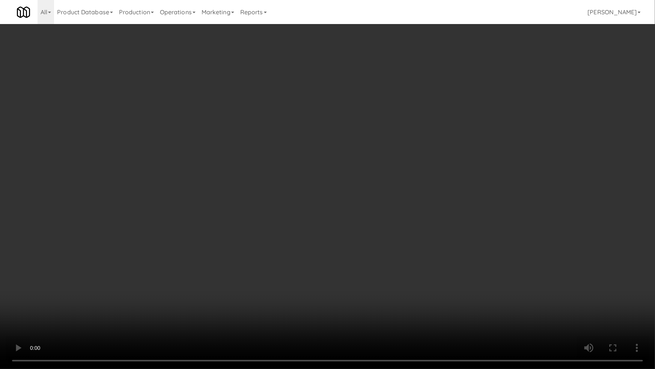
click at [353, 273] on video at bounding box center [327, 184] width 655 height 369
click at [374, 266] on video at bounding box center [327, 184] width 655 height 369
click at [375, 265] on video at bounding box center [327, 184] width 655 height 369
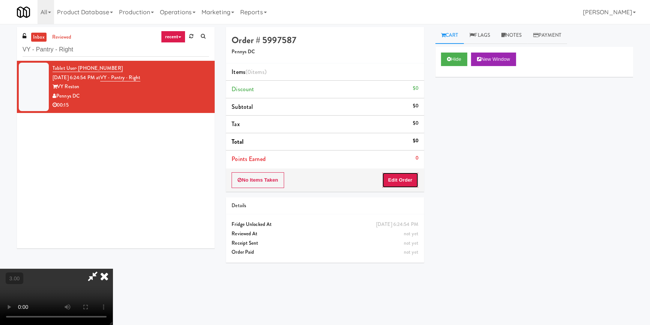
drag, startPoint x: 406, startPoint y: 181, endPoint x: 430, endPoint y: 144, distance: 43.6
click at [406, 178] on button "Edit Order" at bounding box center [400, 180] width 36 height 16
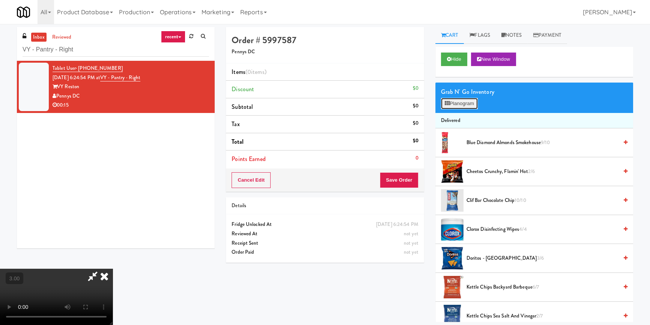
click at [456, 108] on button "Planogram" at bounding box center [459, 103] width 37 height 11
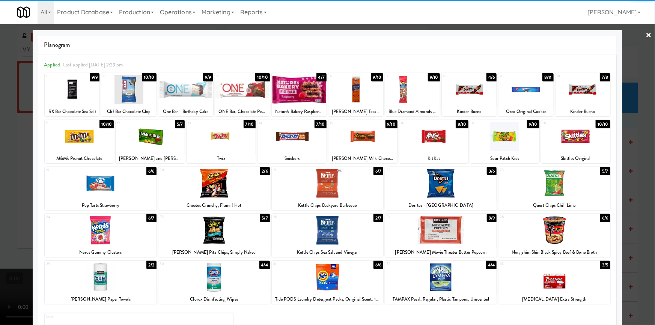
click at [220, 189] on div at bounding box center [214, 183] width 112 height 29
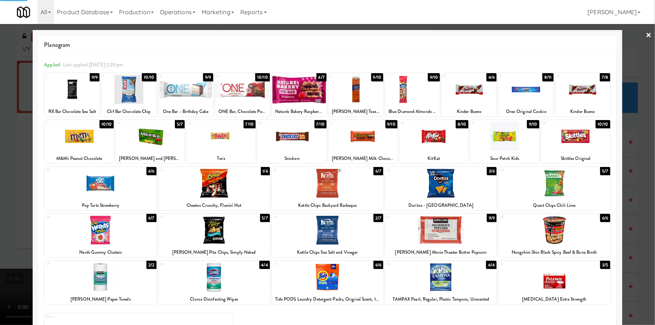
click at [543, 142] on div at bounding box center [576, 136] width 69 height 29
click at [0, 166] on div at bounding box center [327, 162] width 655 height 325
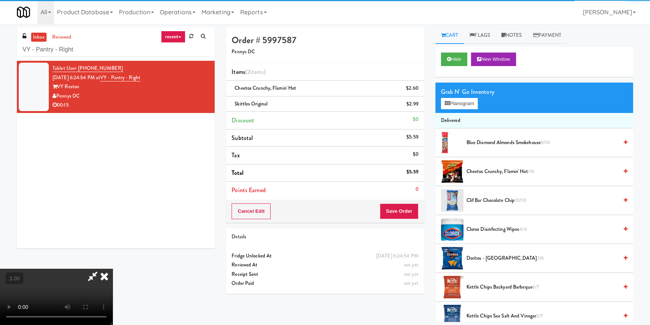
click at [113, 269] on video at bounding box center [56, 297] width 113 height 56
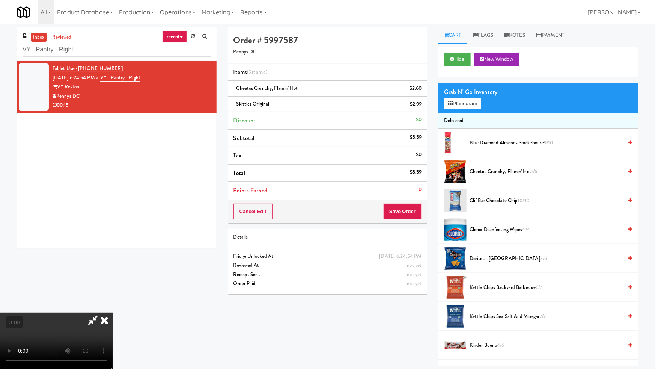
click at [113, 312] on video at bounding box center [56, 340] width 113 height 56
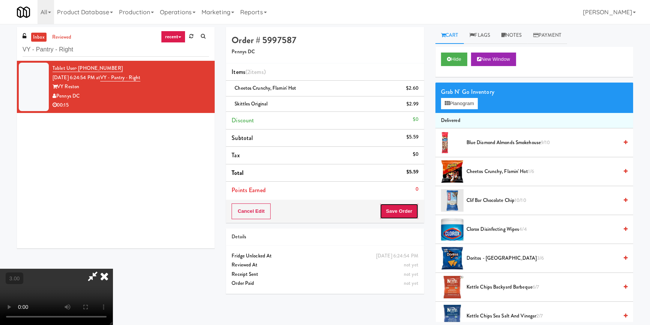
click at [396, 214] on button "Save Order" at bounding box center [399, 212] width 38 height 16
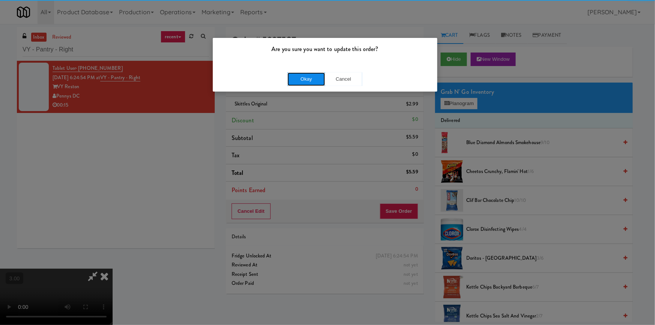
click at [293, 78] on button "Okay" at bounding box center [307, 79] width 38 height 14
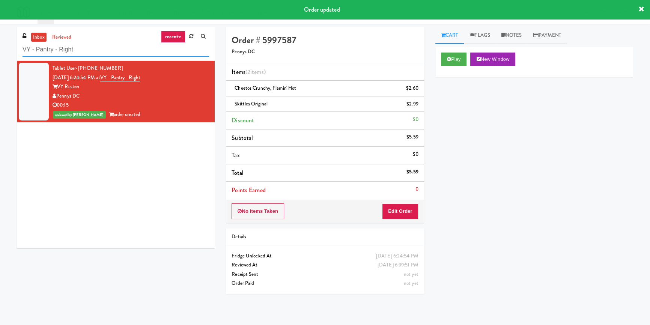
click at [136, 44] on input "VY - Pantry - Right" at bounding box center [116, 50] width 187 height 14
paste input "Aperture UCF - Cooler - Middle"
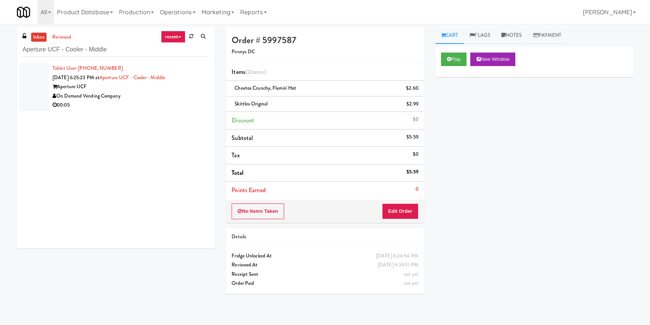
drag, startPoint x: 167, startPoint y: 97, endPoint x: 173, endPoint y: 99, distance: 6.1
click at [167, 97] on div "On Demand Vending Company" at bounding box center [131, 96] width 157 height 9
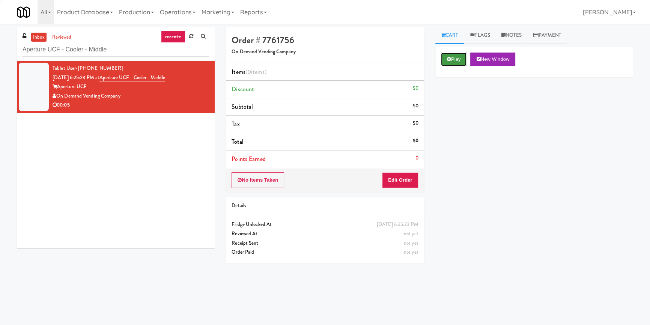
click at [464, 55] on button "Play" at bounding box center [454, 60] width 26 height 14
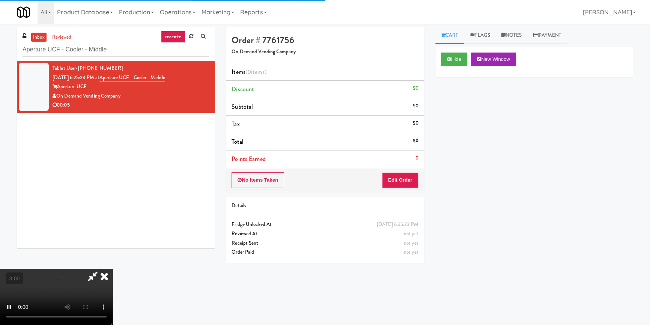
click at [463, 107] on div "Hide New Window Primary Flag Clear Flag if unable to determine what was taken o…" at bounding box center [535, 188] width 198 height 282
drag, startPoint x: 412, startPoint y: 181, endPoint x: 418, endPoint y: 167, distance: 15.5
click at [412, 181] on button "Edit Order" at bounding box center [400, 180] width 36 height 16
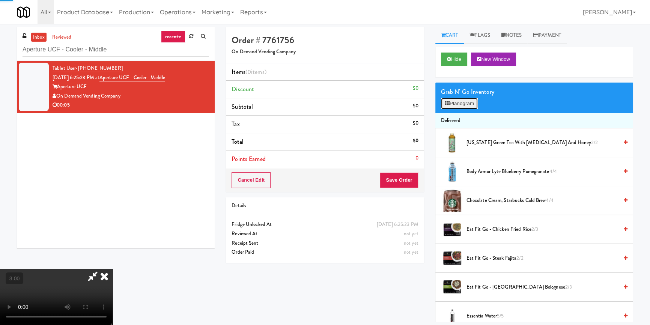
click at [456, 98] on button "Planogram" at bounding box center [459, 103] width 37 height 11
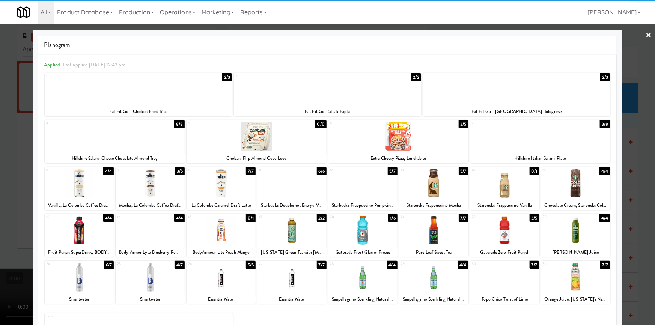
click at [386, 143] on div at bounding box center [399, 136] width 140 height 29
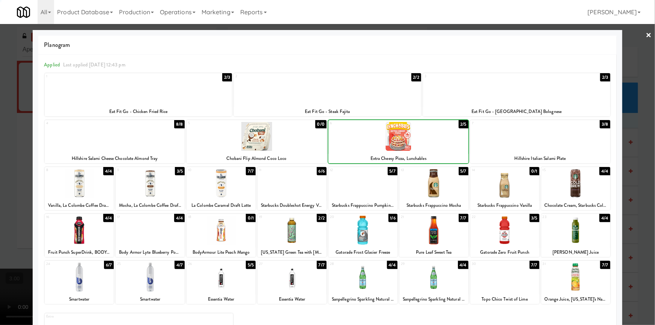
click at [2, 127] on div at bounding box center [327, 162] width 655 height 325
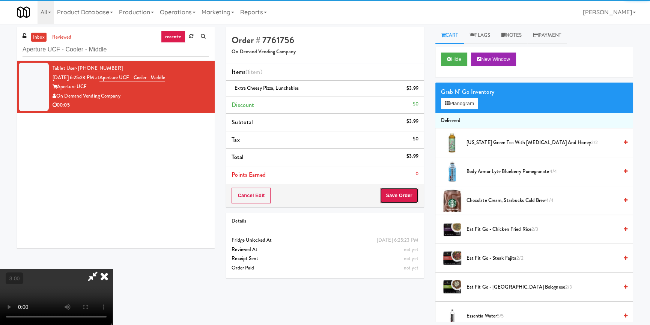
click at [400, 196] on button "Save Order" at bounding box center [399, 196] width 38 height 16
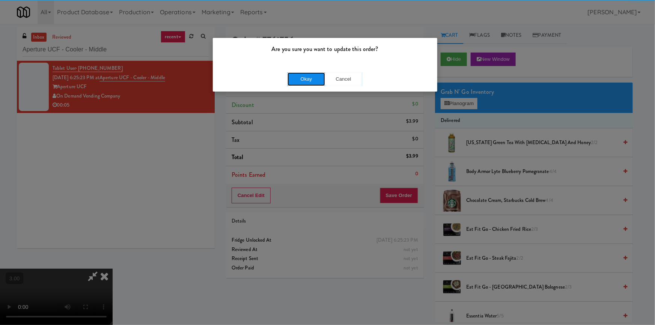
click at [305, 80] on button "Okay" at bounding box center [307, 79] width 38 height 14
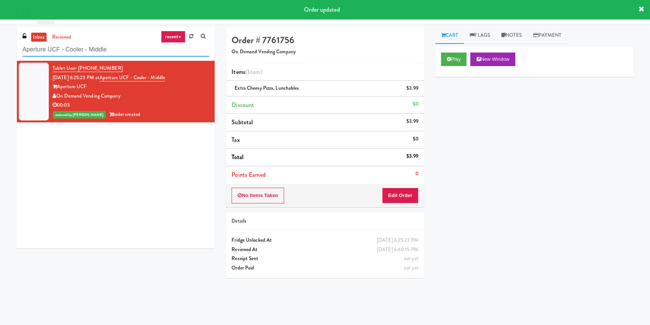
click at [115, 52] on input "Aperture UCF - Cooler - Middle" at bounding box center [116, 50] width 187 height 14
paste input "ICON at DULLES Cooler #2"
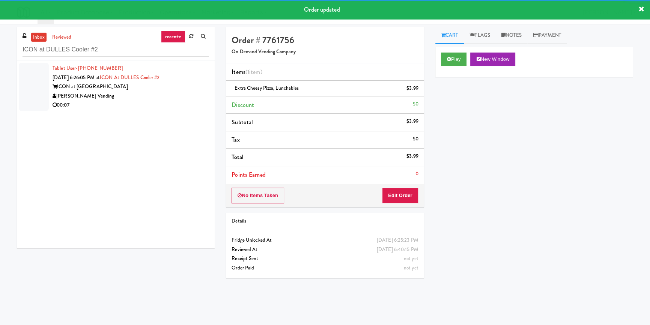
click at [173, 96] on div "[PERSON_NAME] Vending" at bounding box center [131, 96] width 157 height 9
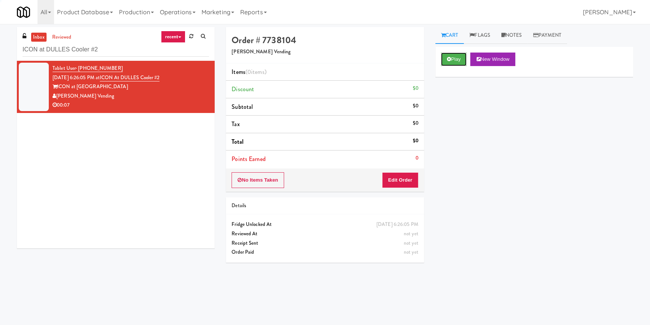
drag, startPoint x: 442, startPoint y: 64, endPoint x: 449, endPoint y: 70, distance: 9.0
click at [443, 63] on button "Play" at bounding box center [454, 60] width 26 height 14
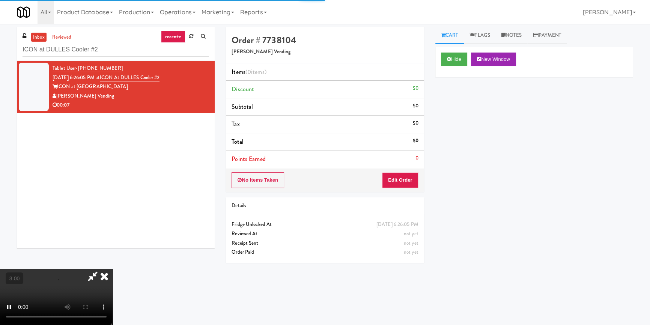
click at [454, 122] on div "Hide New Window Primary Flag Clear Flag if unable to determine what was taken o…" at bounding box center [535, 188] width 198 height 282
click at [412, 182] on button "Edit Order" at bounding box center [400, 180] width 36 height 16
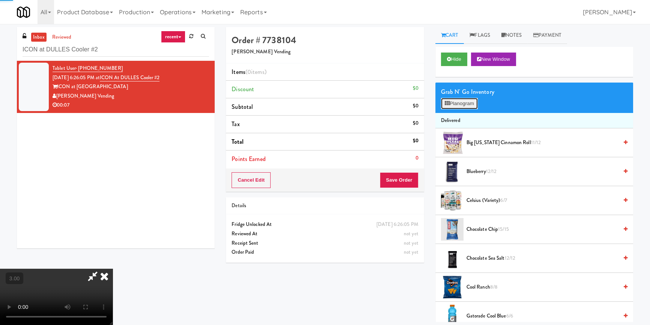
click at [458, 104] on button "Planogram" at bounding box center [459, 103] width 37 height 11
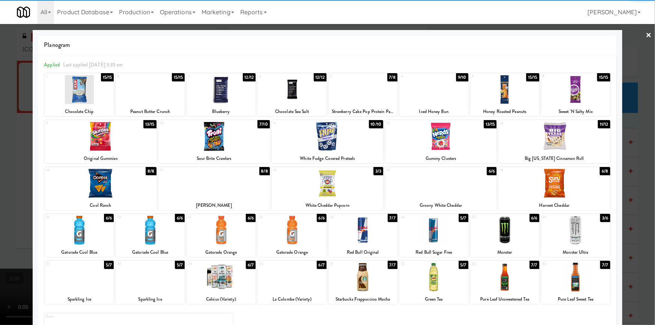
click at [86, 237] on div at bounding box center [79, 230] width 69 height 29
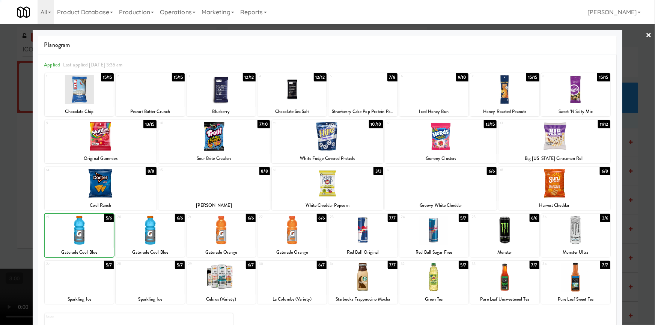
drag, startPoint x: 0, startPoint y: 216, endPoint x: 60, endPoint y: 216, distance: 60.5
click at [1, 216] on div at bounding box center [327, 162] width 655 height 325
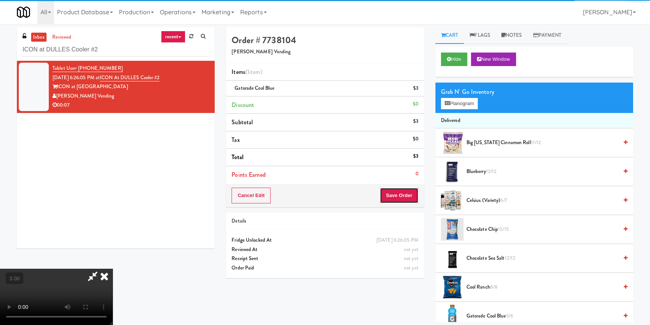
click at [398, 195] on button "Save Order" at bounding box center [399, 196] width 38 height 16
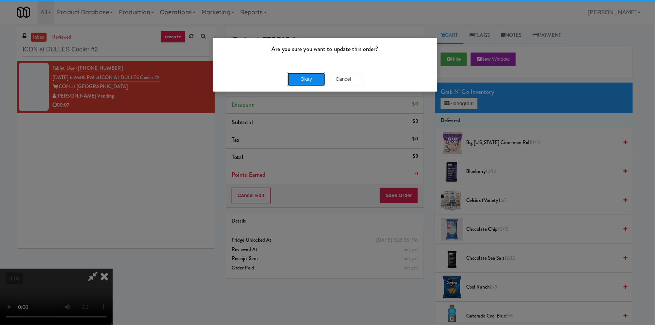
click at [306, 77] on button "Okay" at bounding box center [307, 79] width 38 height 14
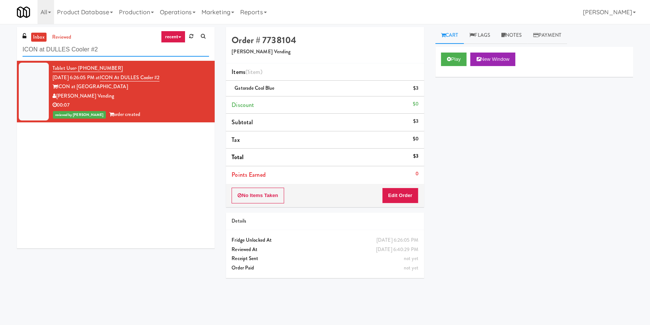
click at [102, 52] on input "ICON at DULLES Cooler #2" at bounding box center [116, 50] width 187 height 14
paste input "[PERSON_NAME] Right Pantry"
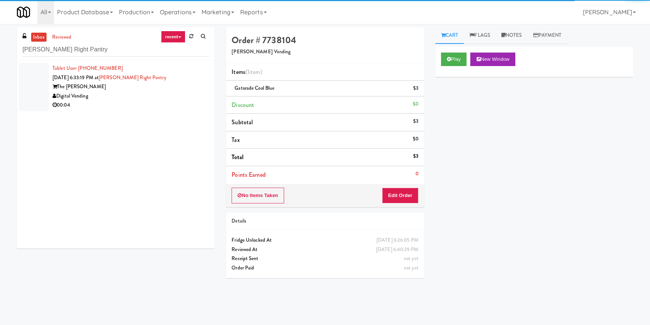
click at [181, 103] on div "00:04" at bounding box center [131, 105] width 157 height 9
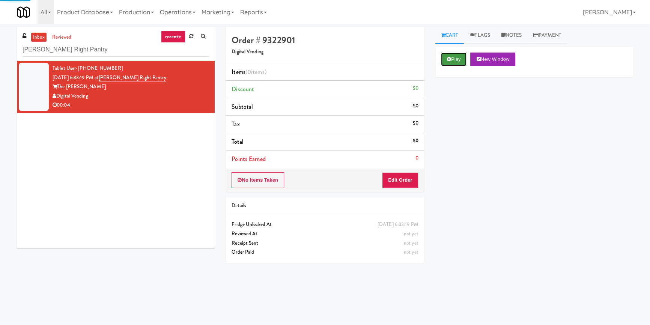
click at [456, 62] on button "Play" at bounding box center [454, 60] width 26 height 14
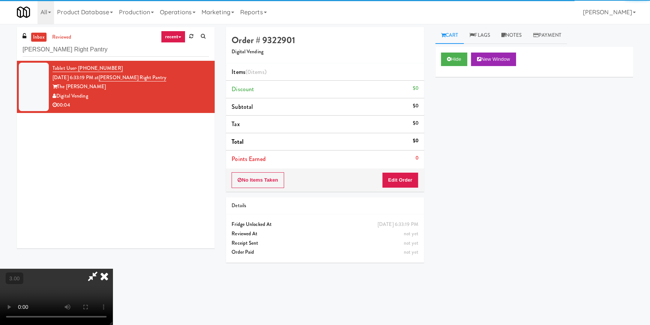
click at [468, 104] on div "Hide New Window Primary Flag Clear Flag if unable to determine what was taken o…" at bounding box center [535, 188] width 198 height 282
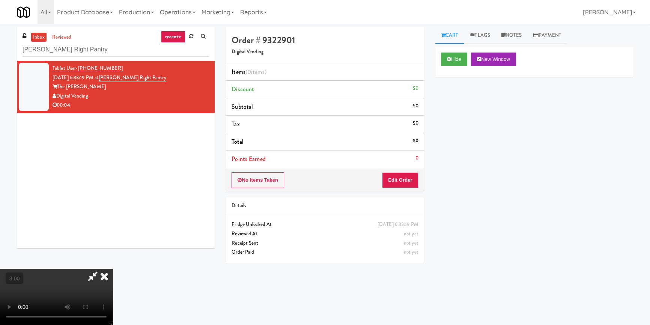
scroll to position [3, 0]
click at [412, 177] on button "Edit Order" at bounding box center [400, 180] width 36 height 16
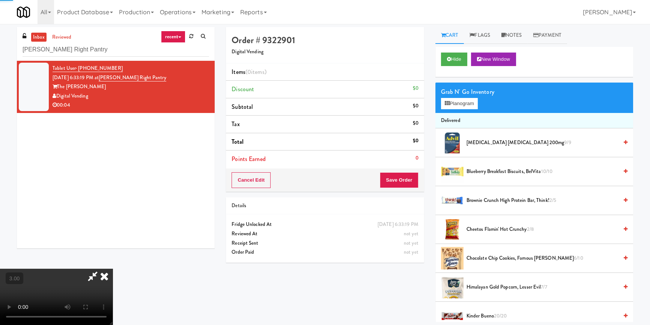
click at [467, 93] on div "Grab N' Go Inventory" at bounding box center [534, 91] width 187 height 11
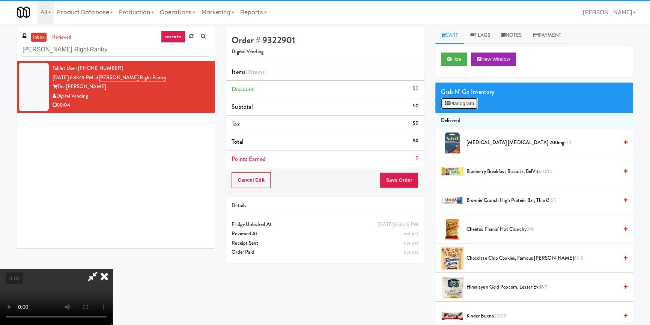
click at [465, 102] on button "Planogram" at bounding box center [459, 103] width 37 height 11
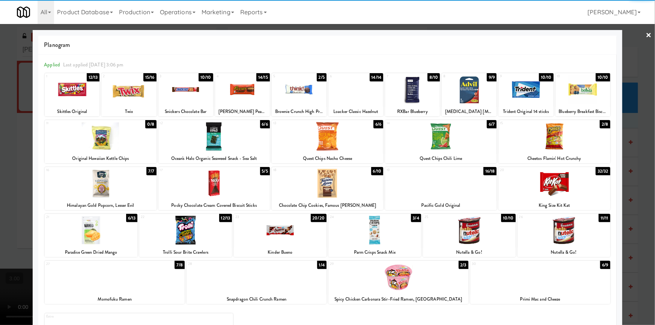
click at [106, 192] on div at bounding box center [101, 183] width 112 height 29
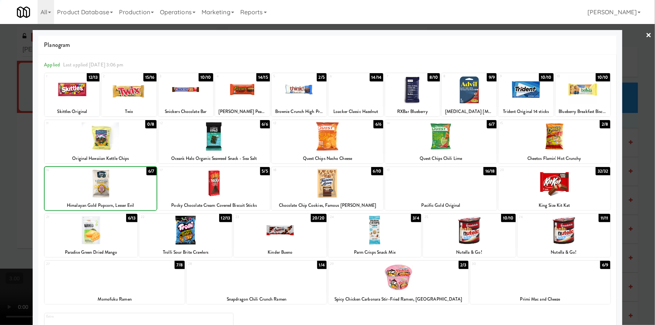
click at [0, 178] on div at bounding box center [327, 162] width 655 height 325
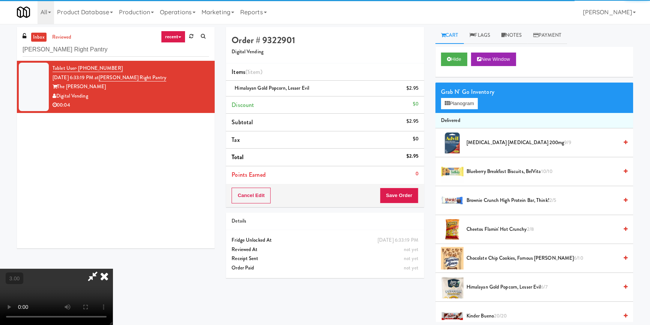
click at [113, 269] on video at bounding box center [56, 297] width 113 height 56
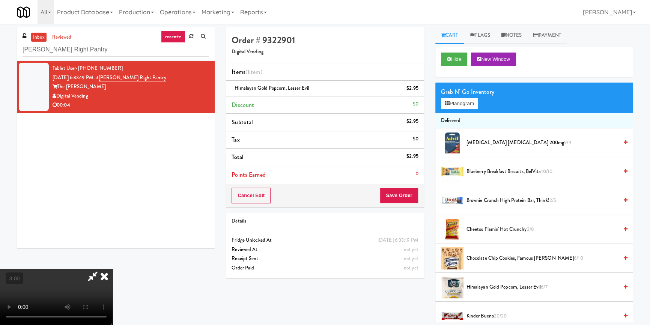
scroll to position [37, 0]
click at [410, 193] on button "Save Order" at bounding box center [399, 196] width 38 height 16
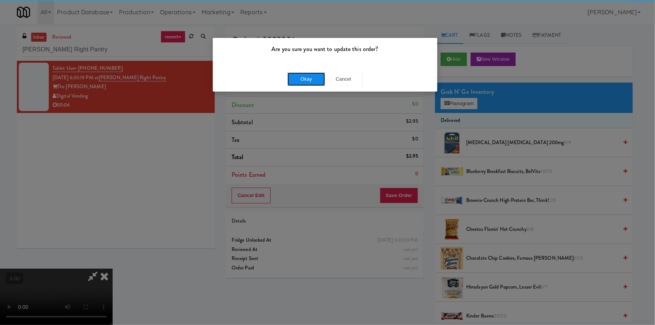
click at [301, 73] on button "Okay" at bounding box center [307, 79] width 38 height 14
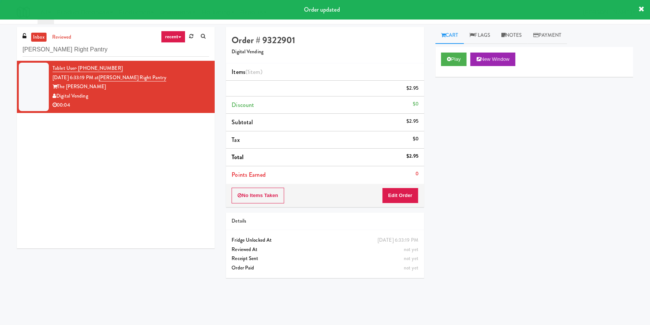
scroll to position [0, 0]
click at [129, 56] on div "inbox reviewed recent all unclear take inventory issue suspicious failed recent…" at bounding box center [116, 44] width 198 height 34
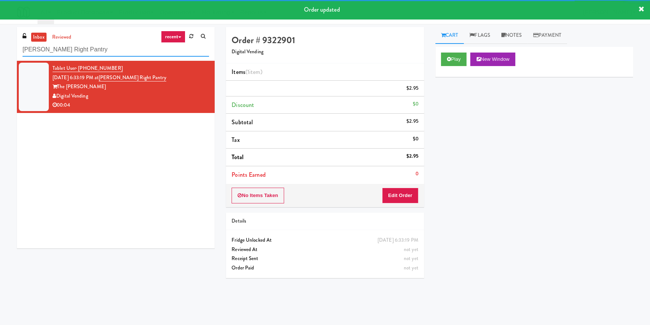
click at [129, 56] on input "[PERSON_NAME] Right Pantry" at bounding box center [116, 50] width 187 height 14
click at [129, 54] on input "[PERSON_NAME] Right Pantry" at bounding box center [116, 50] width 187 height 14
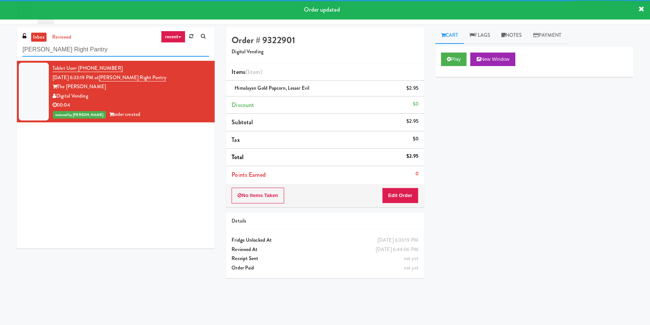
click at [129, 54] on input "[PERSON_NAME] Right Pantry" at bounding box center [116, 50] width 187 height 14
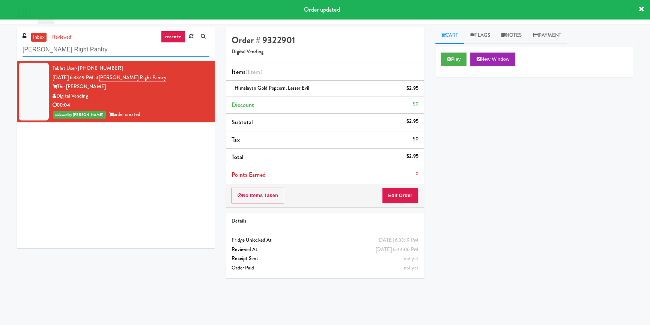
click at [129, 54] on input "[PERSON_NAME] Right Pantry" at bounding box center [116, 50] width 187 height 14
paste input "Left Cooler"
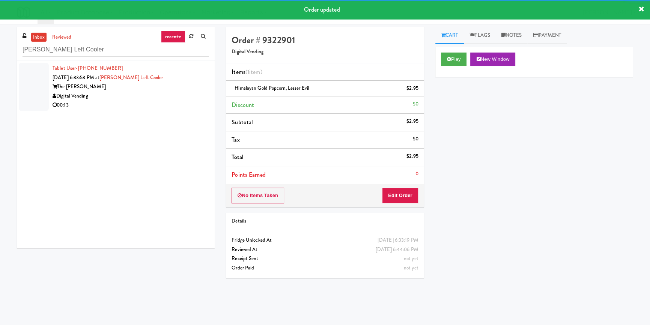
click at [183, 97] on div "Digital Vending" at bounding box center [131, 96] width 157 height 9
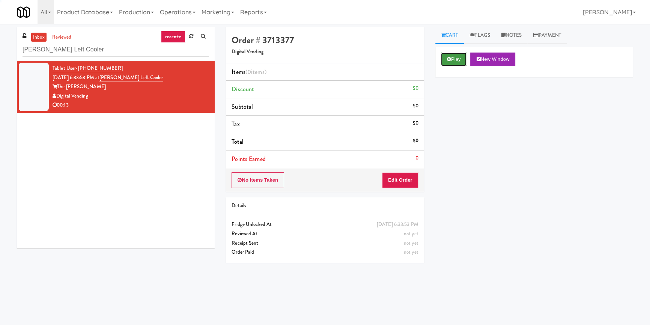
click at [466, 55] on button "Play" at bounding box center [454, 60] width 26 height 14
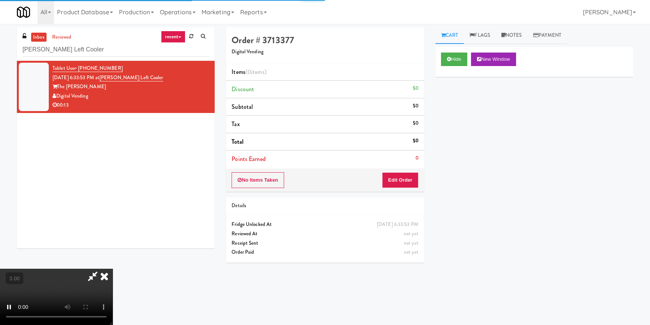
click at [477, 113] on div "Hide New Window Primary Flag Clear Flag if unable to determine what was taken o…" at bounding box center [535, 188] width 198 height 282
click at [113, 269] on video at bounding box center [56, 297] width 113 height 56
click at [398, 174] on button "Edit Order" at bounding box center [400, 180] width 36 height 16
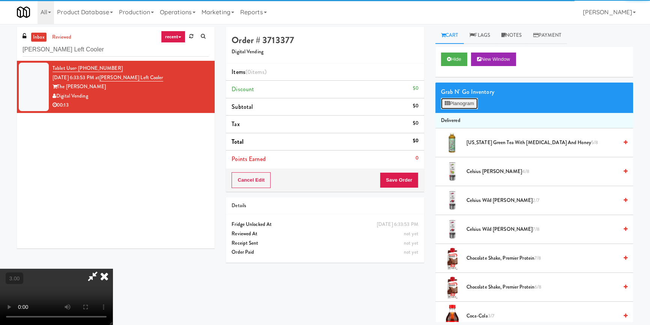
click at [453, 104] on button "Planogram" at bounding box center [459, 103] width 37 height 11
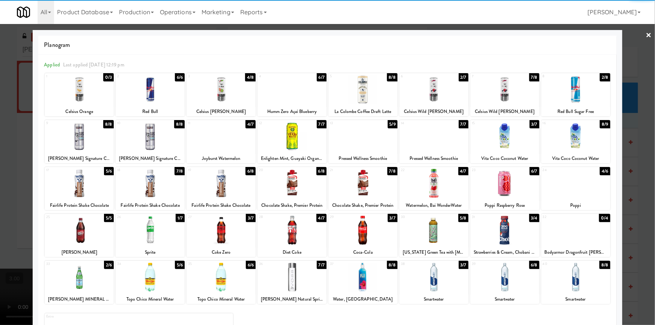
click at [303, 234] on div at bounding box center [292, 230] width 69 height 29
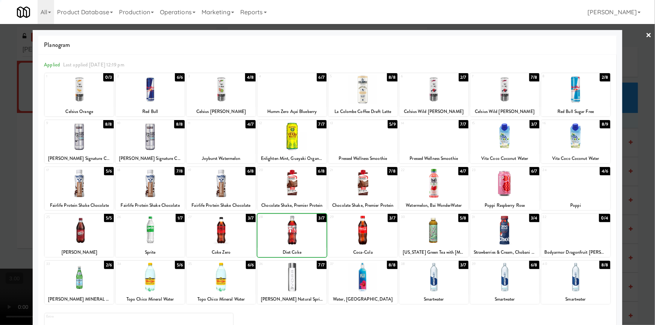
click at [0, 158] on div at bounding box center [327, 162] width 655 height 325
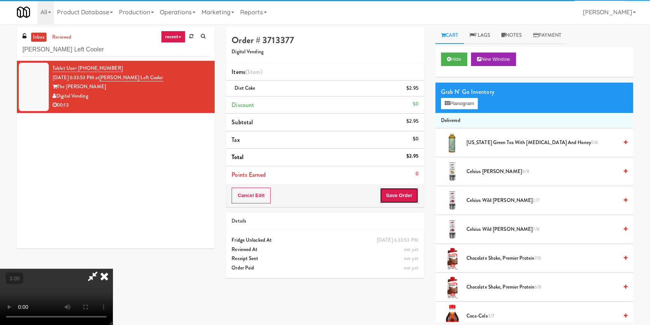
click at [401, 195] on button "Save Order" at bounding box center [399, 196] width 38 height 16
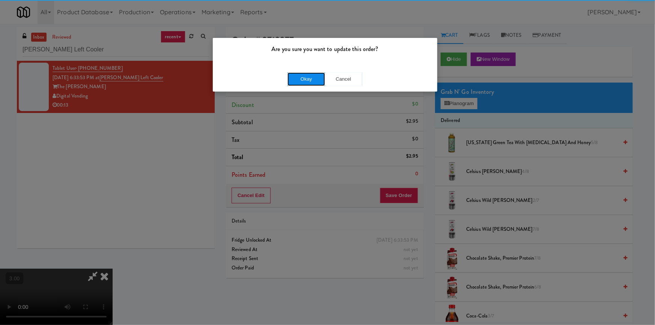
click at [309, 74] on button "Okay" at bounding box center [307, 79] width 38 height 14
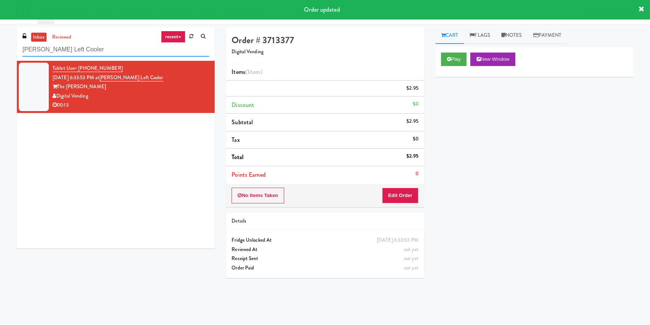
click at [103, 52] on input "[PERSON_NAME] Left Cooler" at bounding box center [116, 50] width 187 height 14
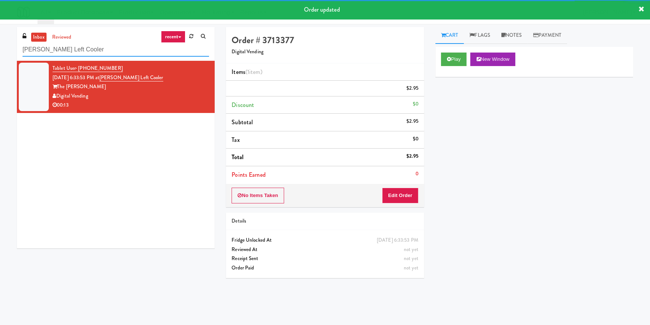
click at [103, 52] on input "[PERSON_NAME] Left Cooler" at bounding box center [116, 50] width 187 height 14
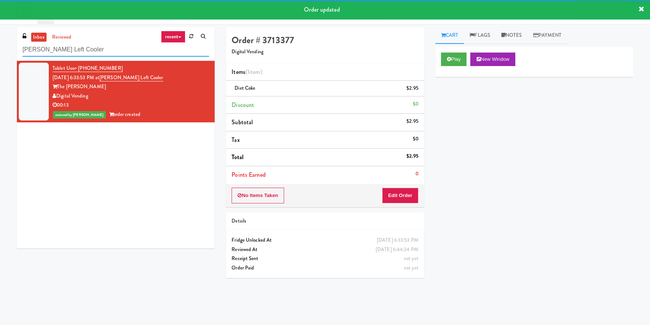
click at [103, 52] on input "[PERSON_NAME] Left Cooler" at bounding box center [116, 50] width 187 height 14
paste input "Sage - Left -Fridge"
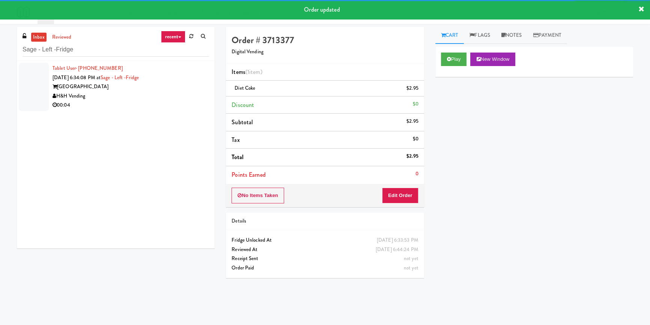
click at [161, 104] on div "00:04" at bounding box center [131, 105] width 157 height 9
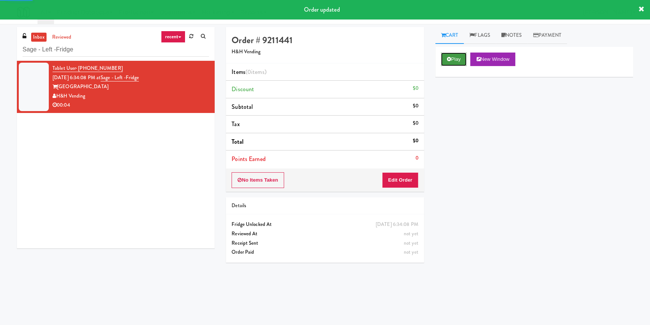
click at [447, 63] on button "Play" at bounding box center [454, 60] width 26 height 14
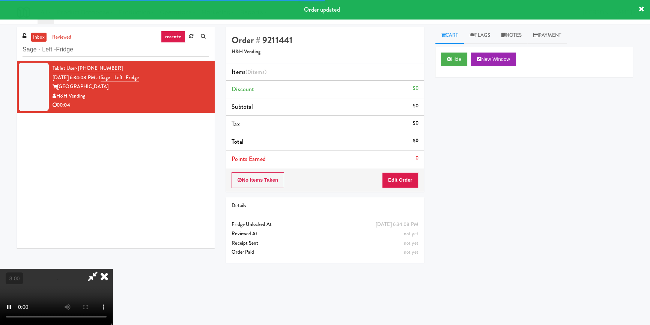
click at [471, 131] on div "Hide New Window Primary Flag Clear Flag if unable to determine what was taken o…" at bounding box center [535, 188] width 198 height 282
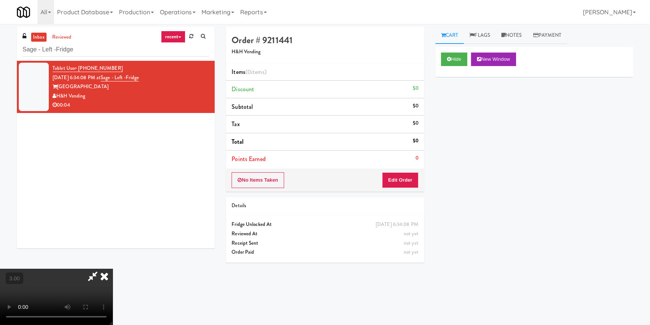
click at [113, 269] on video at bounding box center [56, 297] width 113 height 56
click at [409, 178] on button "Edit Order" at bounding box center [400, 180] width 36 height 16
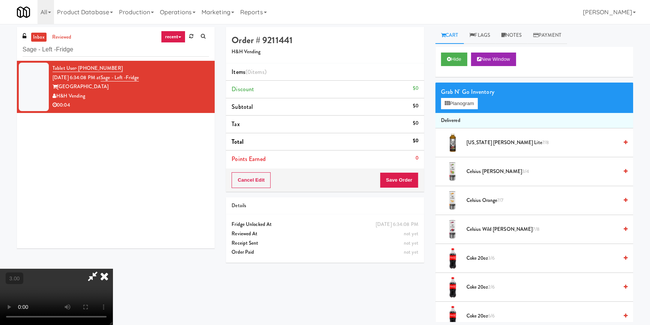
click at [455, 95] on div "Grab N' Go Inventory" at bounding box center [534, 91] width 187 height 11
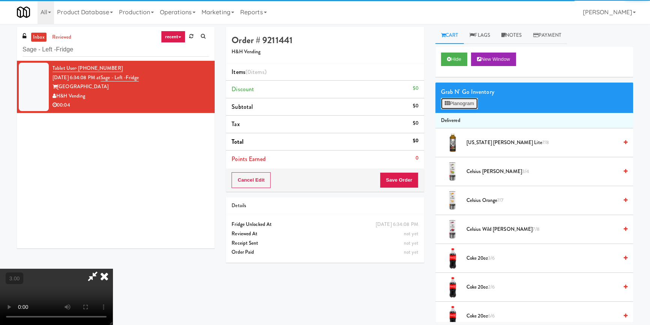
click at [456, 101] on button "Planogram" at bounding box center [459, 103] width 37 height 11
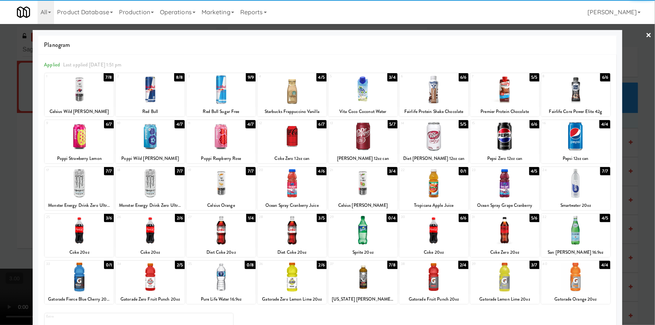
click at [157, 230] on div at bounding box center [150, 230] width 69 height 29
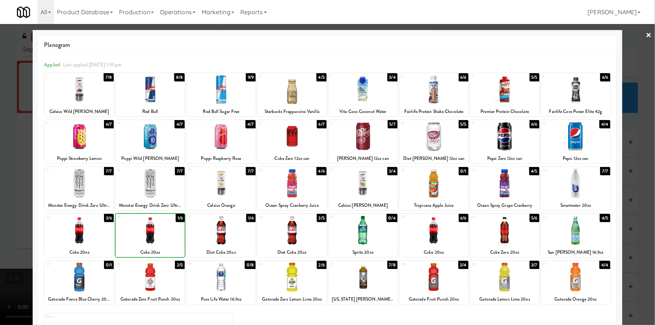
click at [19, 205] on div at bounding box center [327, 162] width 655 height 325
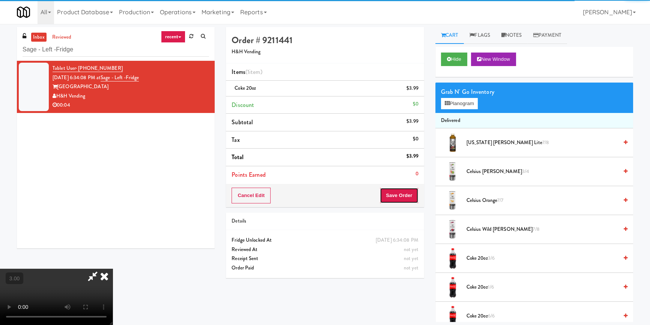
click at [404, 197] on button "Save Order" at bounding box center [399, 196] width 38 height 16
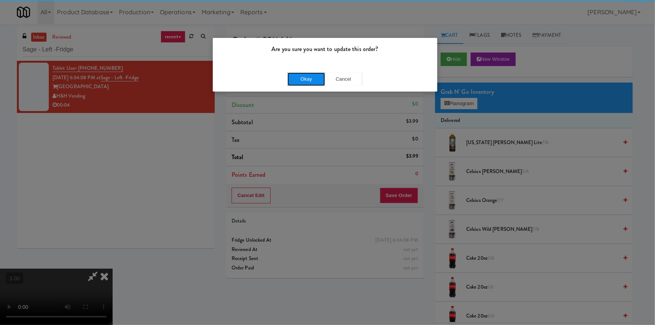
click at [304, 73] on button "Okay" at bounding box center [307, 79] width 38 height 14
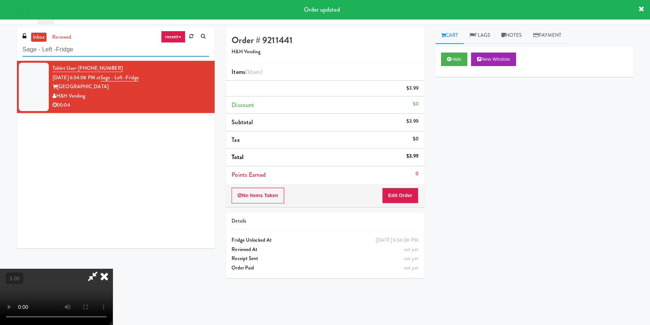
click at [110, 49] on input "Sage - Left -Fridge" at bounding box center [116, 50] width 187 height 14
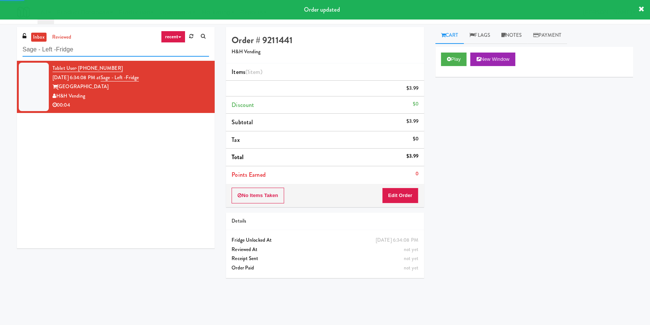
click at [110, 49] on input "Sage - Left -Fridge" at bounding box center [116, 50] width 187 height 14
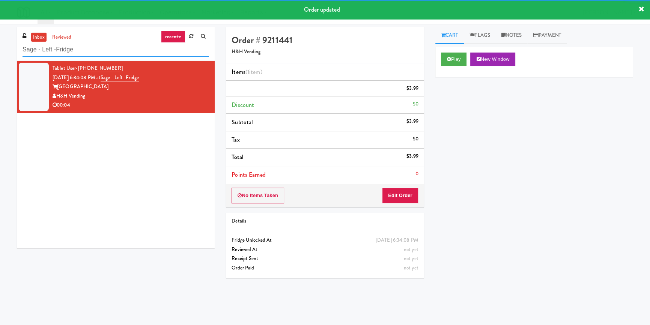
paste input "Element25 -"
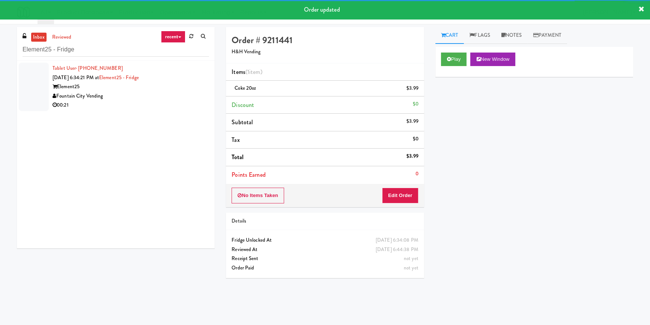
click at [165, 101] on div "00:21" at bounding box center [131, 105] width 157 height 9
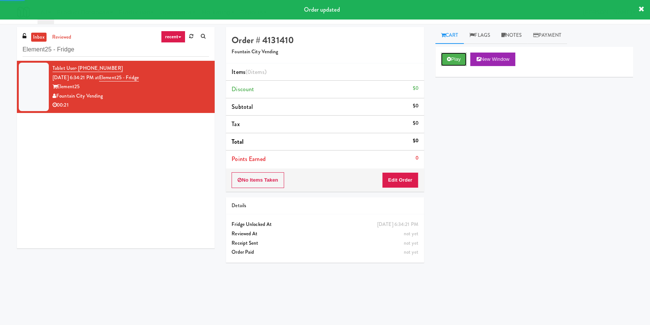
drag, startPoint x: 450, startPoint y: 55, endPoint x: 464, endPoint y: 98, distance: 44.5
click at [451, 55] on button "Play" at bounding box center [454, 60] width 26 height 14
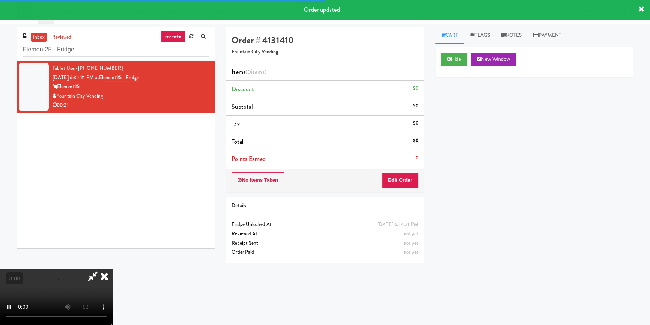
click at [463, 114] on div "Hide New Window Primary Flag Clear Flag if unable to determine what was taken o…" at bounding box center [535, 188] width 198 height 282
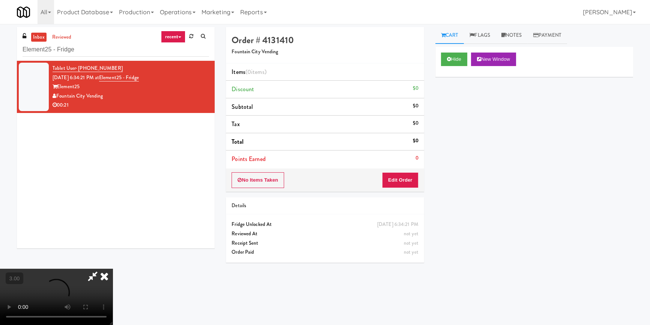
scroll to position [3, 0]
click at [113, 269] on video at bounding box center [56, 297] width 113 height 56
click at [404, 183] on button "Edit Order" at bounding box center [400, 180] width 36 height 16
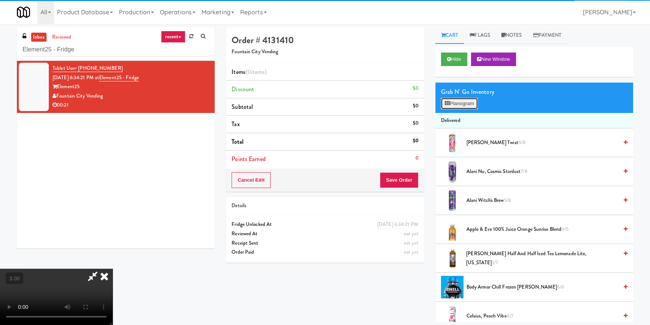
click at [462, 104] on button "Planogram" at bounding box center [459, 103] width 37 height 11
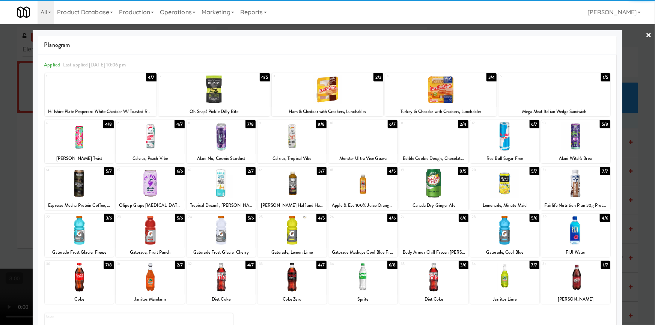
drag, startPoint x: 86, startPoint y: 233, endPoint x: 445, endPoint y: 238, distance: 358.7
click at [86, 233] on div at bounding box center [79, 230] width 69 height 29
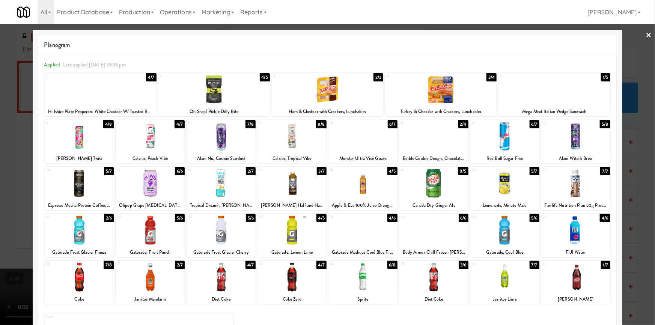
drag, startPoint x: 521, startPoint y: 231, endPoint x: 296, endPoint y: 226, distance: 225.0
click at [521, 230] on div at bounding box center [505, 230] width 69 height 29
drag, startPoint x: 0, startPoint y: 190, endPoint x: 41, endPoint y: 196, distance: 41.5
click at [0, 189] on div at bounding box center [327, 162] width 655 height 325
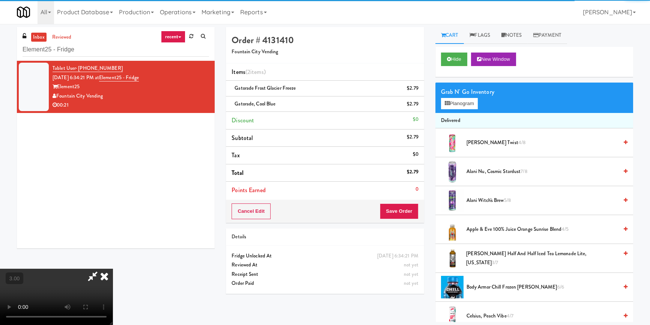
click at [113, 269] on video at bounding box center [56, 297] width 113 height 56
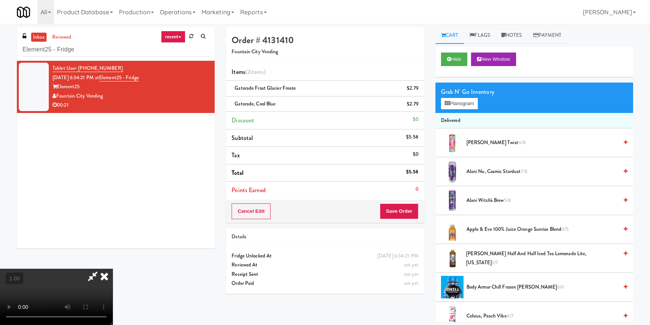
scroll to position [37, 0]
click at [467, 97] on div "Grab N' Go Inventory Planogram" at bounding box center [535, 98] width 198 height 30
click at [466, 101] on button "Planogram" at bounding box center [459, 103] width 37 height 11
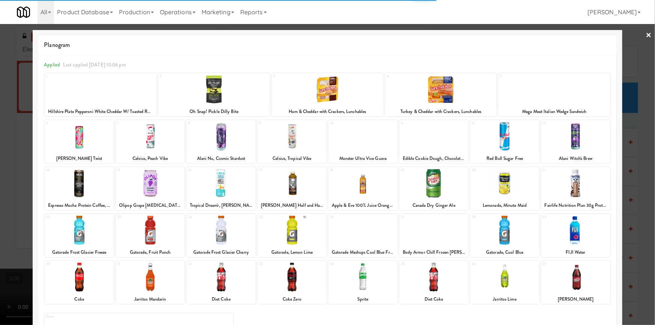
click at [153, 142] on div at bounding box center [150, 136] width 69 height 29
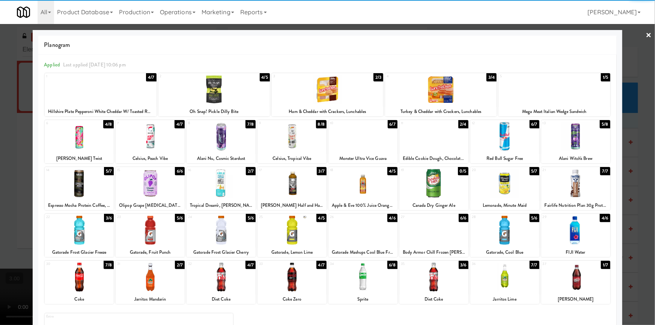
click at [167, 143] on div at bounding box center [150, 136] width 69 height 29
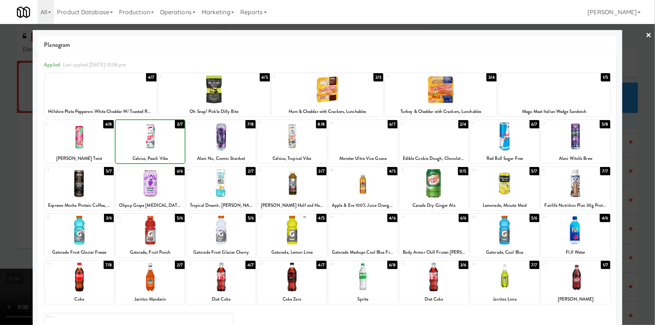
drag, startPoint x: 0, startPoint y: 135, endPoint x: 24, endPoint y: 136, distance: 24.1
click at [6, 136] on div at bounding box center [327, 162] width 655 height 325
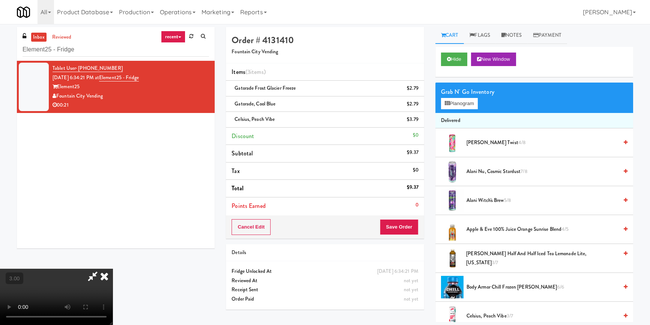
click at [113, 269] on video at bounding box center [56, 297] width 113 height 56
click at [113, 269] on icon at bounding box center [104, 276] width 17 height 15
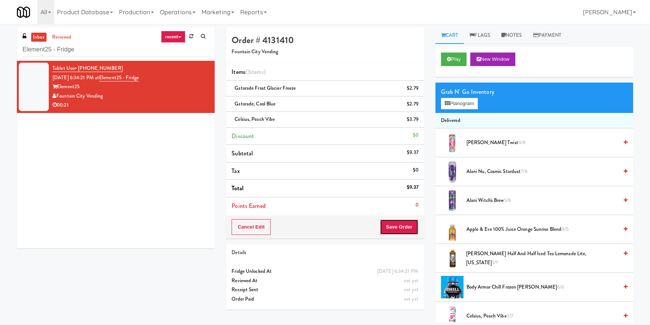
click at [400, 225] on button "Save Order" at bounding box center [399, 227] width 38 height 16
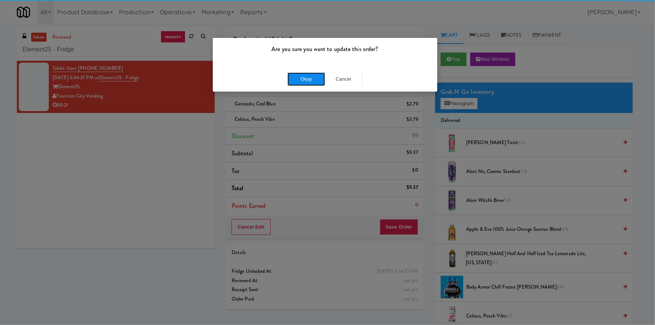
click at [309, 75] on button "Okay" at bounding box center [307, 79] width 38 height 14
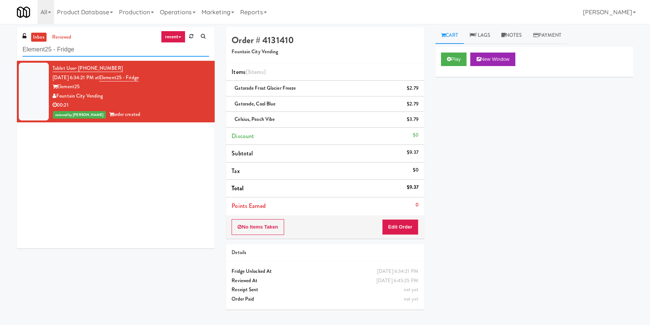
click at [109, 49] on input "Element25 - Fridge" at bounding box center [116, 50] width 187 height 14
paste input "[PERSON_NAME] - Pantry - Left"
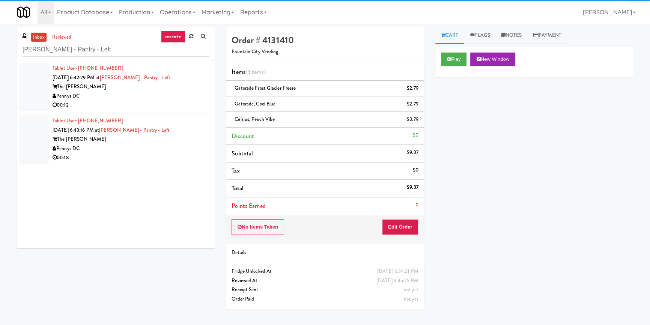
click at [170, 101] on div "00:12" at bounding box center [131, 105] width 157 height 9
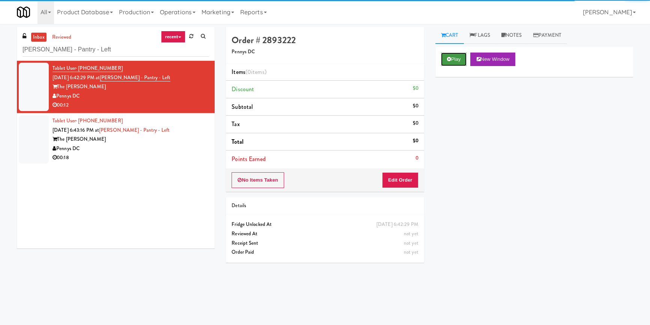
click at [460, 60] on button "Play" at bounding box center [454, 60] width 26 height 14
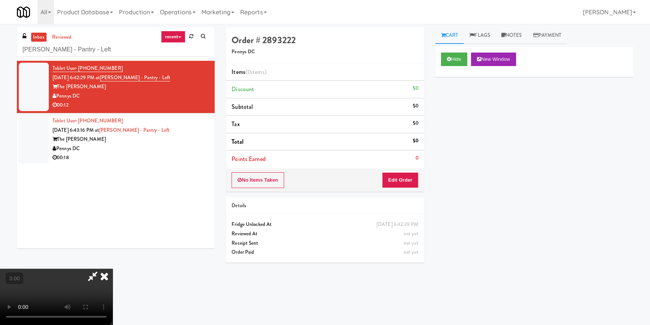
click at [113, 269] on video at bounding box center [56, 297] width 113 height 56
drag, startPoint x: 249, startPoint y: 213, endPoint x: 253, endPoint y: 238, distance: 25.9
click at [113, 269] on video at bounding box center [56, 297] width 113 height 56
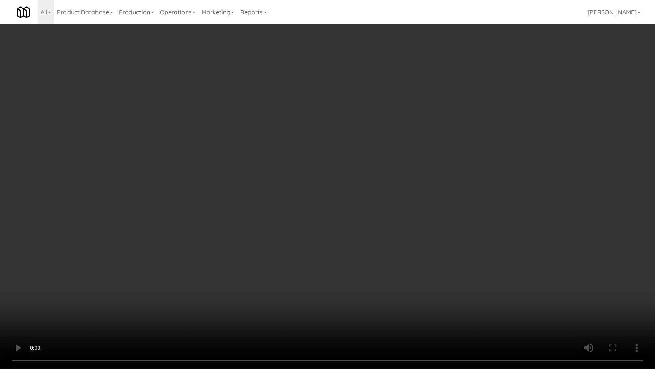
click at [373, 209] on video at bounding box center [327, 184] width 655 height 369
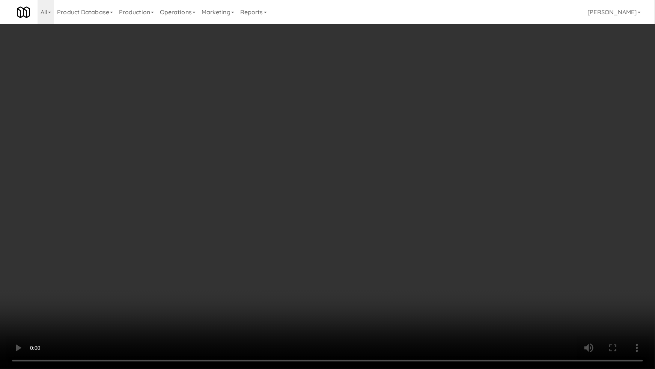
drag, startPoint x: 370, startPoint y: 205, endPoint x: 368, endPoint y: 201, distance: 4.5
click at [369, 205] on video at bounding box center [327, 184] width 655 height 369
click at [402, 170] on video at bounding box center [327, 184] width 655 height 369
click at [404, 170] on video at bounding box center [327, 184] width 655 height 369
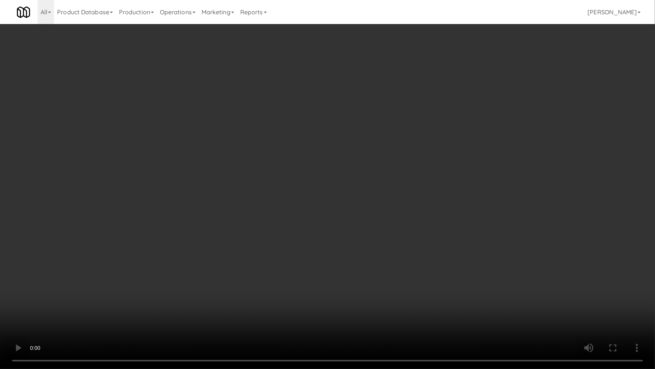
click at [404, 170] on video at bounding box center [327, 184] width 655 height 369
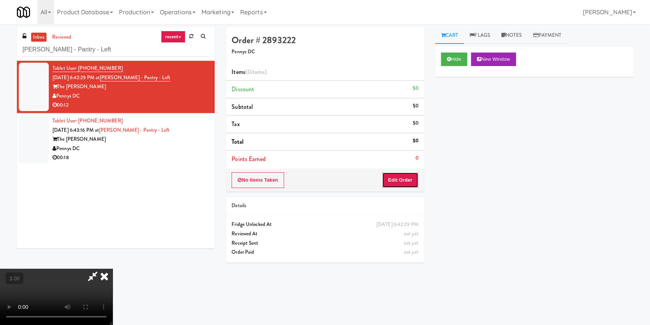
click at [402, 185] on button "Edit Order" at bounding box center [400, 180] width 36 height 16
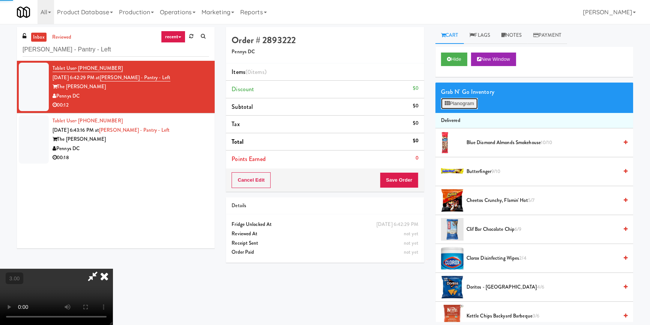
click at [449, 108] on button "Planogram" at bounding box center [459, 103] width 37 height 11
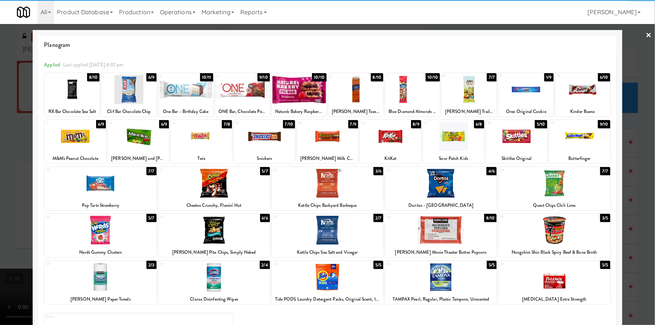
click at [197, 142] on div at bounding box center [201, 136] width 61 height 29
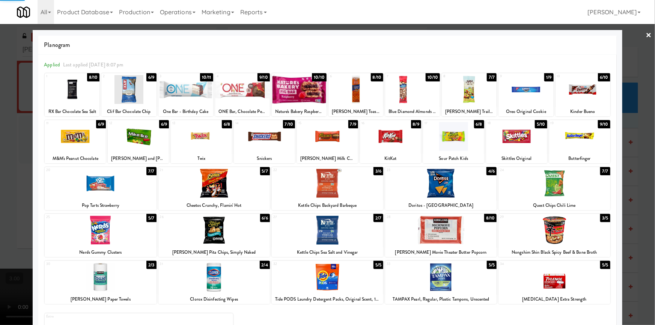
click at [388, 138] on div at bounding box center [390, 136] width 61 height 29
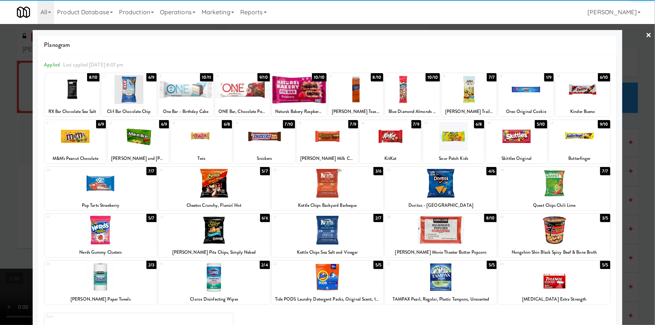
click at [593, 92] on div at bounding box center [583, 89] width 55 height 29
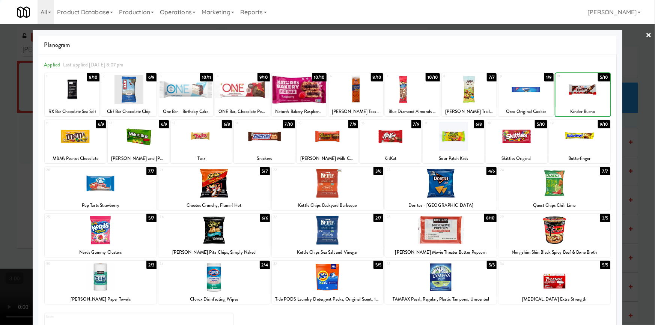
drag, startPoint x: 0, startPoint y: 155, endPoint x: 26, endPoint y: 160, distance: 26.7
click at [2, 157] on div at bounding box center [327, 162] width 655 height 325
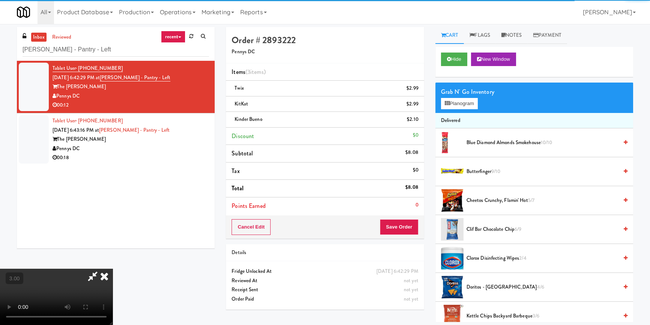
click at [416, 217] on div "Cancel Edit Save Order" at bounding box center [325, 227] width 198 height 23
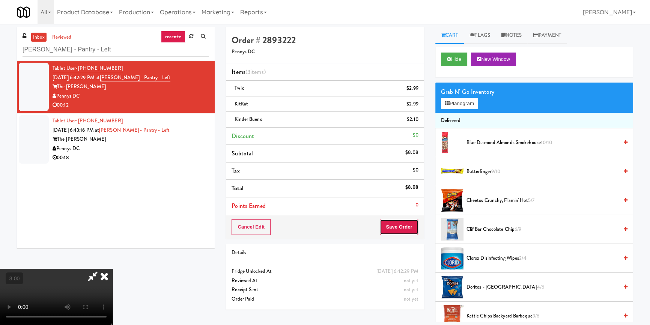
click at [409, 223] on button "Save Order" at bounding box center [399, 227] width 38 height 16
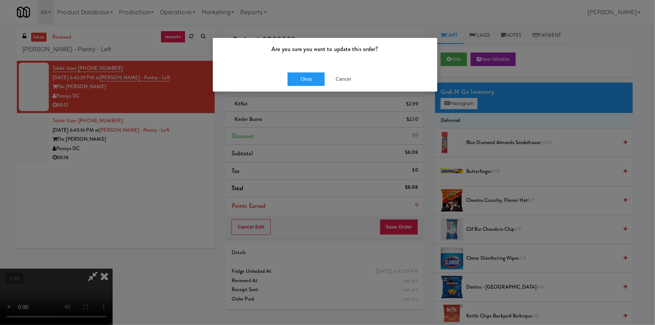
click at [308, 84] on div "Okay Cancel" at bounding box center [325, 78] width 225 height 25
click at [311, 81] on button "Okay" at bounding box center [307, 79] width 38 height 14
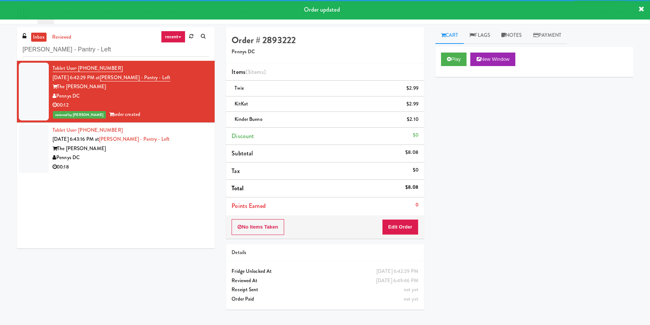
click at [160, 161] on div "Pennys DC" at bounding box center [131, 157] width 157 height 9
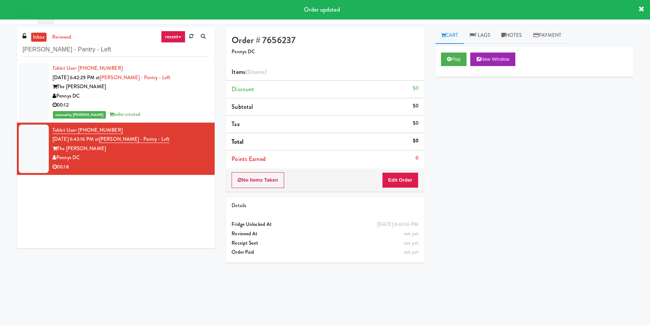
click at [459, 50] on div "Play New Window" at bounding box center [535, 62] width 198 height 30
click at [458, 59] on button "Play" at bounding box center [454, 60] width 26 height 14
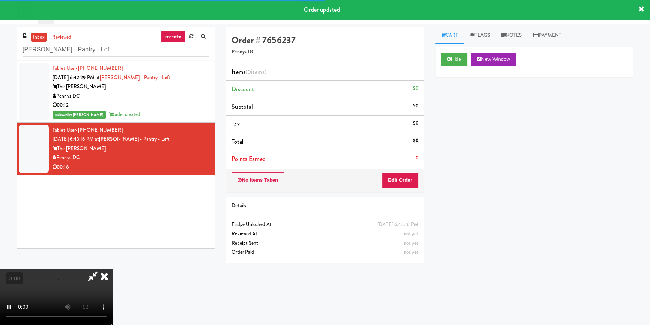
click at [459, 120] on div "Hide New Window Primary Flag Clear Flag if unable to determine what was taken o…" at bounding box center [535, 188] width 198 height 282
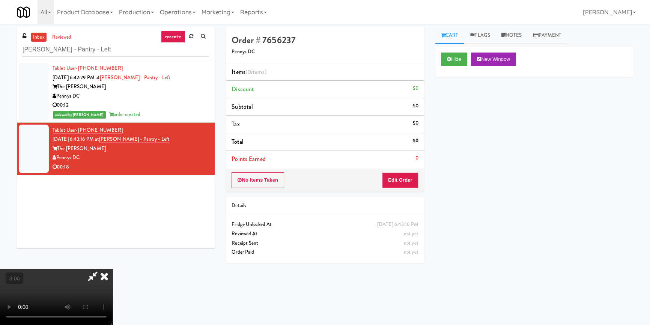
click at [113, 269] on video at bounding box center [56, 297] width 113 height 56
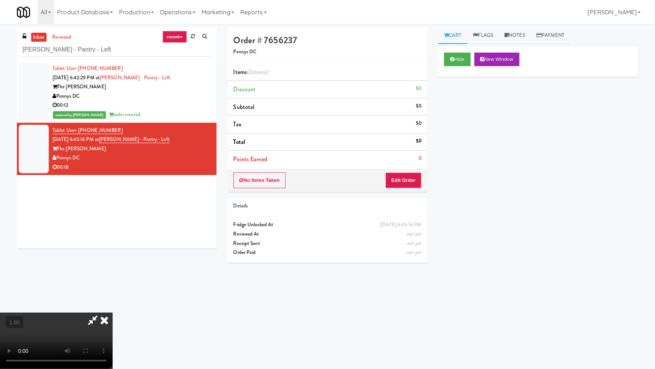
click at [113, 312] on video at bounding box center [56, 340] width 113 height 56
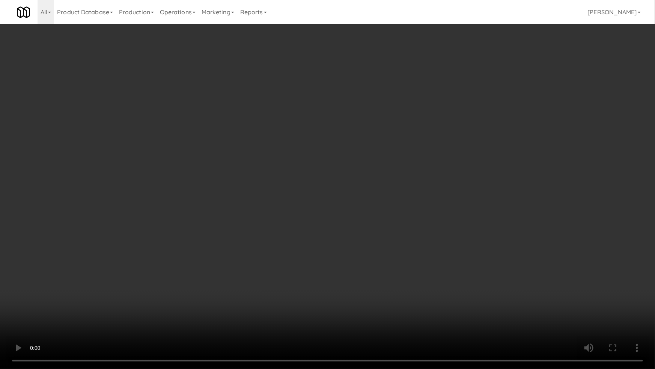
click at [353, 207] on video at bounding box center [327, 184] width 655 height 369
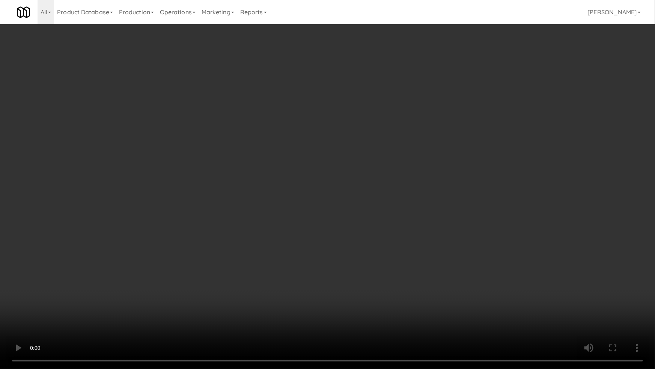
click at [359, 205] on video at bounding box center [327, 184] width 655 height 369
click at [342, 208] on video at bounding box center [327, 184] width 655 height 369
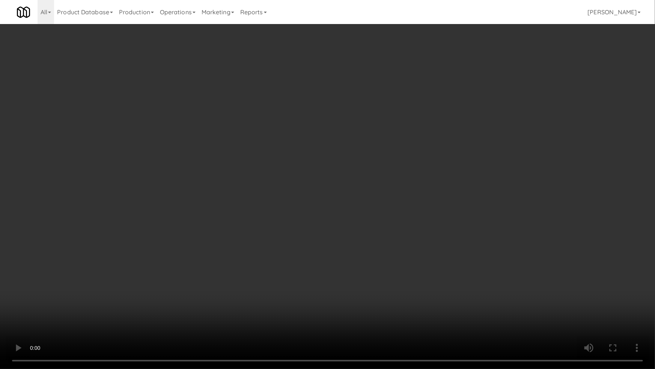
click at [342, 208] on video at bounding box center [327, 184] width 655 height 369
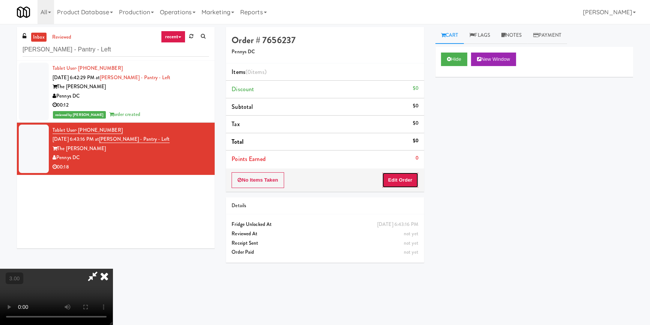
click at [401, 182] on button "Edit Order" at bounding box center [400, 180] width 36 height 16
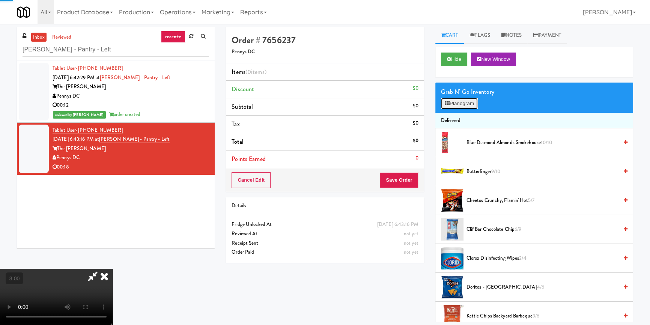
click at [460, 105] on button "Planogram" at bounding box center [459, 103] width 37 height 11
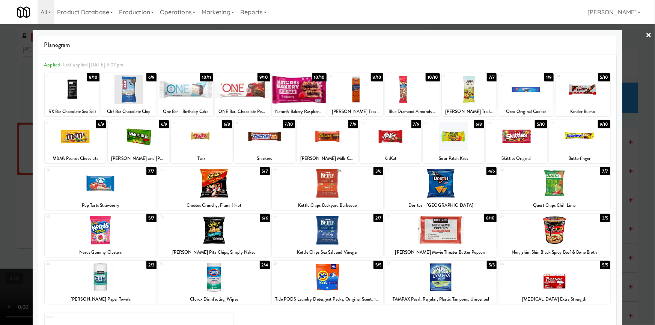
click at [561, 148] on div at bounding box center [579, 136] width 61 height 29
click at [0, 154] on div at bounding box center [327, 162] width 655 height 325
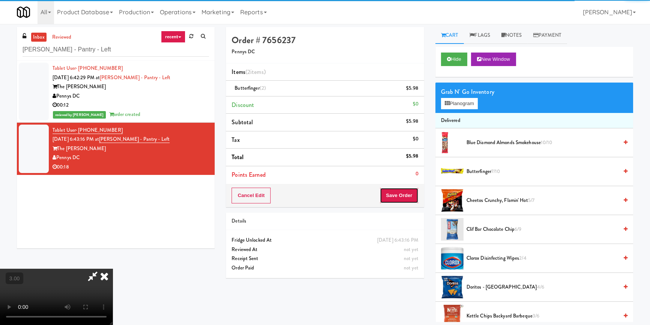
click at [407, 192] on button "Save Order" at bounding box center [399, 196] width 38 height 16
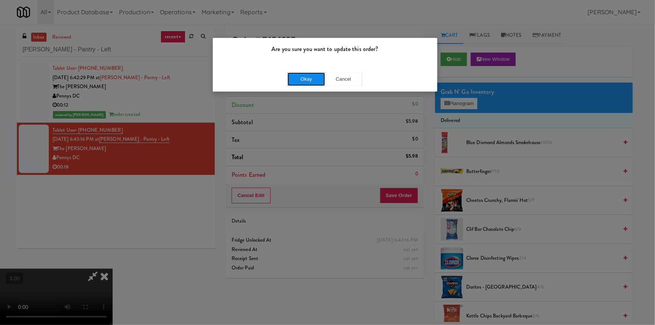
click at [309, 84] on button "Okay" at bounding box center [307, 79] width 38 height 14
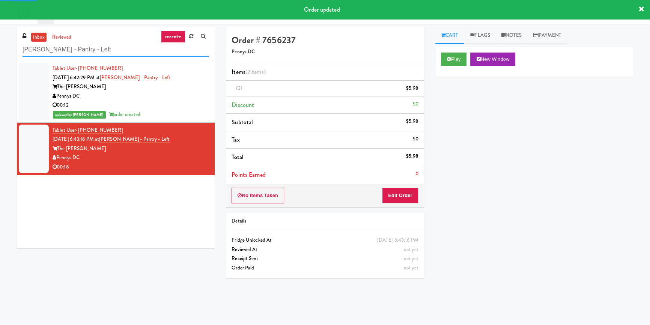
click at [83, 43] on input "[PERSON_NAME] - Pantry - Left" at bounding box center [116, 50] width 187 height 14
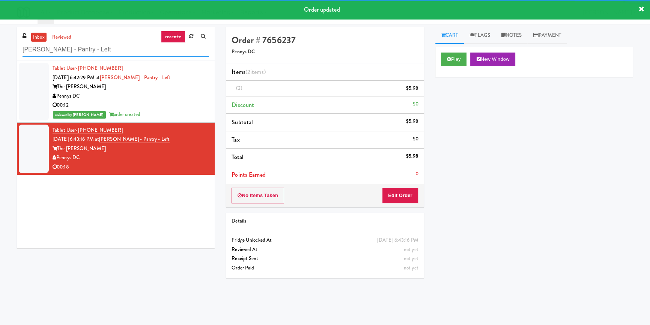
click at [83, 43] on input "[PERSON_NAME] - Pantry - Left" at bounding box center [116, 50] width 187 height 14
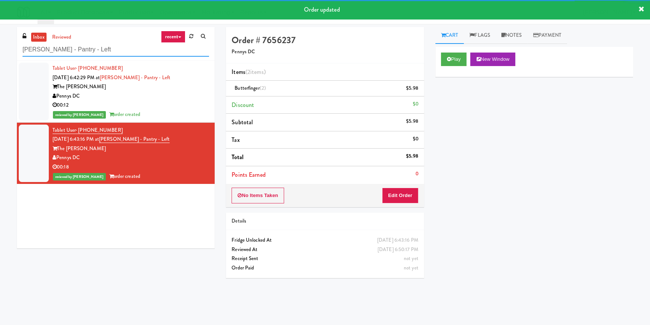
paste input "rbour Cay - Cooler"
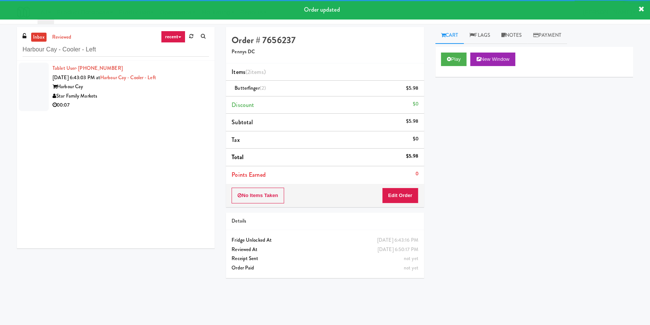
click at [166, 104] on div "00:07" at bounding box center [131, 105] width 157 height 9
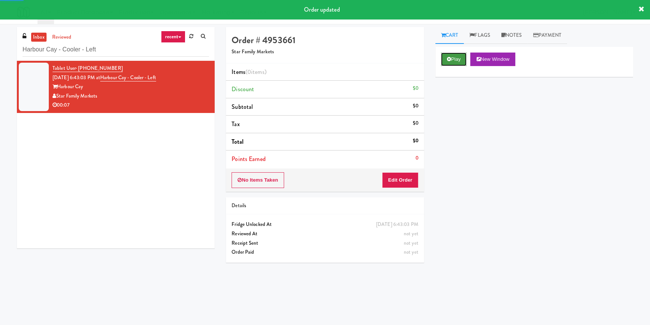
click at [458, 59] on button "Play" at bounding box center [454, 60] width 26 height 14
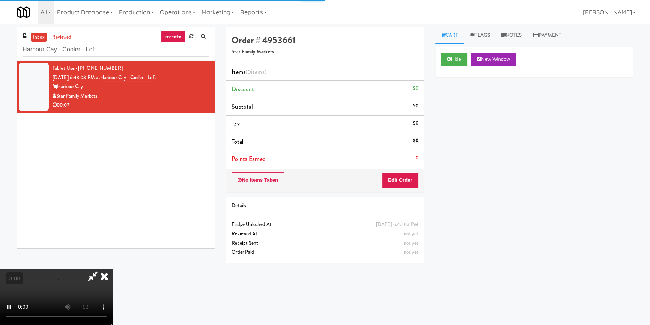
click at [469, 115] on div "Hide New Window Primary Flag Clear Flag if unable to determine what was taken o…" at bounding box center [535, 188] width 198 height 282
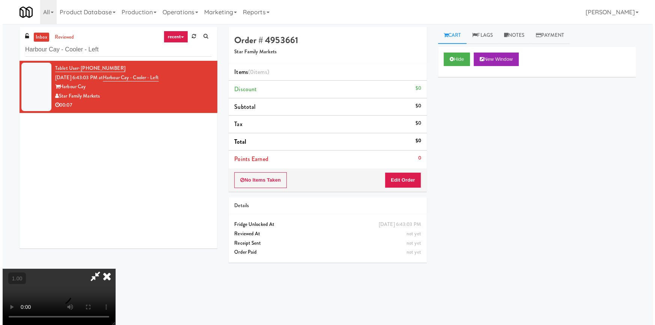
scroll to position [105, 0]
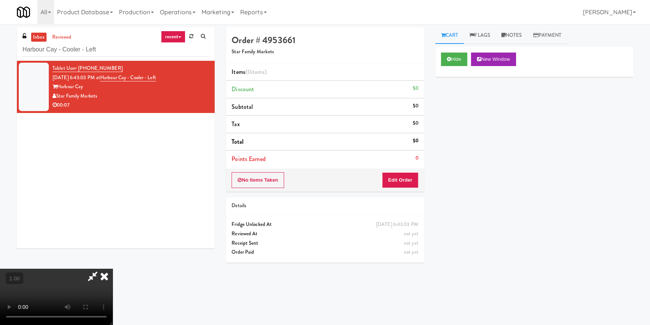
click at [113, 269] on video at bounding box center [56, 297] width 113 height 56
click at [407, 176] on button "Edit Order" at bounding box center [400, 180] width 36 height 16
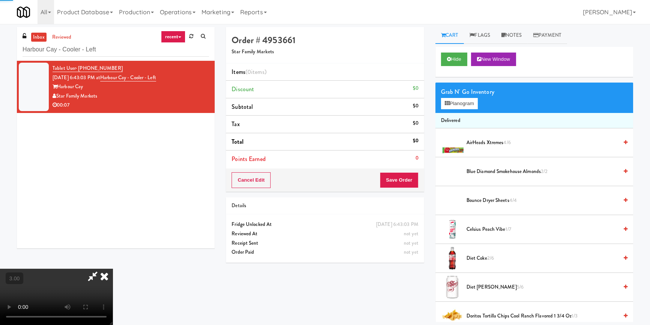
click at [475, 86] on div "Grab N' Go Inventory" at bounding box center [534, 91] width 187 height 11
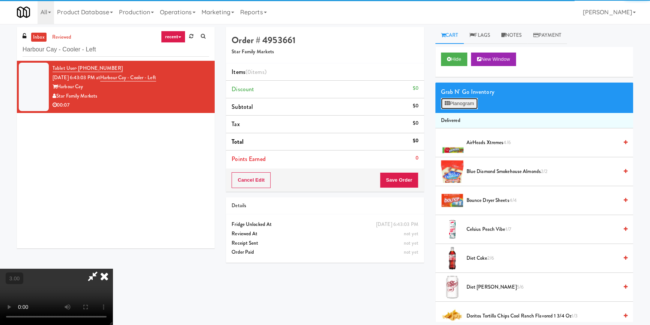
click at [470, 100] on button "Planogram" at bounding box center [459, 103] width 37 height 11
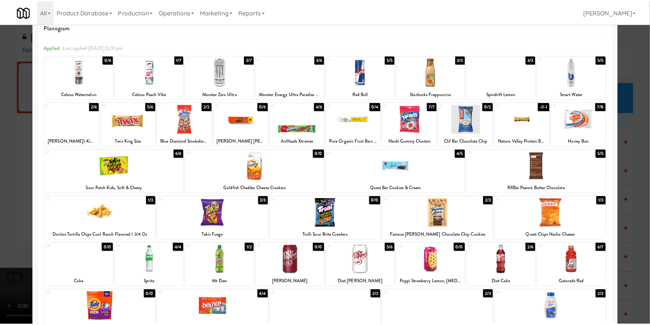
scroll to position [34, 0]
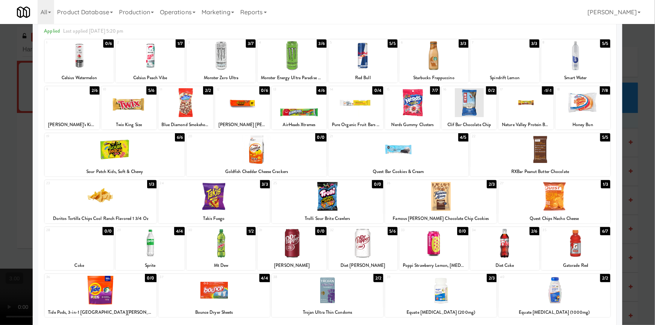
click at [578, 242] on div at bounding box center [576, 243] width 69 height 29
drag, startPoint x: 0, startPoint y: 191, endPoint x: 11, endPoint y: 192, distance: 11.3
click at [0, 191] on div at bounding box center [327, 162] width 655 height 325
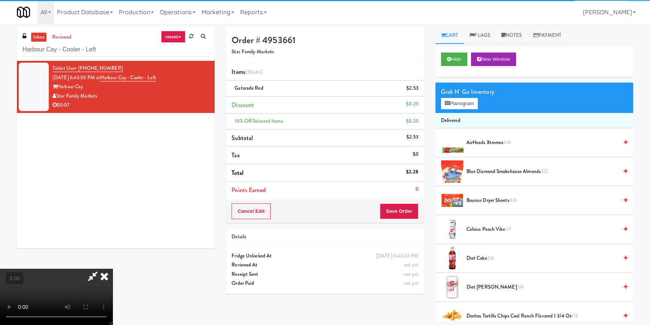
click at [113, 269] on video at bounding box center [56, 297] width 113 height 56
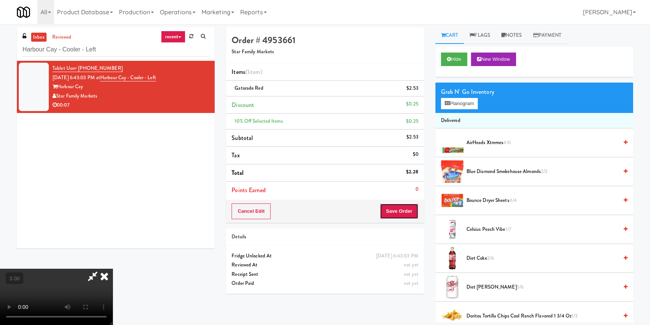
click at [399, 213] on button "Save Order" at bounding box center [399, 212] width 38 height 16
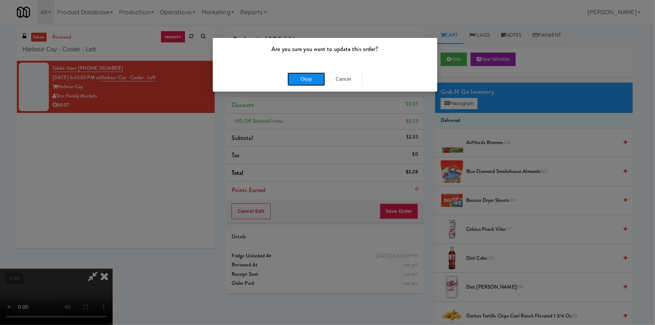
click at [302, 76] on button "Okay" at bounding box center [307, 79] width 38 height 14
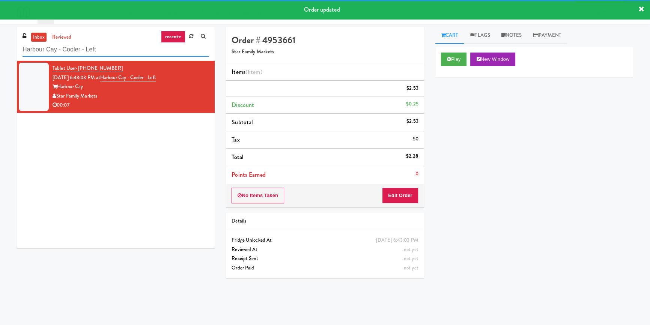
click at [149, 46] on input "Harbour Cay - Cooler - Left" at bounding box center [116, 50] width 187 height 14
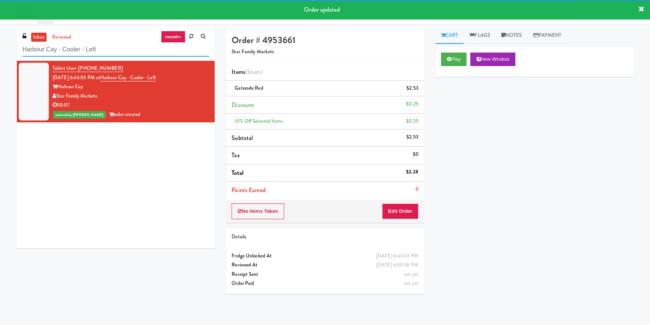
click at [149, 46] on input "Harbour Cay - Cooler - Left" at bounding box center [116, 50] width 187 height 14
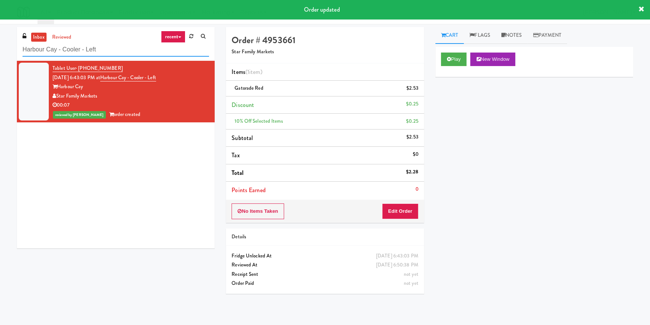
paste input "[PERSON_NAME] - Combo"
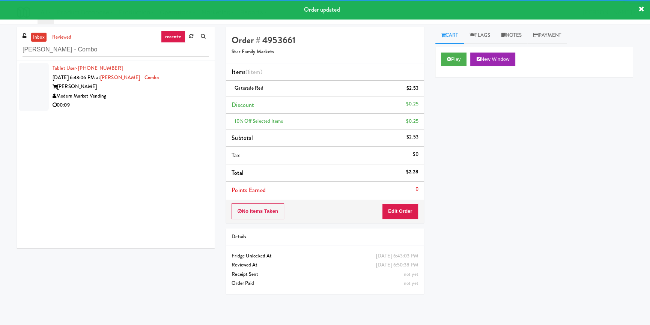
click at [185, 101] on div "00:09" at bounding box center [131, 105] width 157 height 9
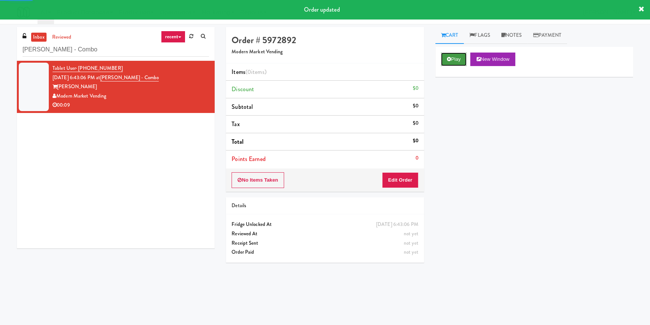
click at [455, 63] on button "Play" at bounding box center [454, 60] width 26 height 14
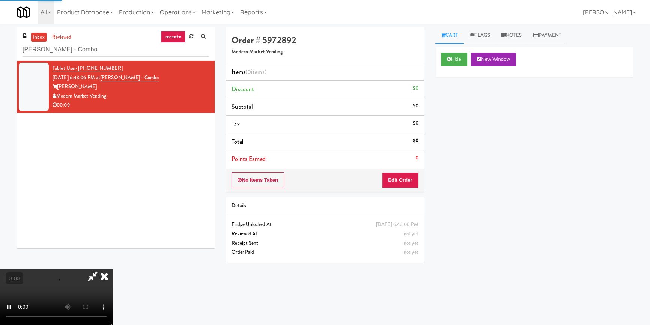
click at [465, 119] on div "Hide New Window Primary Flag Clear Flag if unable to determine what was taken o…" at bounding box center [535, 188] width 198 height 282
click at [415, 177] on button "Edit Order" at bounding box center [400, 180] width 36 height 16
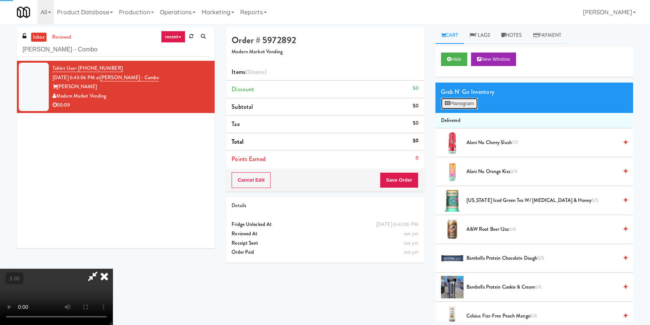
click at [454, 108] on button "Planogram" at bounding box center [459, 103] width 37 height 11
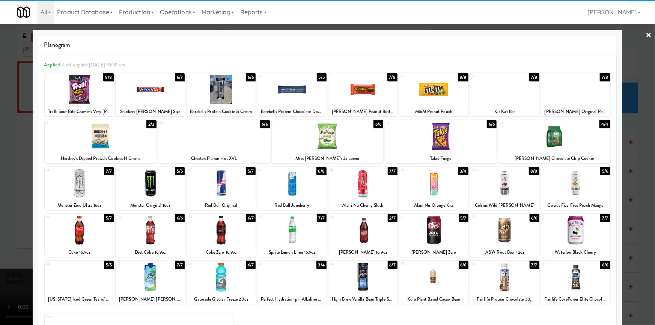
click at [74, 235] on div at bounding box center [79, 230] width 69 height 29
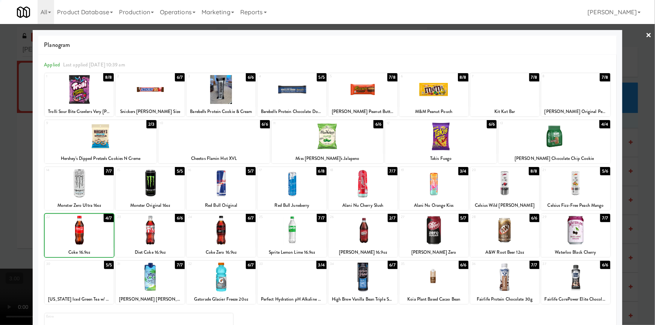
drag, startPoint x: 0, startPoint y: 216, endPoint x: 30, endPoint y: 222, distance: 31.0
click at [3, 216] on div at bounding box center [327, 162] width 655 height 325
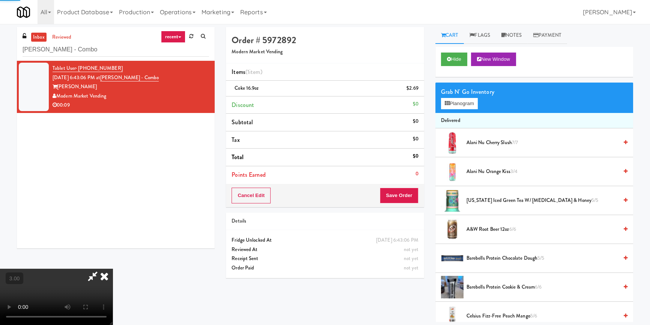
click at [113, 269] on video at bounding box center [56, 297] width 113 height 56
click at [413, 199] on button "Save Order" at bounding box center [399, 196] width 38 height 16
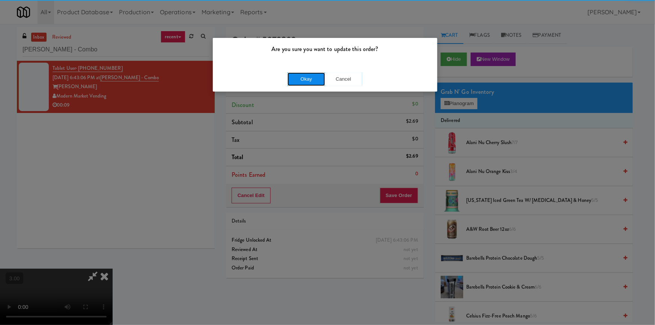
click at [300, 78] on button "Okay" at bounding box center [307, 79] width 38 height 14
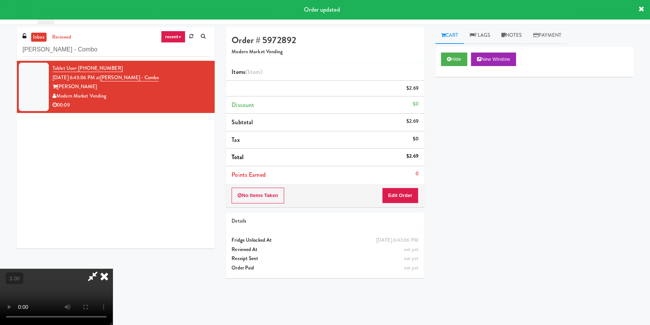
scroll to position [0, 0]
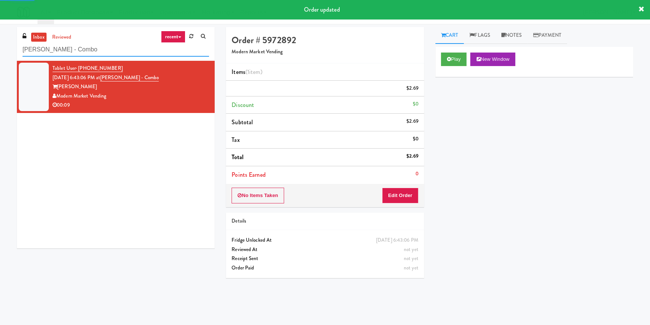
click at [146, 50] on input "[PERSON_NAME] - Combo" at bounding box center [116, 50] width 187 height 14
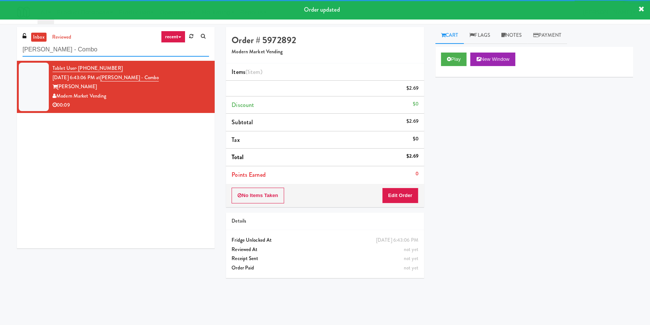
click at [146, 50] on input "[PERSON_NAME] - Combo" at bounding box center [116, 50] width 187 height 14
paste input "Standard - Pantry - Right"
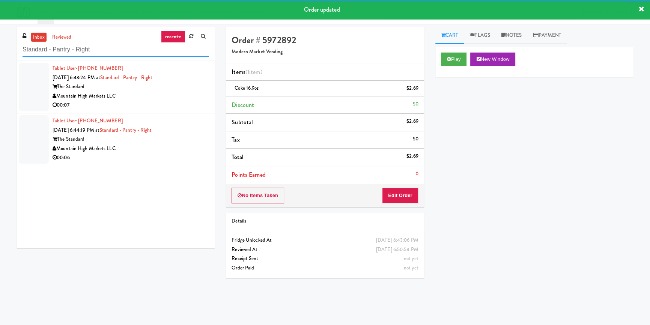
type input "Standard - Pantry - Right"
click at [176, 101] on div "00:07" at bounding box center [131, 105] width 157 height 9
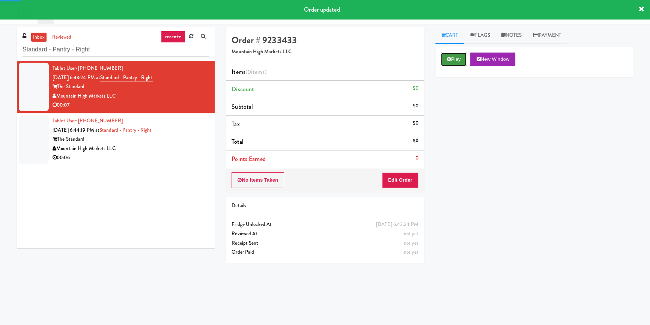
drag, startPoint x: 453, startPoint y: 53, endPoint x: 466, endPoint y: 63, distance: 16.3
click at [454, 53] on button "Play" at bounding box center [454, 60] width 26 height 14
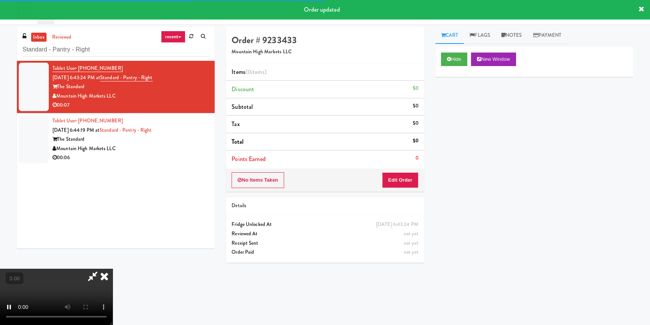
drag, startPoint x: 467, startPoint y: 98, endPoint x: 448, endPoint y: 82, distance: 24.8
click at [467, 98] on div "Hide New Window Primary Flag Clear Flag if unable to determine what was taken o…" at bounding box center [535, 188] width 198 height 282
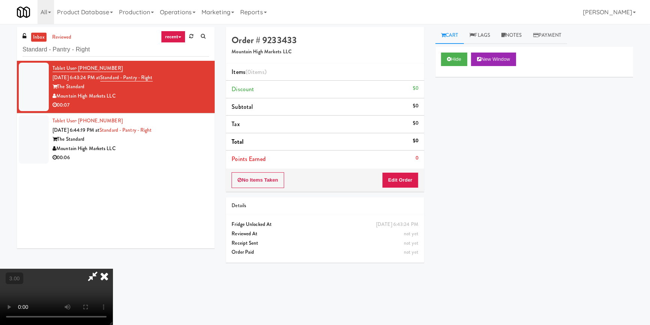
click at [113, 269] on video at bounding box center [56, 297] width 113 height 56
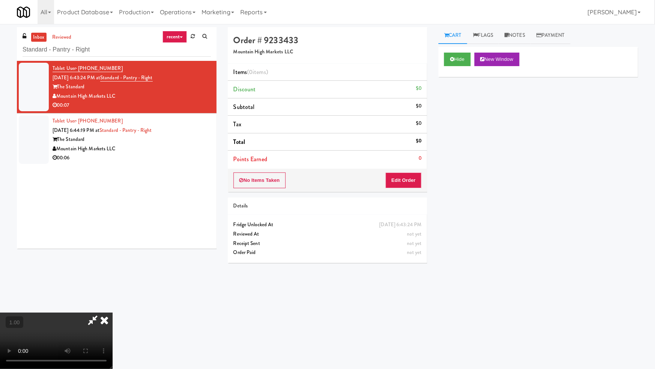
click at [113, 312] on video at bounding box center [56, 340] width 113 height 56
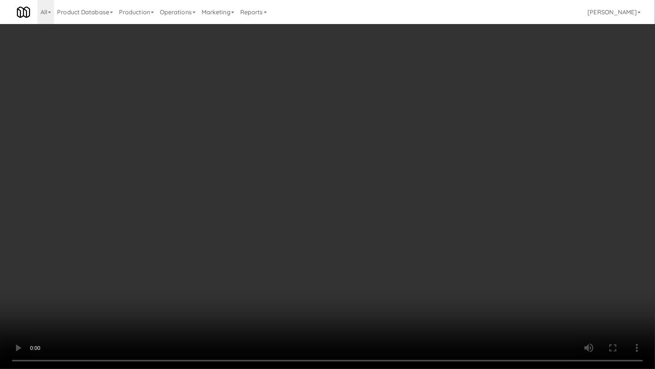
click at [350, 211] on video at bounding box center [327, 184] width 655 height 369
click at [349, 211] on video at bounding box center [327, 184] width 655 height 369
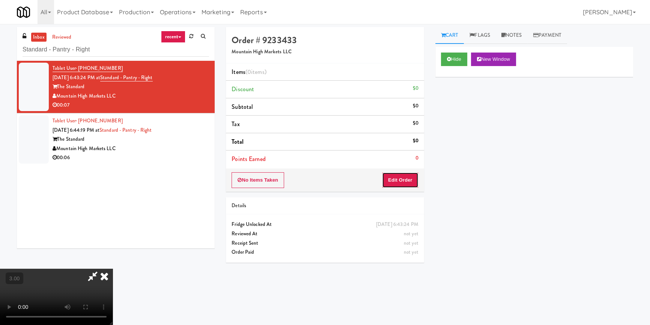
click at [399, 174] on button "Edit Order" at bounding box center [400, 180] width 36 height 16
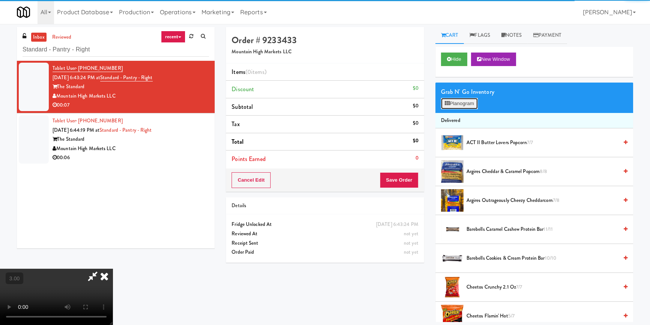
click at [454, 101] on button "Planogram" at bounding box center [459, 103] width 37 height 11
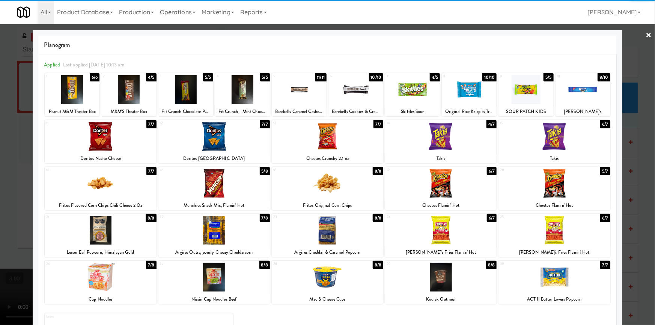
click at [406, 98] on div at bounding box center [412, 89] width 55 height 29
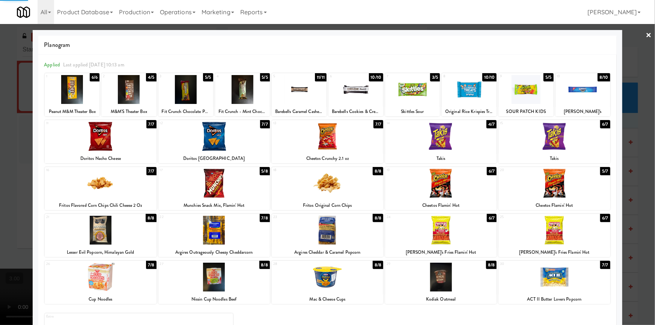
click at [0, 165] on div at bounding box center [327, 162] width 655 height 325
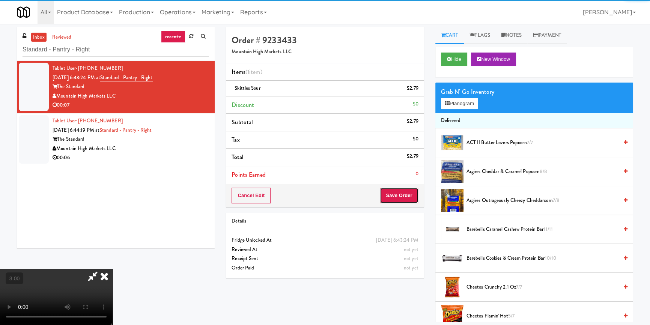
click at [401, 193] on button "Save Order" at bounding box center [399, 196] width 38 height 16
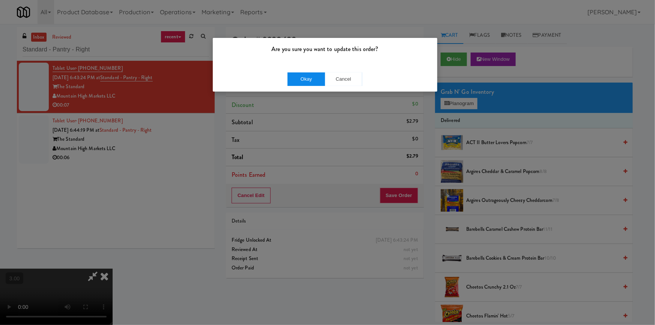
click at [307, 71] on div "Okay Cancel" at bounding box center [325, 78] width 225 height 25
drag, startPoint x: 308, startPoint y: 75, endPoint x: 308, endPoint y: 79, distance: 4.1
click at [308, 75] on button "Okay" at bounding box center [307, 79] width 38 height 14
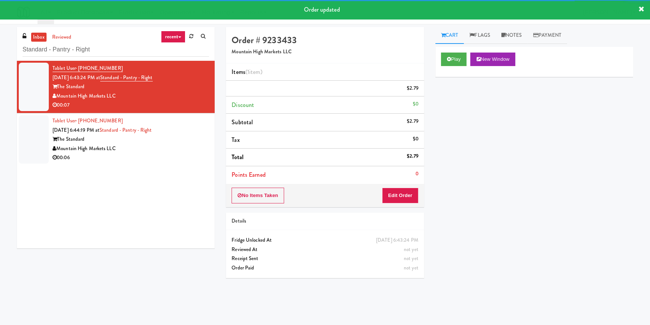
click at [186, 149] on div "Mountain High Markets LLC" at bounding box center [131, 148] width 157 height 9
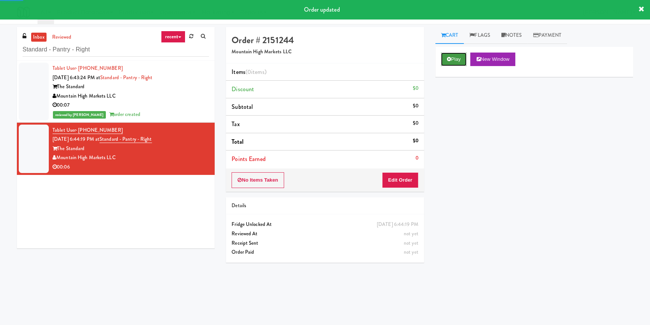
click at [454, 63] on button "Play" at bounding box center [454, 60] width 26 height 14
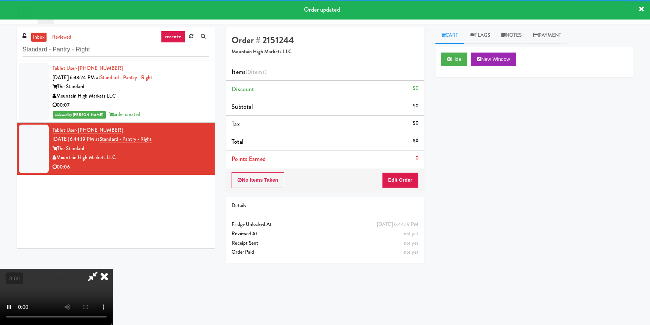
click at [483, 120] on div "Hide New Window Primary Flag Clear Flag if unable to determine what was taken o…" at bounding box center [535, 188] width 198 height 282
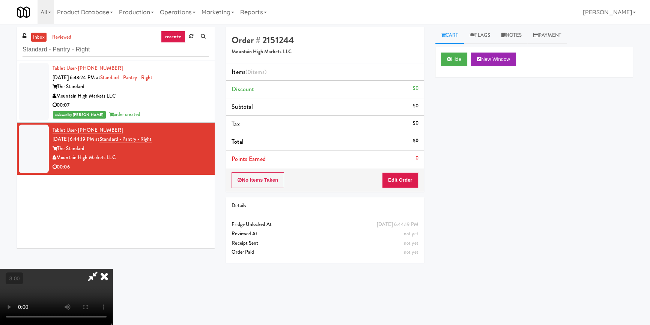
click at [113, 269] on video at bounding box center [56, 297] width 113 height 56
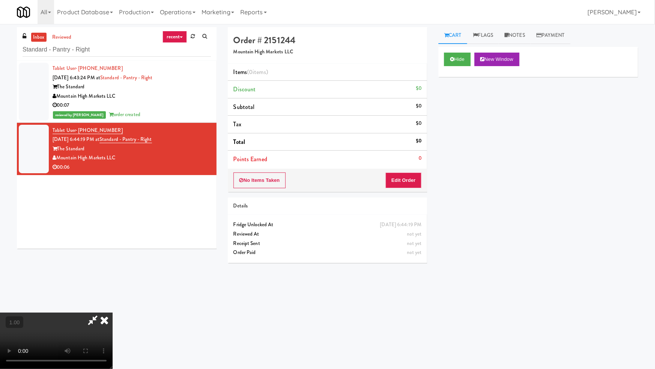
click at [113, 312] on video at bounding box center [56, 340] width 113 height 56
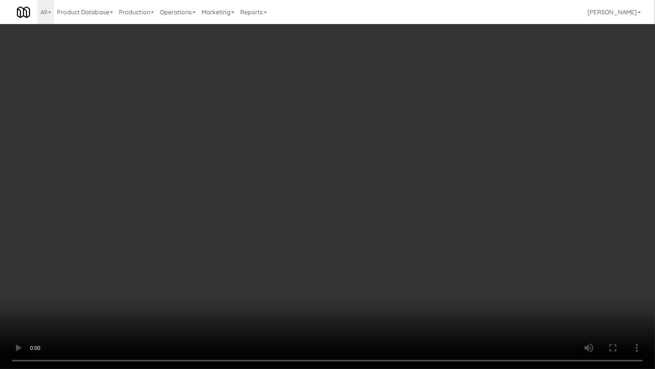
click at [391, 194] on video at bounding box center [327, 184] width 655 height 369
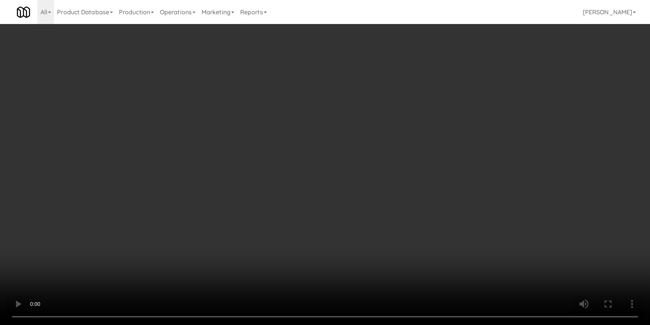
click at [404, 184] on button "Edit Order" at bounding box center [400, 180] width 36 height 16
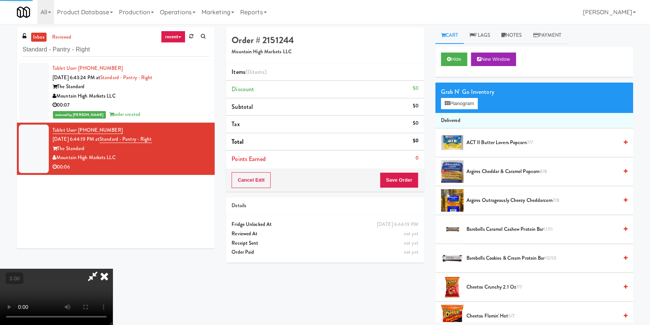
click at [465, 109] on div "Grab N' Go Inventory Planogram" at bounding box center [535, 98] width 198 height 30
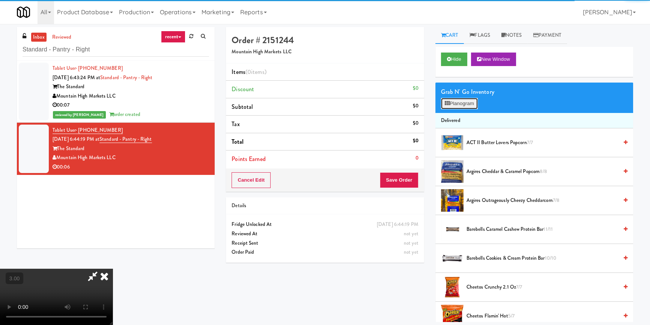
click at [469, 100] on button "Planogram" at bounding box center [459, 103] width 37 height 11
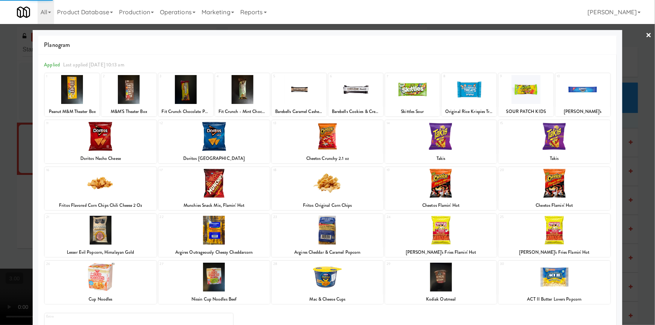
click at [414, 89] on div at bounding box center [412, 89] width 55 height 29
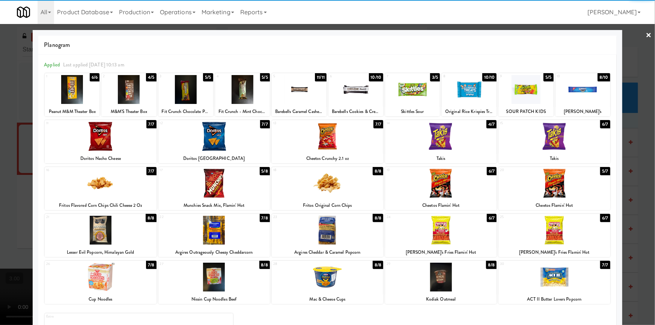
click at [414, 89] on div at bounding box center [412, 89] width 55 height 29
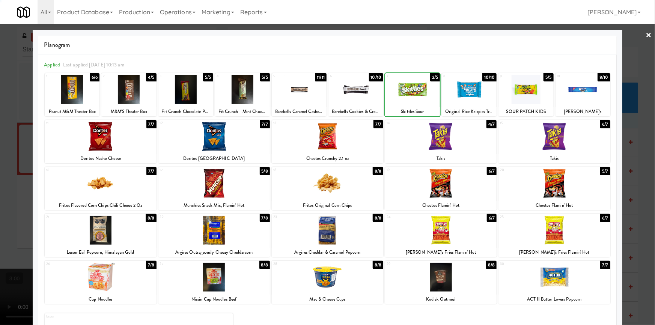
click at [2, 137] on div at bounding box center [327, 162] width 655 height 325
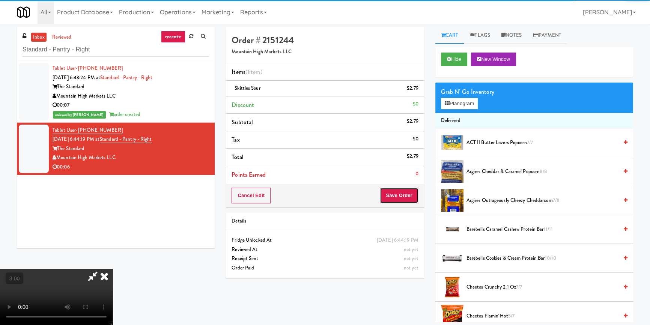
click at [406, 198] on button "Save Order" at bounding box center [399, 196] width 38 height 16
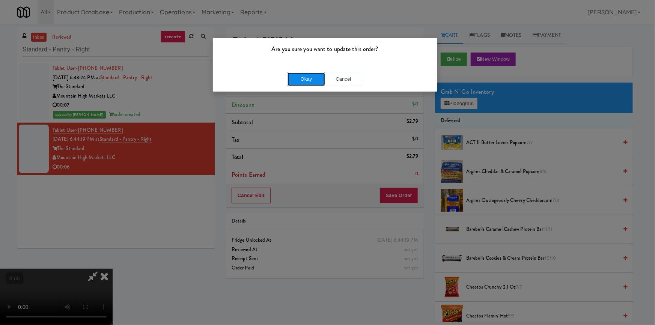
click at [313, 82] on button "Okay" at bounding box center [307, 79] width 38 height 14
